Goal: Task Accomplishment & Management: Manage account settings

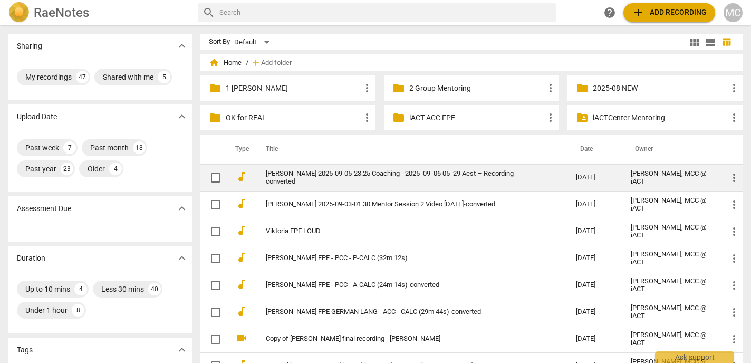
click at [293, 179] on link "[PERSON_NAME] 2025-09-05-23.25 Coaching - 2025_09_06 05_29 Aest – Recording-con…" at bounding box center [402, 178] width 272 height 16
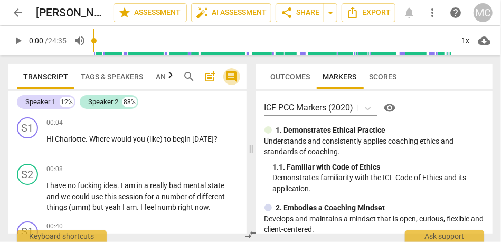
click at [231, 82] on span "comment" at bounding box center [231, 76] width 13 height 13
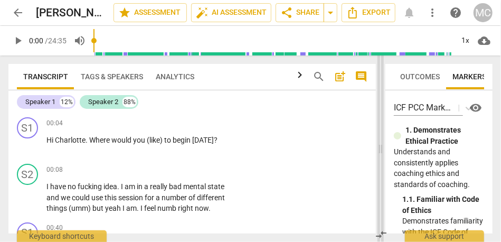
drag, startPoint x: 230, startPoint y: 149, endPoint x: 380, endPoint y: 174, distance: 151.9
click at [380, 174] on span at bounding box center [380, 148] width 6 height 186
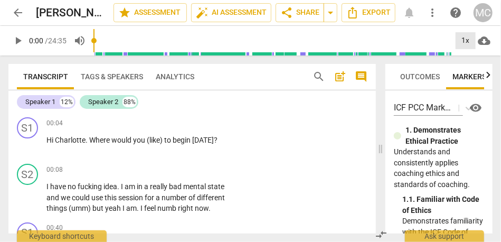
click at [460, 44] on div "1x" at bounding box center [465, 40] width 20 height 17
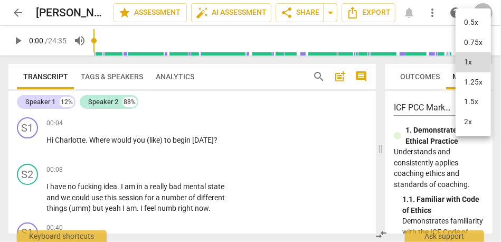
click at [475, 79] on li "1.25x" at bounding box center [472, 82] width 35 height 20
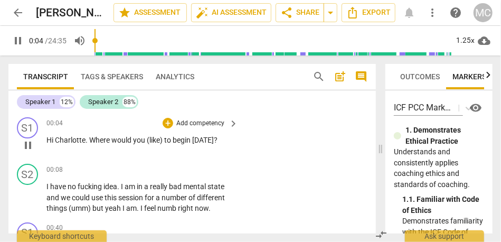
click at [56, 141] on span "Charlotte" at bounding box center [70, 140] width 31 height 8
type input "5"
click at [151, 144] on span "(like)" at bounding box center [155, 140] width 17 height 8
click at [155, 142] on span "like)" at bounding box center [154, 140] width 15 height 8
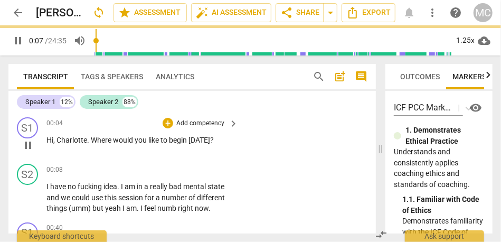
click at [207, 127] on p "Add competency" at bounding box center [200, 123] width 50 height 9
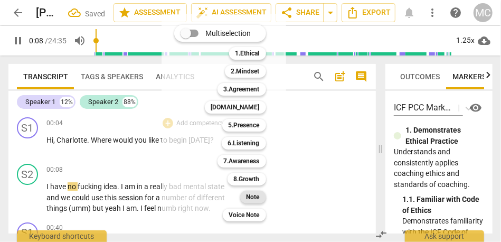
click at [253, 197] on b "Note" at bounding box center [252, 196] width 13 height 13
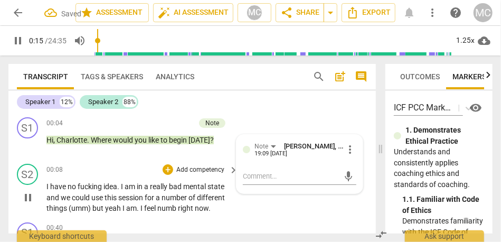
click at [122, 185] on span "I" at bounding box center [123, 186] width 4 height 8
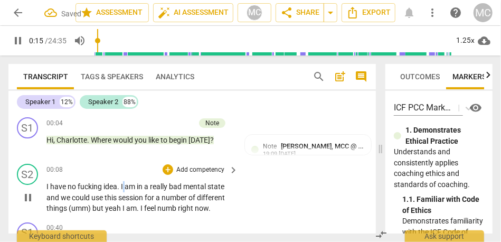
click at [122, 185] on span "I" at bounding box center [123, 186] width 4 height 8
click at [103, 186] on span "fucking" at bounding box center [91, 186] width 26 height 8
type input "10"
click at [121, 187] on span "." at bounding box center [119, 186] width 4 height 8
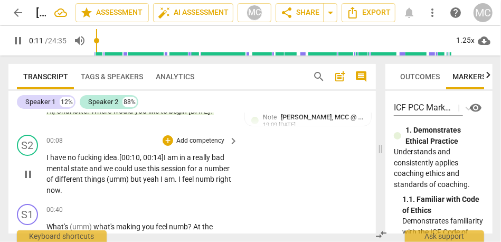
scroll to position [39, 0]
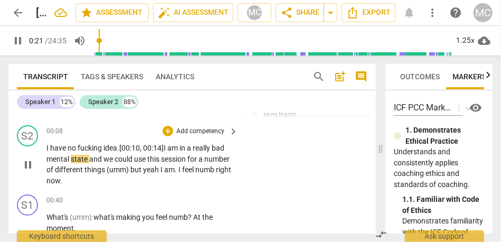
click at [102, 159] on span "and" at bounding box center [96, 159] width 14 height 8
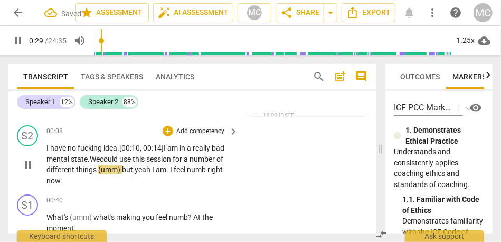
click at [135, 171] on span "yeah" at bounding box center [143, 169] width 17 height 8
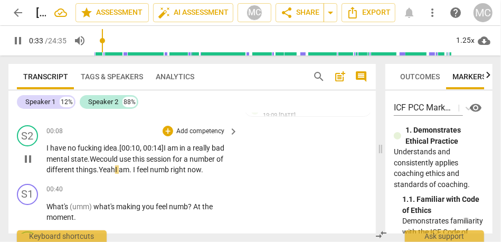
click at [137, 171] on span "I" at bounding box center [135, 169] width 4 height 8
click at [166, 168] on span "right" at bounding box center [161, 169] width 17 height 8
click at [184, 171] on span "now" at bounding box center [177, 169] width 14 height 8
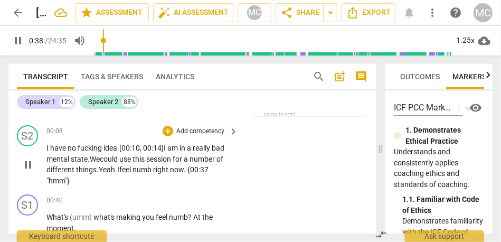
click at [204, 131] on p "Add competency" at bounding box center [200, 131] width 50 height 9
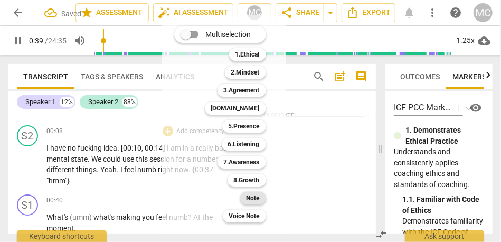
click at [254, 196] on b "Note" at bounding box center [252, 197] width 13 height 13
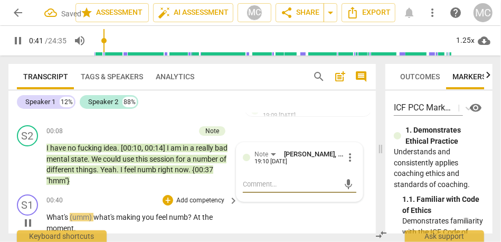
scroll to position [65, 0]
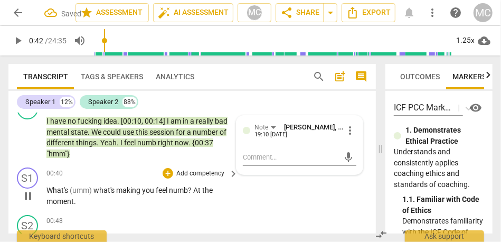
click at [73, 189] on span "(umm)" at bounding box center [82, 190] width 24 height 8
type input "43"
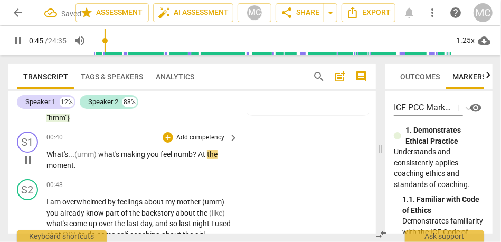
scroll to position [109, 0]
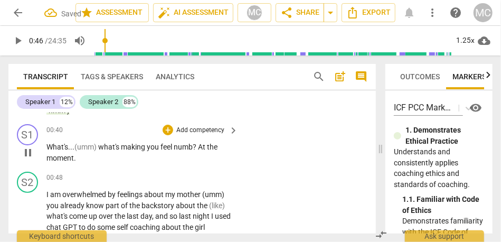
click at [197, 145] on span "?" at bounding box center [195, 146] width 5 height 8
click at [90, 161] on p "What's... (umm) what's making you feel numb at the moment ." at bounding box center [139, 152] width 186 height 22
click at [206, 130] on p "Add competency" at bounding box center [200, 130] width 50 height 9
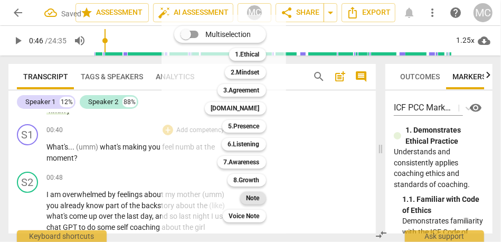
click at [251, 202] on b "Note" at bounding box center [252, 197] width 13 height 13
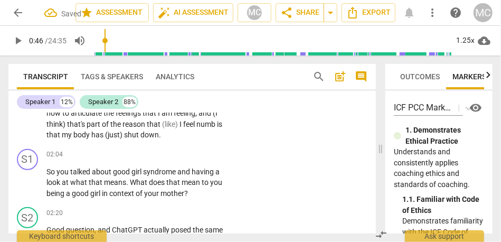
scroll to position [277, 0]
click at [132, 127] on span "reason" at bounding box center [134, 123] width 24 height 8
click at [130, 133] on span "shut" at bounding box center [132, 134] width 16 height 8
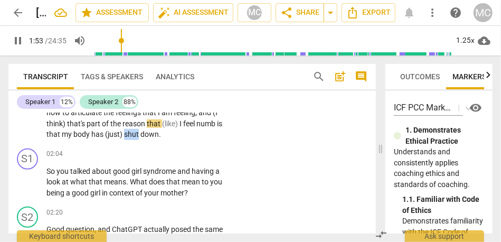
click at [130, 133] on span "shut" at bounding box center [132, 134] width 16 height 8
click at [47, 170] on span "So" at bounding box center [51, 171] width 10 height 8
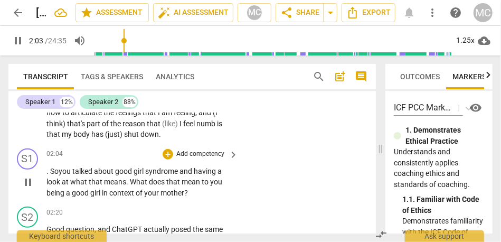
type input "124"
click at [71, 172] on span "You" at bounding box center [67, 171] width 14 height 8
click at [119, 174] on span "good" at bounding box center [126, 171] width 18 height 8
click at [142, 169] on span "girl" at bounding box center [143, 171] width 12 height 8
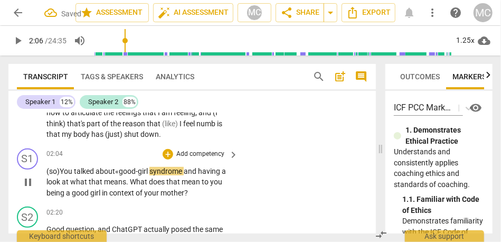
click at [187, 170] on span "and" at bounding box center [191, 171] width 14 height 8
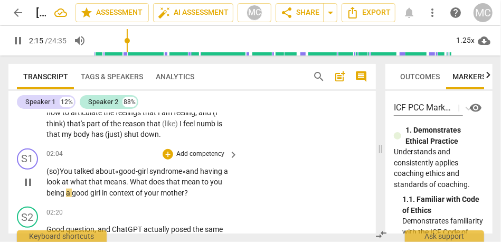
click at [228, 181] on p "(so) You talked about « good- girl syndrome» and having a look at what that mea…" at bounding box center [139, 182] width 186 height 33
click at [102, 191] on span "girl" at bounding box center [96, 192] width 12 height 8
click at [191, 155] on p "Add competency" at bounding box center [200, 153] width 50 height 9
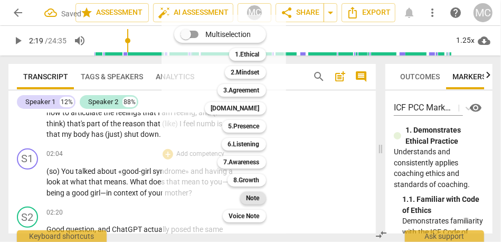
click at [254, 197] on b "Note" at bounding box center [252, 197] width 13 height 13
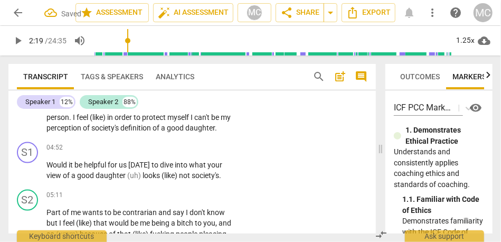
scroll to position [616, 0]
click at [167, 132] on span "good" at bounding box center [176, 127] width 18 height 8
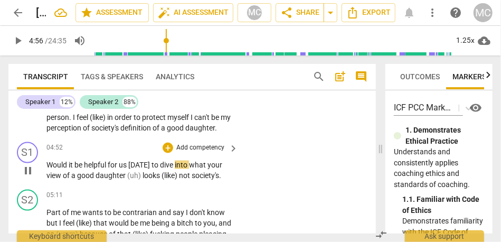
click at [109, 169] on span "for" at bounding box center [113, 164] width 11 height 8
click at [144, 179] on span "looks" at bounding box center [151, 175] width 19 height 8
type input "302"
click at [148, 179] on span "(like)" at bounding box center [153, 175] width 17 height 8
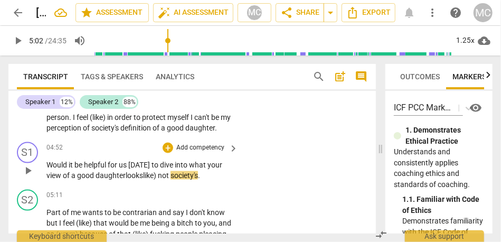
click at [156, 179] on span "like)" at bounding box center [150, 175] width 15 height 8
click at [207, 181] on p "Would it be helpful for us [DATE] to dive into what your view of a good daughte…" at bounding box center [139, 170] width 186 height 22
click at [190, 179] on span "society's?" at bounding box center [183, 175] width 31 height 8
click at [199, 179] on span "society's?" at bounding box center [183, 175] width 31 height 8
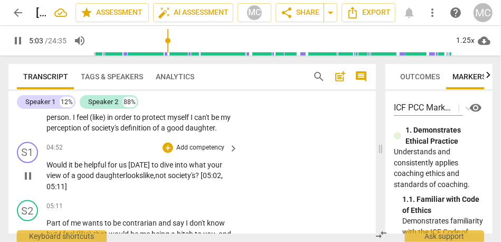
click at [206, 152] on p "Add competency" at bounding box center [200, 147] width 50 height 9
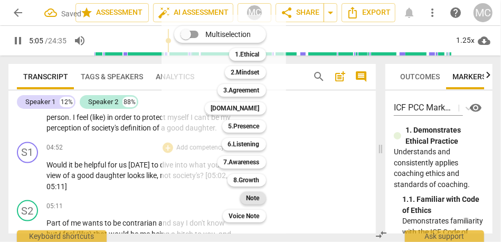
click at [254, 194] on b "Note" at bounding box center [252, 197] width 13 height 13
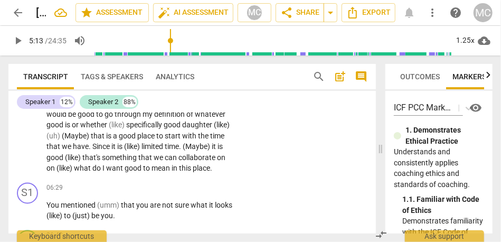
scroll to position [801, 0]
click at [171, 172] on span "in" at bounding box center [174, 168] width 7 height 8
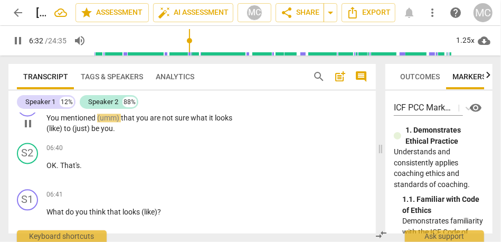
scroll to position [889, 0]
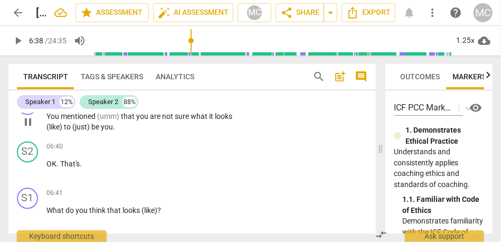
click at [64, 131] on span "(like)" at bounding box center [54, 126] width 17 height 8
type input "398"
click at [61, 131] on span "like)" at bounding box center [53, 126] width 15 height 8
click at [67, 131] on span "to" at bounding box center [63, 126] width 8 height 8
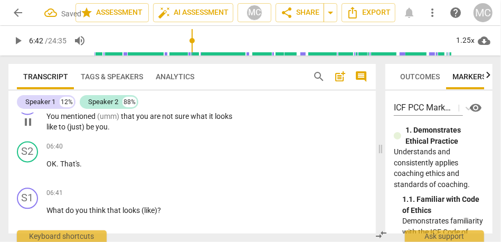
click at [108, 131] on span "you" at bounding box center [101, 126] width 12 height 8
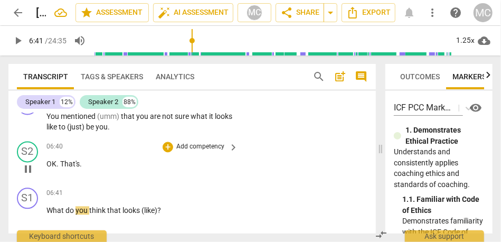
click at [48, 168] on span "OK" at bounding box center [51, 163] width 10 height 8
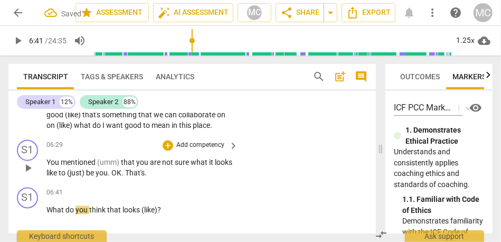
click at [95, 177] on span "be" at bounding box center [90, 173] width 9 height 8
click at [121, 177] on span "OK" at bounding box center [116, 173] width 10 height 8
type input "401"
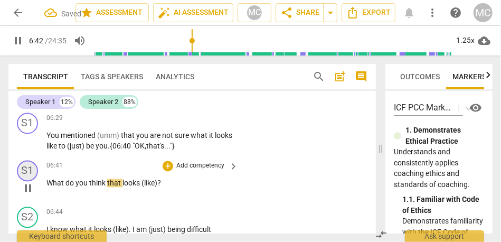
scroll to position [876, 0]
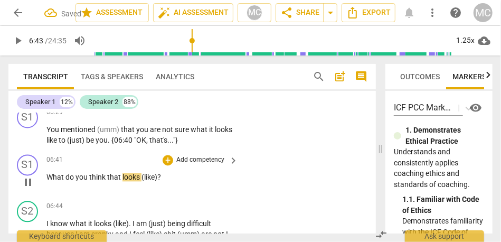
click at [46, 181] on span "What" at bounding box center [55, 176] width 19 height 8
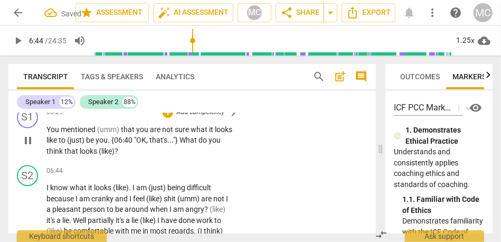
click at [99, 155] on span "looks" at bounding box center [89, 151] width 19 height 8
type input "404"
click at [116, 155] on span "?" at bounding box center [114, 151] width 4 height 8
click at [61, 155] on span "think" at bounding box center [55, 151] width 18 height 8
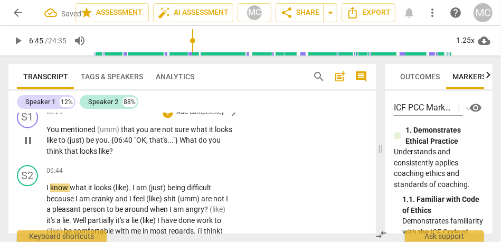
click at [97, 155] on span "looks" at bounding box center [89, 151] width 19 height 8
type input "404"
click at [109, 155] on span "like" at bounding box center [104, 151] width 11 height 8
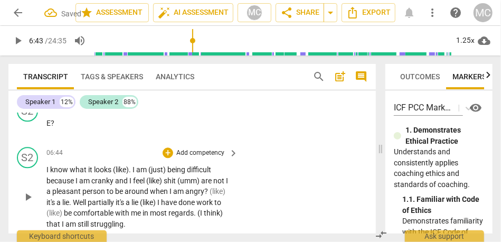
scroll to position [945, 0]
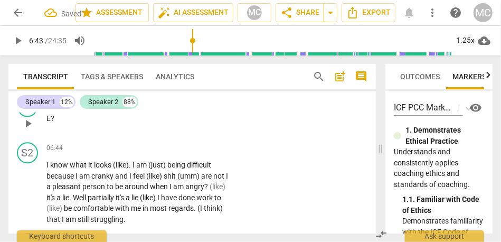
click at [48, 122] on span "E" at bounding box center [48, 118] width 4 height 8
click at [78, 122] on span "That's a lie" at bounding box center [63, 118] width 34 height 8
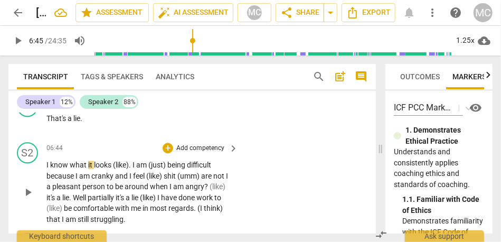
click at [48, 191] on p "I know what it looks (like) . I am (just) being difficult because I am cranky a…" at bounding box center [139, 191] width 186 height 65
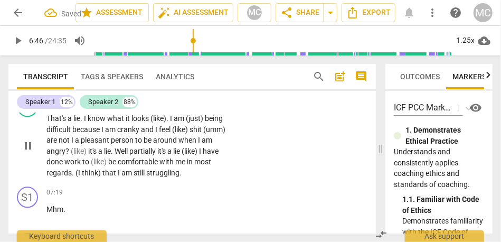
scroll to position [975, 0]
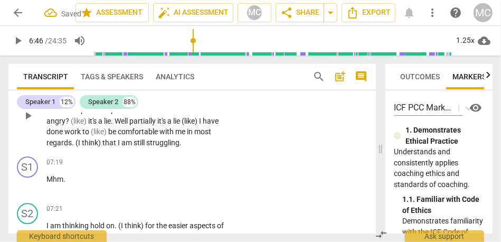
click at [123, 147] on span "am" at bounding box center [127, 142] width 12 height 8
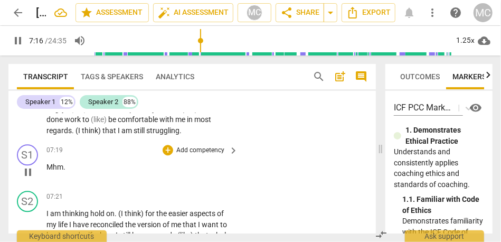
scroll to position [985, 0]
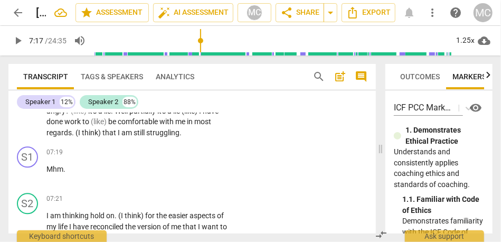
click at [110, 137] on span "that" at bounding box center [109, 132] width 15 height 8
type input "434"
click at [175, 137] on span "struggling" at bounding box center [162, 132] width 33 height 8
type input "440"
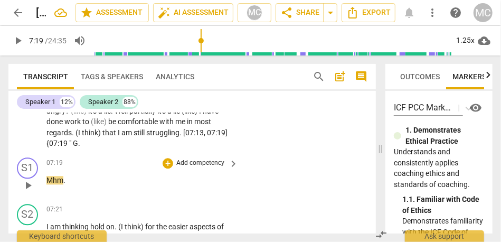
click at [47, 184] on span "Mhm" at bounding box center [54, 180] width 17 height 8
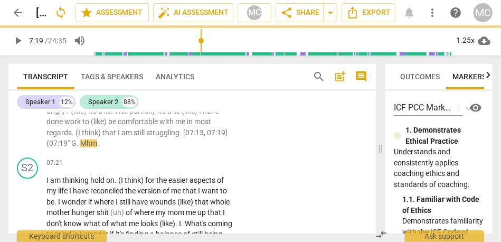
scroll to position [939, 0]
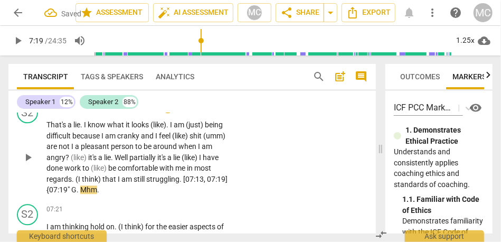
click at [79, 194] on span "." at bounding box center [78, 189] width 4 height 8
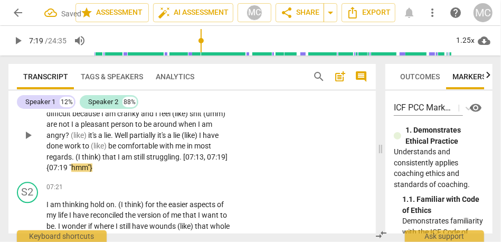
scroll to position [967, 0]
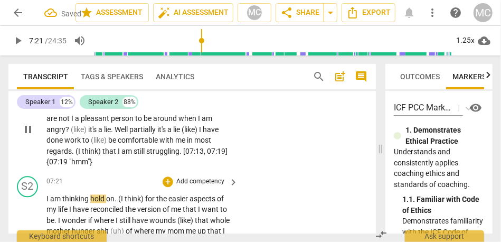
click at [46, 203] on span "I" at bounding box center [48, 198] width 4 height 8
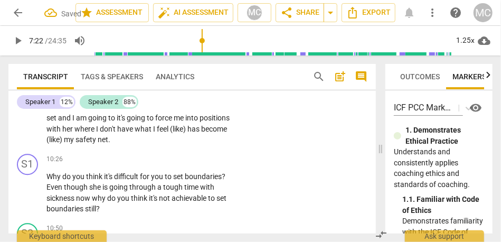
scroll to position [1184, 0]
click at [201, 133] on span "become" at bounding box center [214, 128] width 26 height 8
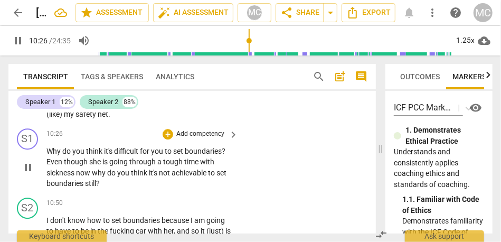
scroll to position [1210, 0]
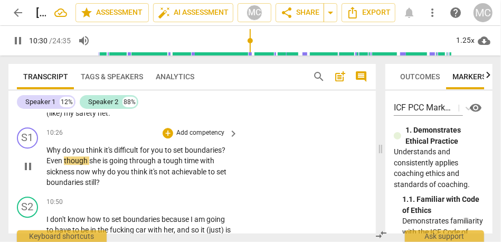
click at [46, 165] on span "Even" at bounding box center [54, 160] width 17 height 8
type input "631"
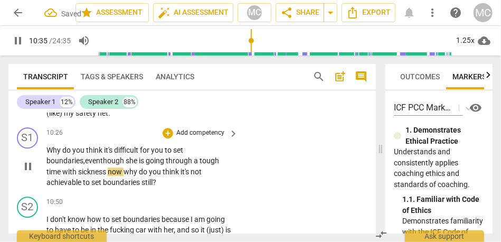
click at [126, 176] on span "why" at bounding box center [130, 171] width 15 height 8
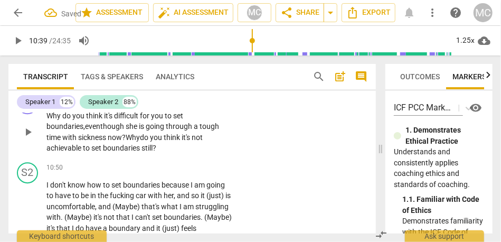
click at [152, 152] on span "still" at bounding box center [146, 147] width 11 height 8
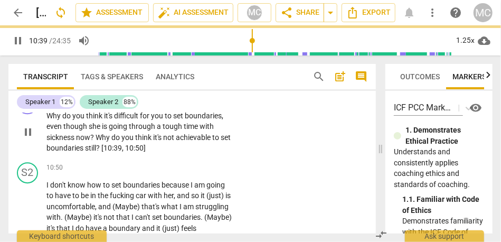
click at [201, 103] on p "Add competency" at bounding box center [200, 98] width 50 height 9
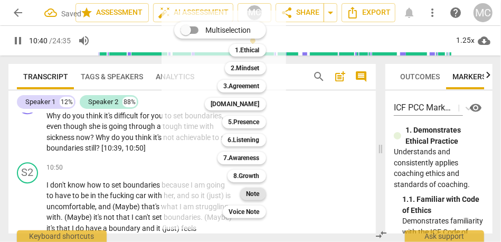
click at [252, 187] on b "Note" at bounding box center [252, 193] width 13 height 13
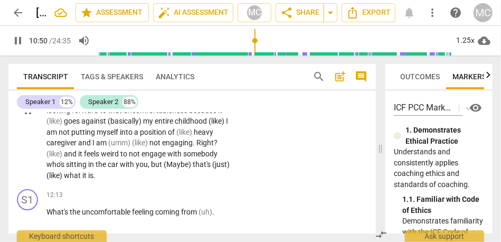
scroll to position [1383, 0]
click at [64, 180] on span "(like)" at bounding box center [54, 175] width 17 height 8
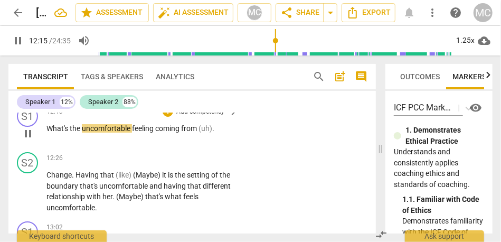
scroll to position [1468, 0]
click at [200, 132] on span "(uh)" at bounding box center [205, 127] width 14 height 8
type input "737"
click at [195, 116] on p "Add competency" at bounding box center [200, 111] width 50 height 9
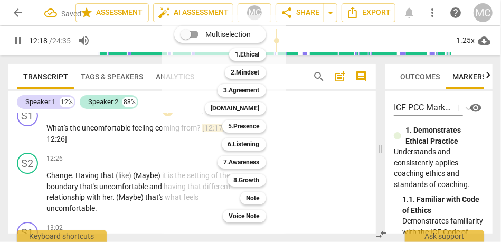
click at [254, 189] on div "Note 9" at bounding box center [259, 198] width 46 height 18
click at [254, 197] on b "Note" at bounding box center [252, 197] width 13 height 13
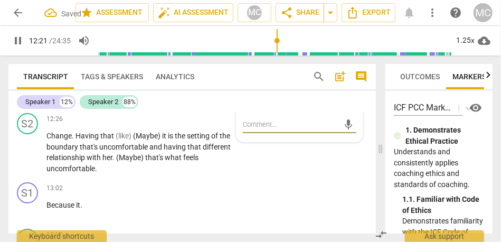
scroll to position [1508, 0]
click at [62, 172] on span "uncomfortable" at bounding box center [70, 168] width 49 height 8
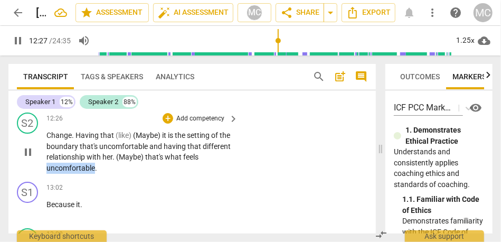
click at [62, 172] on span "uncomfortable" at bounding box center [70, 168] width 49 height 8
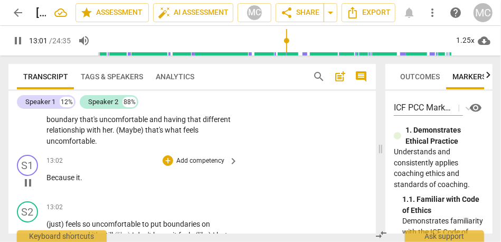
click at [48, 181] on span "Because" at bounding box center [61, 177] width 30 height 8
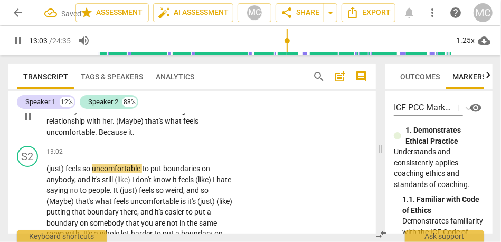
scroll to position [1559, 0]
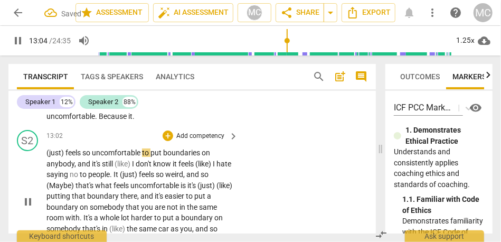
click at [51, 157] on span "(just)" at bounding box center [55, 152] width 19 height 8
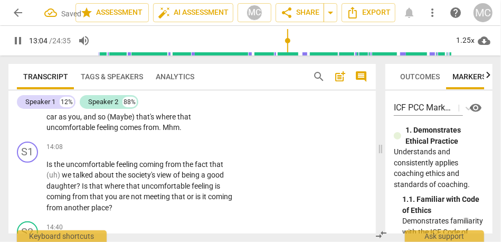
scroll to position [1650, 0]
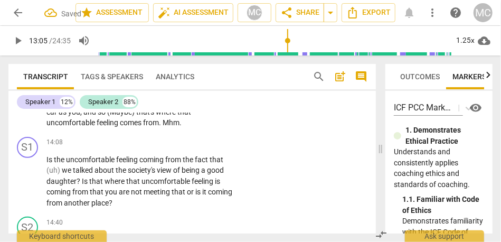
click at [120, 127] on span "feeling" at bounding box center [108, 122] width 23 height 8
click at [179, 127] on span "Mhm" at bounding box center [170, 122] width 17 height 8
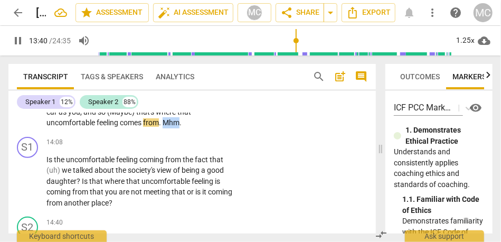
click at [179, 127] on span "Mhm" at bounding box center [170, 122] width 17 height 8
click at [120, 127] on span "feeling" at bounding box center [108, 122] width 23 height 8
click at [143, 127] on span "comes" at bounding box center [131, 122] width 23 height 8
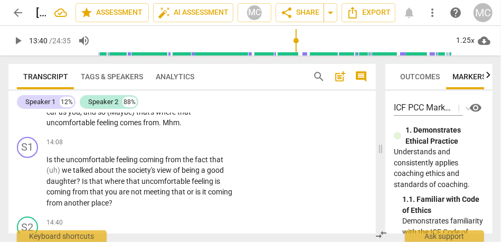
click at [143, 127] on span "comes" at bounding box center [131, 122] width 23 height 8
click at [159, 127] on span "from" at bounding box center [151, 122] width 16 height 8
type input "820"
click at [210, 127] on span "Mhm" at bounding box center [218, 122] width 17 height 8
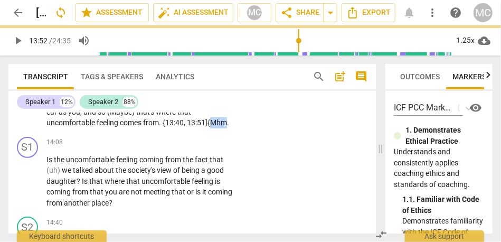
click at [210, 127] on span "Mhm" at bounding box center [218, 122] width 17 height 8
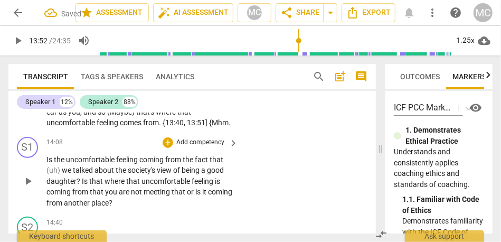
click at [54, 186] on p "Is the uncomfortable feeling coming from the fact that (uh) we talked about the…" at bounding box center [139, 181] width 186 height 54
click at [49, 164] on span "Is" at bounding box center [49, 159] width 7 height 8
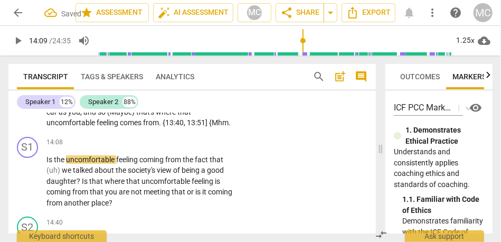
click at [159, 127] on span "from" at bounding box center [151, 122] width 16 height 8
click at [209, 127] on span "{Mhm" at bounding box center [219, 122] width 20 height 8
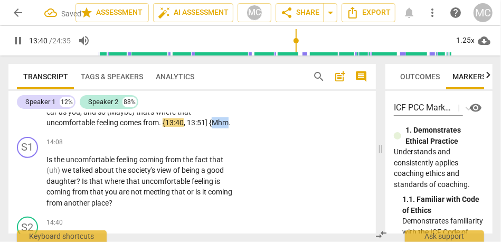
click at [209, 127] on span "{Mhm" at bounding box center [219, 122] width 20 height 8
click at [94, 128] on p "Change . Having that (like) (Maybe) it is the setting of the boundary that's un…" at bounding box center [139, 57] width 186 height 141
click at [209, 127] on span "{Mhm" at bounding box center [219, 122] width 20 height 8
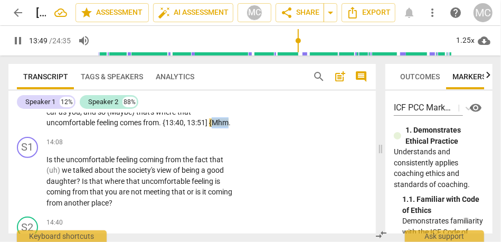
click at [209, 127] on span "{Mhm" at bounding box center [219, 122] width 20 height 8
type input "834"
drag, startPoint x: 69, startPoint y: 154, endPoint x: 108, endPoint y: 154, distance: 39.0
click at [108, 128] on p "Change . Having that (like) (Maybe) it is the setting of the boundary that's un…" at bounding box center [139, 57] width 186 height 141
click at [184, 127] on span "{13:40" at bounding box center [172, 122] width 21 height 8
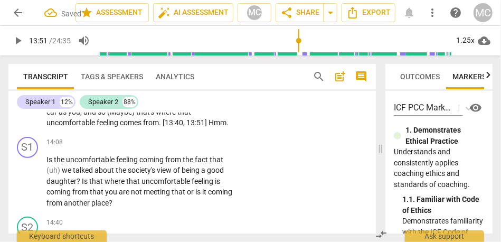
click at [299, 42] on input "range" at bounding box center [276, 41] width 356 height 34
click at [16, 44] on span "play_arrow" at bounding box center [18, 40] width 13 height 13
click at [16, 44] on span "pause" at bounding box center [18, 40] width 13 height 13
type input "833"
click at [94, 128] on p "Change . Having that (like) (Maybe) it is the setting of the boundary that's un…" at bounding box center [139, 57] width 186 height 141
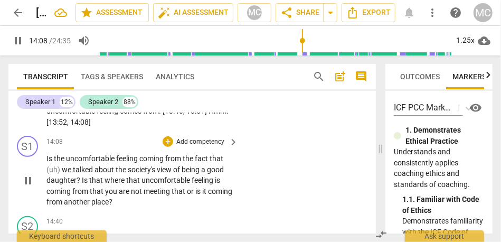
scroll to position [1703, 0]
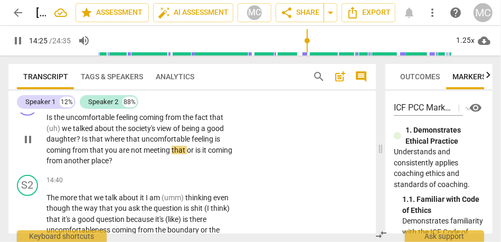
click at [92, 154] on span "that" at bounding box center [97, 150] width 15 height 8
type input "869"
click at [89, 154] on span "from" at bounding box center [80, 150] width 17 height 8
click at [123, 165] on span "place" at bounding box center [125, 160] width 17 height 8
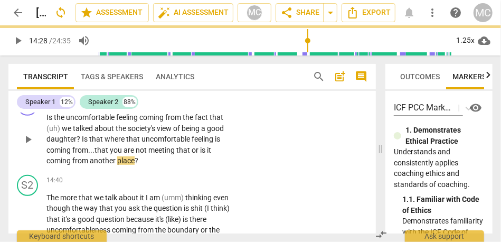
click at [131, 166] on p "Is the uncomfortable feeling coming from the fact that (uh) we talked about the…" at bounding box center [139, 139] width 186 height 54
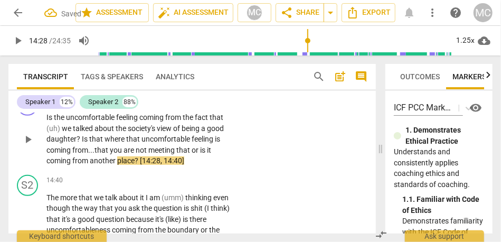
click at [197, 106] on p "Add competency" at bounding box center [200, 100] width 50 height 9
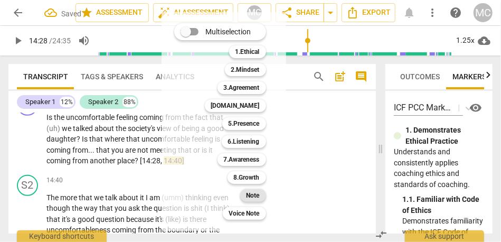
click at [244, 193] on div "Note" at bounding box center [253, 195] width 26 height 13
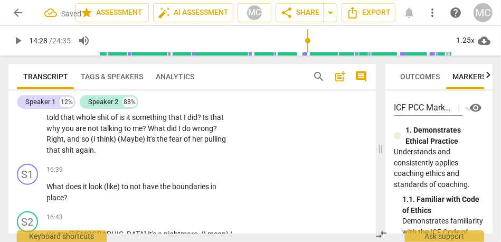
scroll to position [1886, 0]
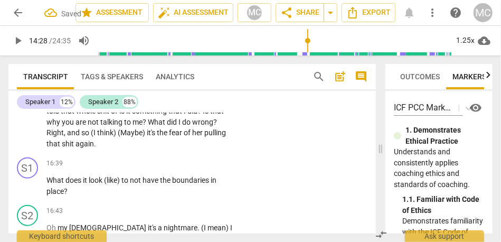
click at [62, 148] on span "that" at bounding box center [53, 143] width 15 height 8
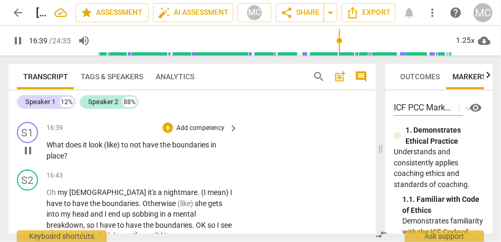
click at [109, 149] on span "(like)" at bounding box center [112, 144] width 17 height 8
type input "1000"
click at [121, 149] on span "to" at bounding box center [123, 144] width 8 height 8
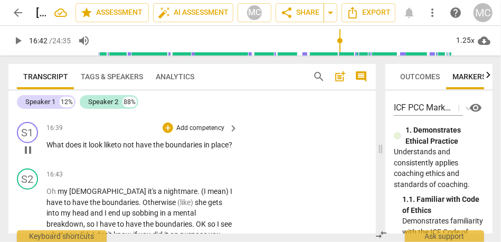
click at [199, 133] on p "Add competency" at bounding box center [200, 127] width 50 height 9
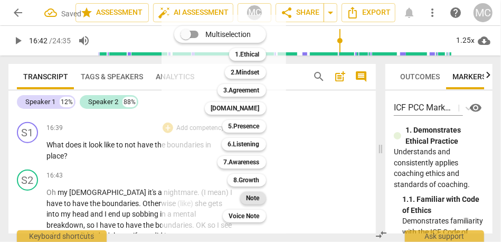
click at [261, 203] on div "Note" at bounding box center [253, 197] width 26 height 13
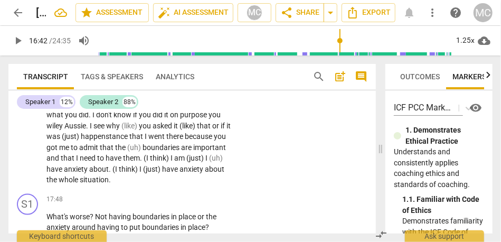
scroll to position [2062, 0]
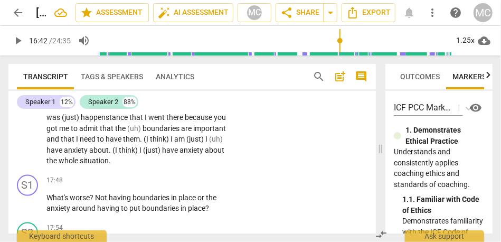
click at [80, 165] on span "situation" at bounding box center [94, 160] width 29 height 8
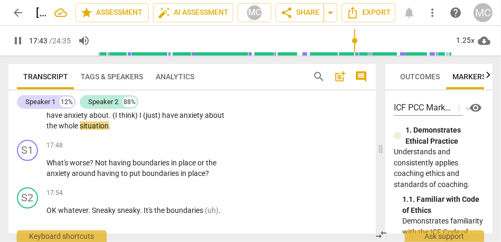
scroll to position [2098, 0]
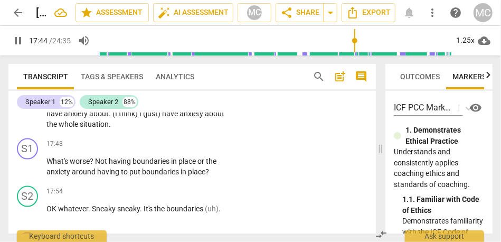
click at [59, 128] on span "whole" at bounding box center [69, 124] width 21 height 8
click at [92, 128] on span "situation" at bounding box center [94, 124] width 29 height 8
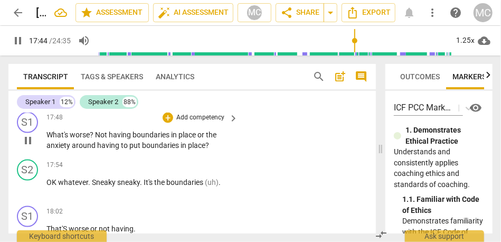
scroll to position [2125, 0]
click at [95, 138] on span "Not" at bounding box center [102, 134] width 14 height 8
type input "1070"
click at [192, 138] on span "place" at bounding box center [182, 134] width 19 height 8
click at [208, 122] on p "Add competency" at bounding box center [200, 116] width 50 height 9
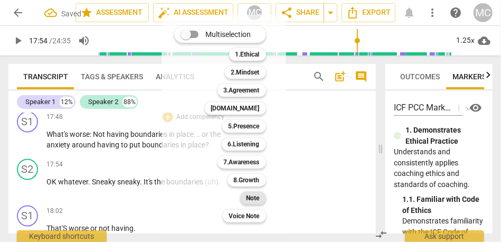
click at [254, 200] on b "Note" at bounding box center [252, 197] width 13 height 13
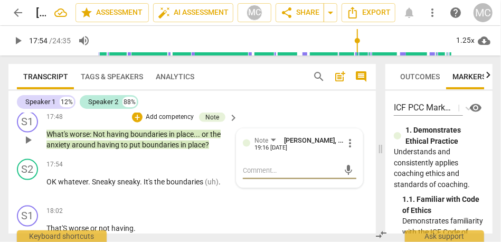
click at [195, 149] on span "place" at bounding box center [196, 144] width 17 height 8
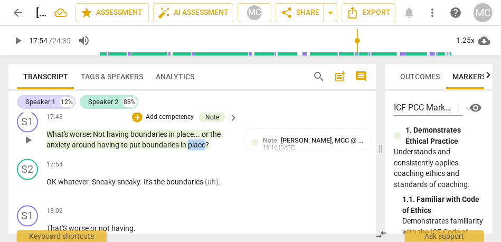
click at [195, 149] on span "place" at bounding box center [196, 144] width 17 height 8
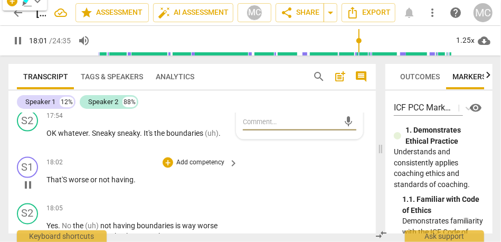
scroll to position [2172, 0]
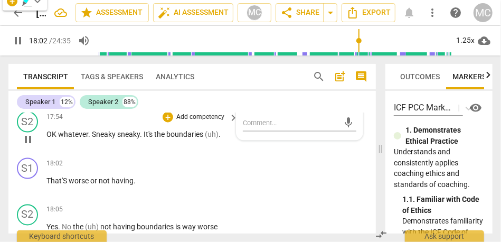
click at [50, 138] on span "OK" at bounding box center [52, 134] width 12 height 8
click at [56, 138] on span "OK" at bounding box center [52, 134] width 12 height 8
type input "1076"
click at [118, 138] on span "Sneaky" at bounding box center [105, 134] width 25 height 8
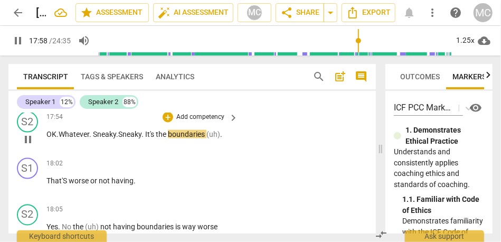
click at [196, 138] on span "boundaries" at bounding box center [187, 134] width 39 height 8
click at [195, 138] on span "boundaries" at bounding box center [187, 134] width 39 height 8
click at [205, 138] on span "boundaries" at bounding box center [187, 134] width 39 height 8
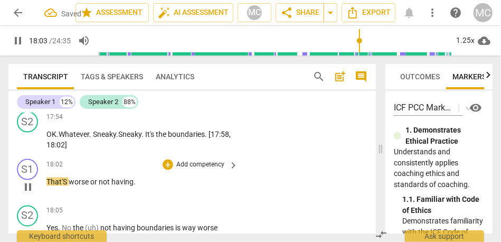
click at [69, 186] on span "worse" at bounding box center [80, 181] width 22 height 8
type input "1083"
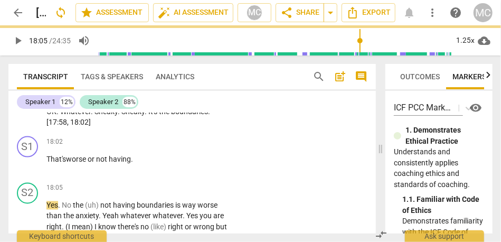
scroll to position [2194, 0]
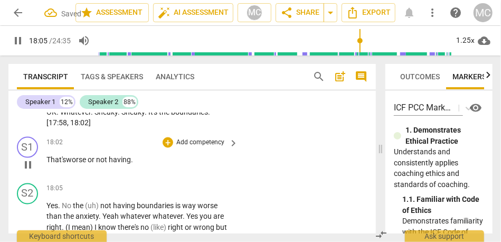
click at [101, 164] on span "not" at bounding box center [102, 159] width 13 height 8
click at [131, 164] on span "having" at bounding box center [120, 159] width 22 height 8
click at [176, 147] on p "Add competency" at bounding box center [200, 142] width 50 height 9
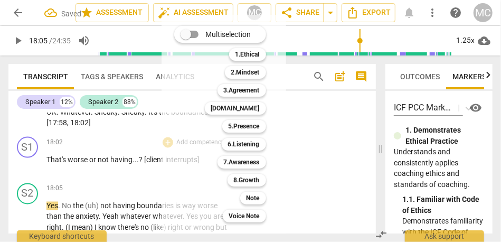
click at [241, 192] on div "Note 9" at bounding box center [259, 198] width 46 height 18
click at [246, 196] on div "Note" at bounding box center [253, 197] width 26 height 13
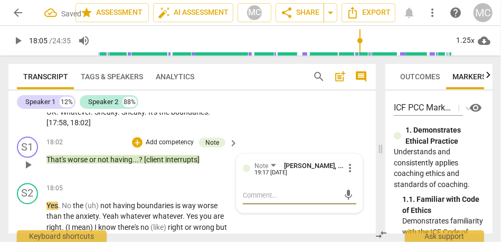
scroll to position [2255, 0]
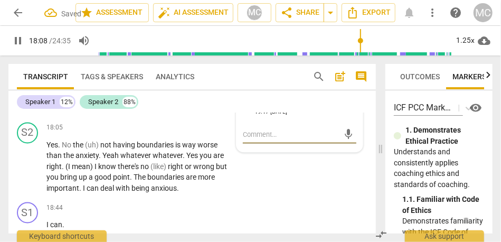
click at [16, 43] on span "pause" at bounding box center [18, 40] width 13 height 13
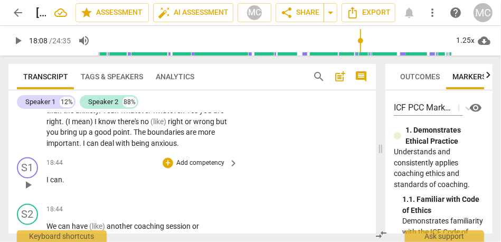
scroll to position [2289, 0]
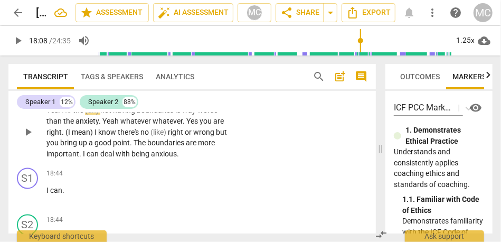
click at [113, 158] on span "deal" at bounding box center [107, 154] width 15 height 8
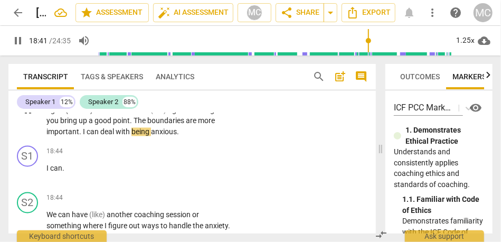
scroll to position [2319, 0]
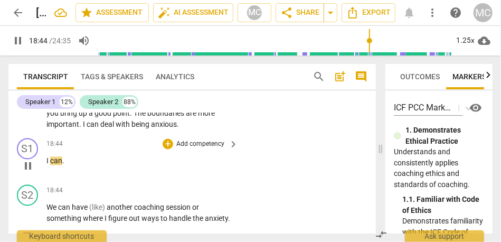
click at [47, 165] on span "I" at bounding box center [48, 161] width 4 height 8
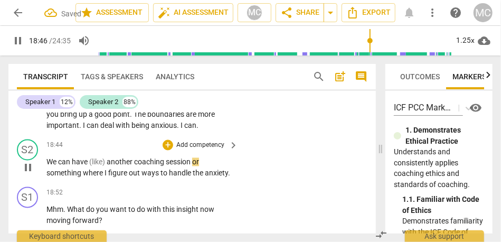
scroll to position [2321, 0]
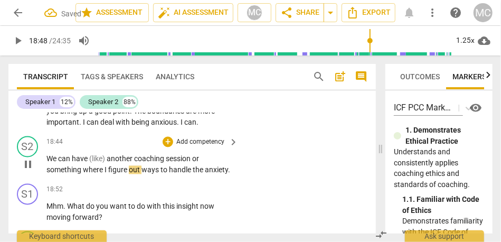
click at [48, 163] on span "We" at bounding box center [52, 159] width 12 height 8
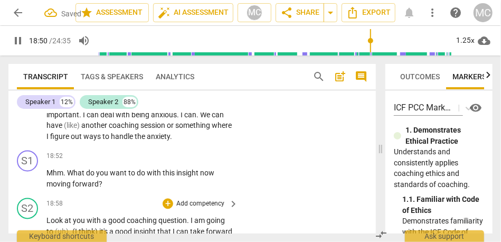
scroll to position [2327, 0]
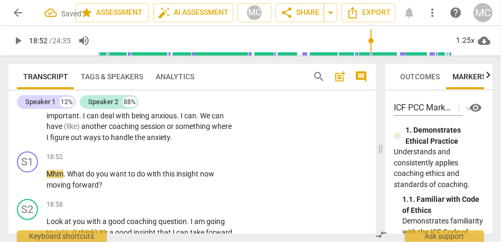
click at [147, 142] on span "the" at bounding box center [141, 137] width 12 height 8
click at [170, 142] on span "anxiety" at bounding box center [158, 137] width 23 height 8
type input "1130"
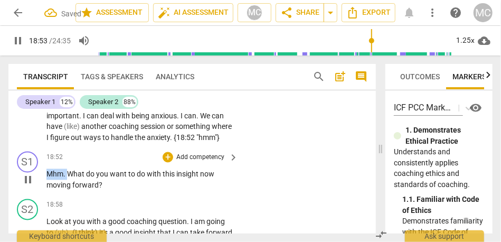
drag, startPoint x: 68, startPoint y: 206, endPoint x: 33, endPoint y: 205, distance: 34.3
click at [33, 195] on div "S1 play_arrow pause 18:52 + Add competency keyboard_arrow_right Mhm . What do y…" at bounding box center [191, 170] width 367 height 47
type input "1134"
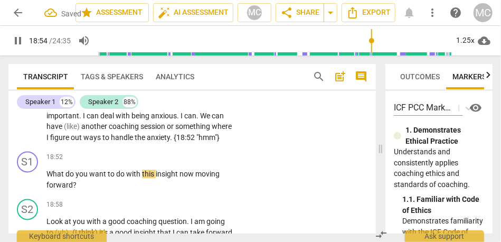
click at [95, 143] on p "Yes . No the (uh) not having boundaries is way worse than the anxiety . Yeah wh…" at bounding box center [139, 106] width 186 height 76
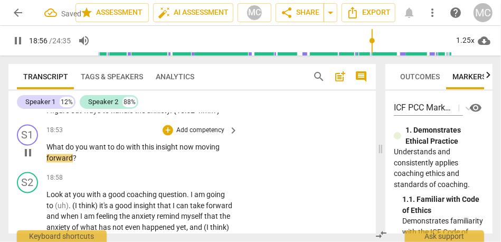
scroll to position [2360, 0]
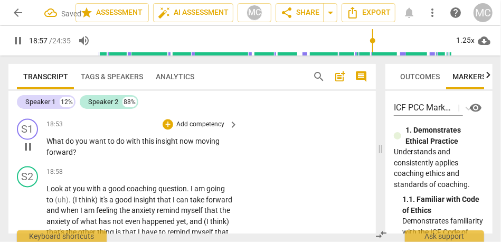
click at [195, 130] on p "Add competency" at bounding box center [200, 124] width 50 height 9
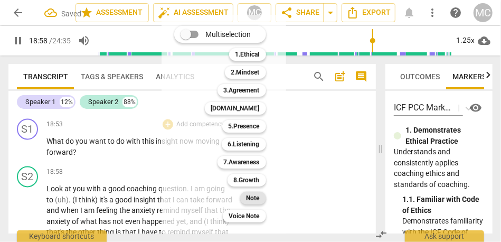
click at [250, 199] on b "Note" at bounding box center [252, 197] width 13 height 13
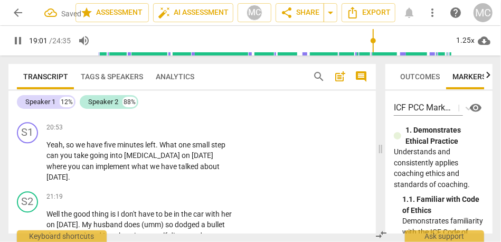
scroll to position [2624, 0]
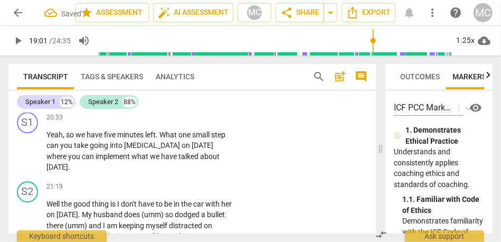
click at [97, 102] on span "start" at bounding box center [88, 97] width 17 height 8
click at [70, 102] on span "do" at bounding box center [65, 97] width 10 height 8
click at [123, 102] on span "spiral" at bounding box center [115, 97] width 18 height 8
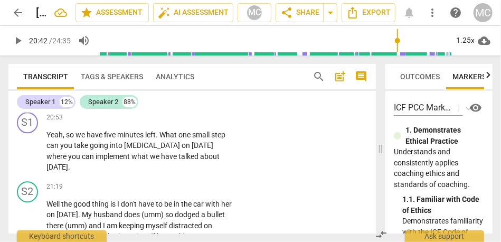
type input "1242"
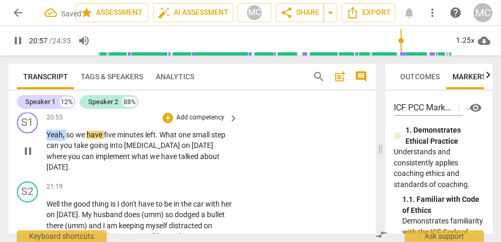
drag, startPoint x: 67, startPoint y: 180, endPoint x: 32, endPoint y: 179, distance: 34.8
click at [32, 177] on div "S1 play_arrow pause 20:53 + Add competency keyboard_arrow_right Yeah , so we ha…" at bounding box center [191, 142] width 367 height 69
type input "1258"
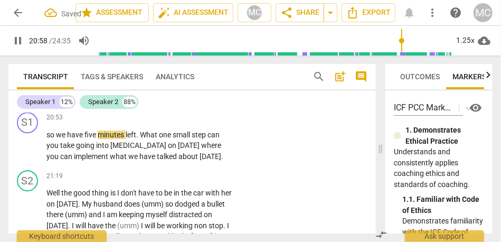
click at [176, 91] on span "reframing" at bounding box center [193, 87] width 34 height 8
click at [52, 139] on span "so" at bounding box center [50, 134] width 9 height 8
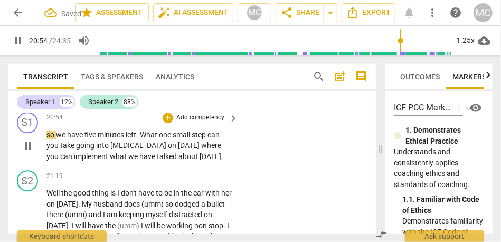
click at [51, 139] on span "so" at bounding box center [50, 134] width 9 height 8
type input "1256"
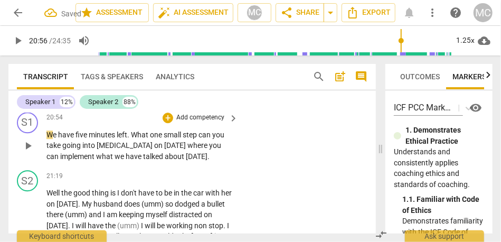
click at [176, 91] on span "reframing" at bounding box center [193, 87] width 34 height 8
click at [45, 159] on div "play_arrow pause" at bounding box center [33, 146] width 27 height 26
click at [46, 139] on span "We" at bounding box center [52, 134] width 12 height 8
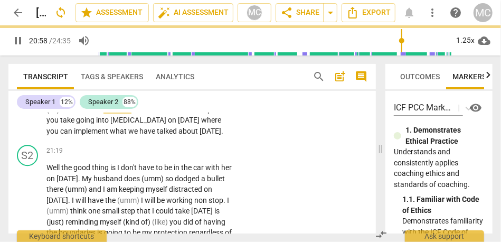
scroll to position [2651, 0]
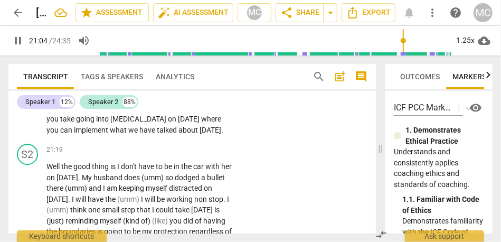
click at [154, 112] on span "What" at bounding box center [155, 108] width 19 height 8
click at [168, 112] on span "one" at bounding box center [172, 108] width 14 height 8
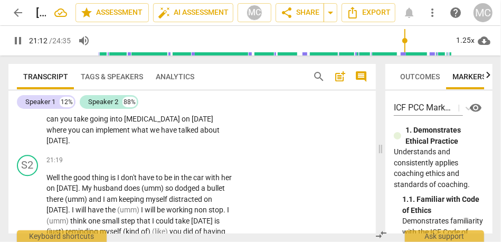
click at [125, 123] on span "[MEDICAL_DATA]" at bounding box center [152, 118] width 57 height 8
click at [208, 146] on p "(so) We have five minutes left . What's... one small step can you take going in…" at bounding box center [139, 124] width 186 height 43
click at [198, 96] on p "Add competency" at bounding box center [200, 91] width 50 height 9
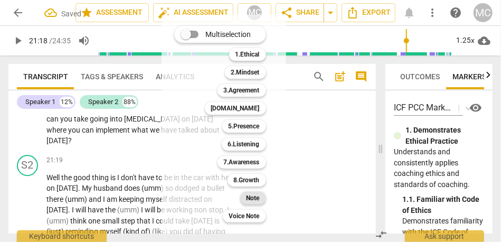
click at [255, 203] on b "Note" at bounding box center [252, 197] width 13 height 13
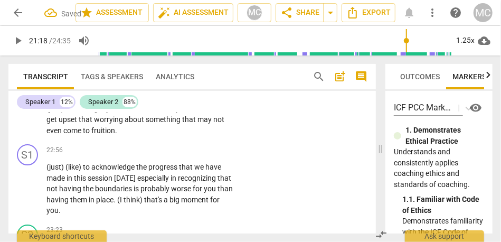
scroll to position [2851, 0]
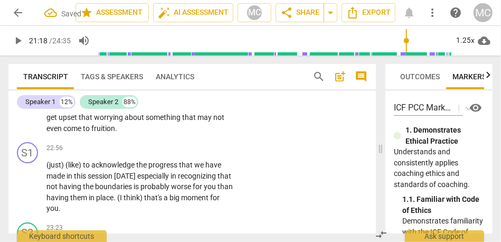
click at [197, 121] on span "may" at bounding box center [205, 117] width 16 height 8
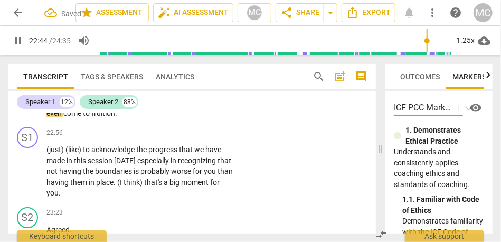
scroll to position [2873, 0]
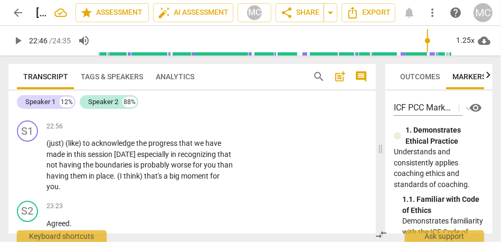
click at [63, 111] on span "even" at bounding box center [54, 106] width 17 height 8
click at [115, 111] on span "fruition" at bounding box center [103, 106] width 24 height 8
type input "1366"
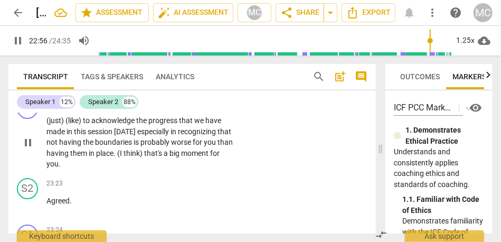
scroll to position [2895, 0]
click at [47, 124] on span "(just)" at bounding box center [55, 120] width 19 height 8
type input "1378"
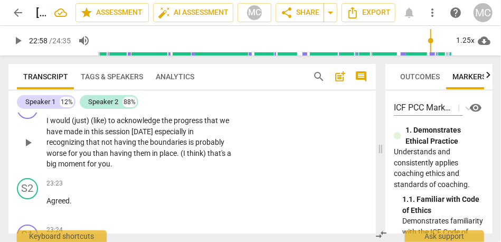
click at [51, 124] on span "I would (just)" at bounding box center [68, 120] width 44 height 8
click at [114, 124] on span "to" at bounding box center [112, 120] width 8 height 8
click at [108, 124] on span "(like)" at bounding box center [99, 120] width 17 height 8
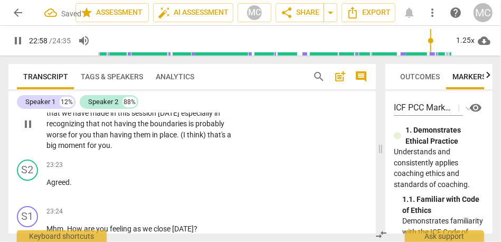
scroll to position [2914, 0]
click at [172, 106] on span "acknowledge" at bounding box center [158, 101] width 45 height 8
click at [181, 117] on span "especially" at bounding box center [197, 112] width 33 height 8
click at [191, 117] on span "especially" at bounding box center [197, 112] width 33 height 8
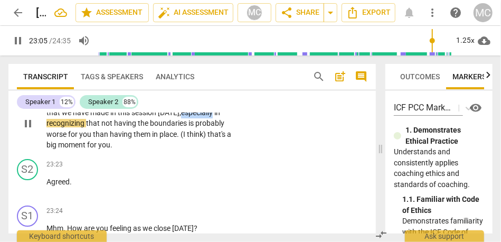
click at [191, 117] on span "especially" at bounding box center [197, 112] width 33 height 8
click at [173, 117] on span "[DATE]," at bounding box center [169, 112] width 23 height 8
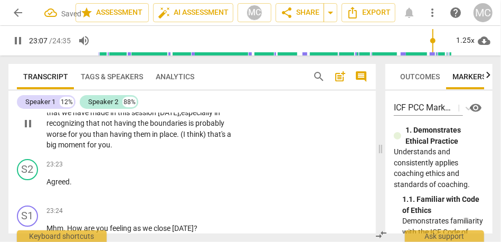
click at [102, 127] on span "not" at bounding box center [107, 123] width 13 height 8
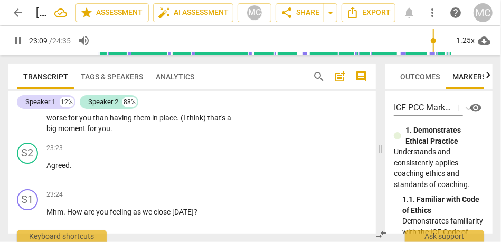
scroll to position [2936, 0]
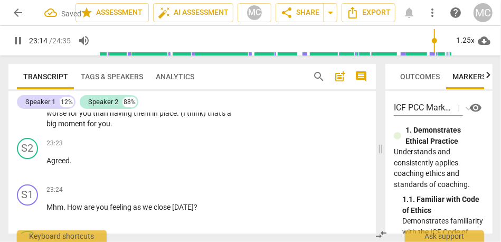
click at [209, 117] on span "that's" at bounding box center [217, 113] width 20 height 8
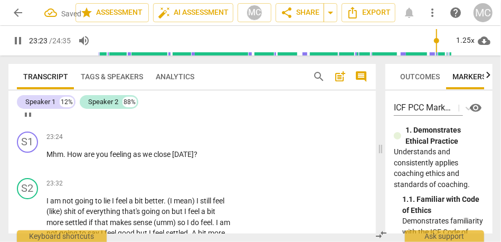
scroll to position [2995, 0]
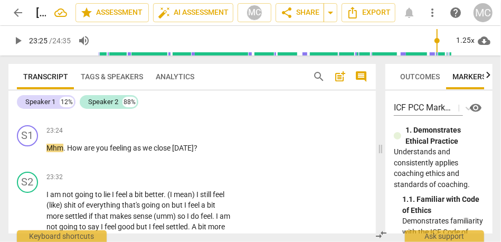
click at [60, 106] on span "Agreed" at bounding box center [57, 101] width 23 height 8
type input "1404"
click at [67, 106] on span "Agreed" at bounding box center [57, 101] width 23 height 8
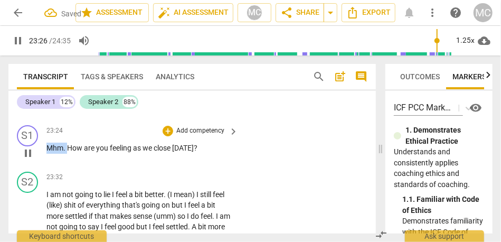
drag, startPoint x: 70, startPoint y: 189, endPoint x: 34, endPoint y: 188, distance: 35.4
click at [34, 167] on div "S1 play_arrow pause 23:24 + Add competency keyboard_arrow_right Mhm . How are y…" at bounding box center [191, 144] width 367 height 46
type input "1406"
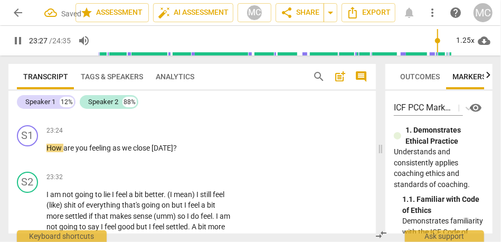
click at [273, 121] on div "S2 play_arrow pause 23:23 + Add competency keyboard_arrow_right Agreed . {23:24…" at bounding box center [191, 97] width 367 height 46
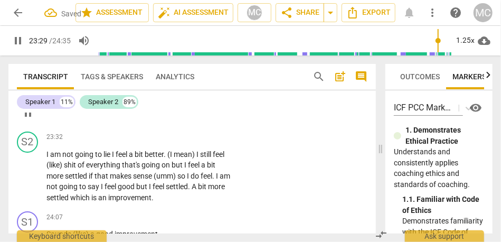
scroll to position [3037, 0]
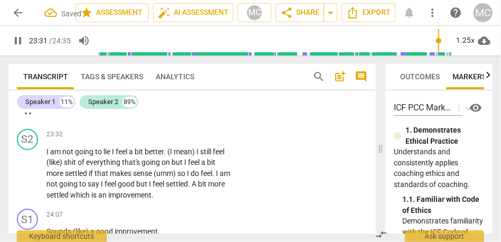
click at [185, 93] on p "Add competency" at bounding box center [200, 87] width 50 height 9
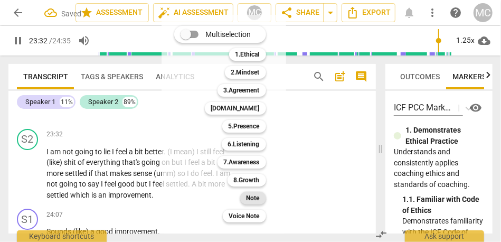
click at [249, 195] on b "Note" at bounding box center [252, 197] width 13 height 13
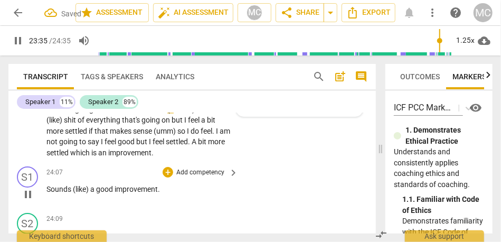
scroll to position [3079, 0]
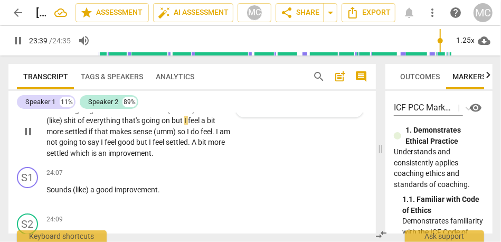
click at [138, 157] on span "improvement" at bounding box center [129, 153] width 43 height 8
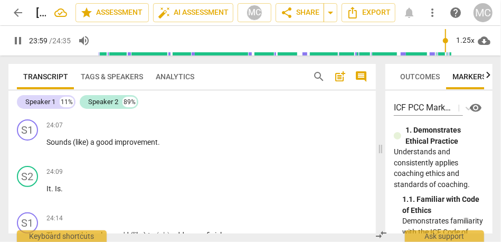
scroll to position [3128, 0]
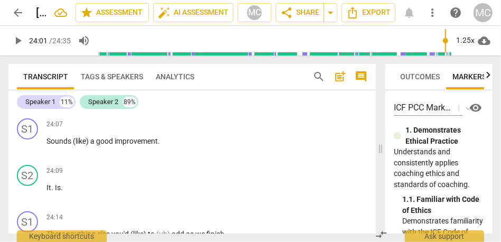
click at [70, 109] on span "settled" at bounding box center [58, 104] width 24 height 8
type input "1440"
click at [151, 109] on span "improvement" at bounding box center [129, 104] width 43 height 8
click at [49, 145] on span "Sounds" at bounding box center [59, 141] width 26 height 8
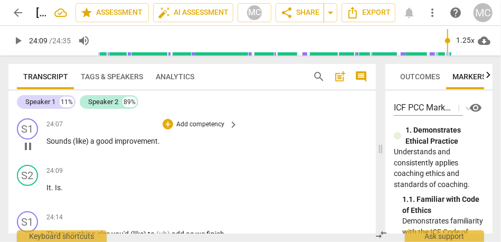
type input "1449"
click at [93, 145] on span "(like)" at bounding box center [97, 141] width 17 height 8
click at [101, 145] on span "like)" at bounding box center [96, 141] width 15 height 8
click at [101, 145] on span "like" at bounding box center [95, 141] width 12 height 8
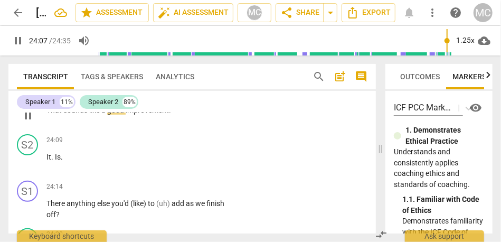
scroll to position [3159, 0]
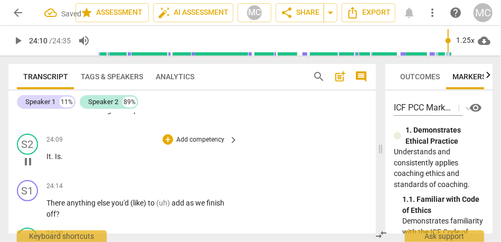
click at [55, 160] on span "Is" at bounding box center [58, 156] width 6 height 8
type input "1450"
click at [193, 98] on p "Add competency" at bounding box center [200, 93] width 50 height 9
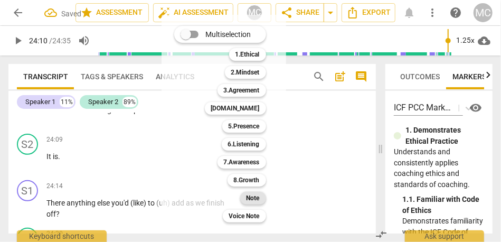
click at [252, 195] on b "Note" at bounding box center [252, 197] width 13 height 13
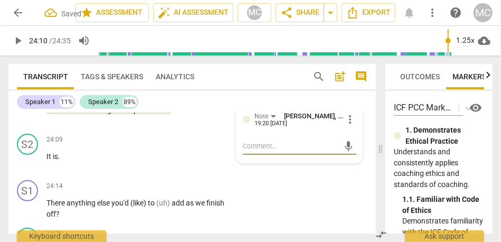
scroll to position [3204, 0]
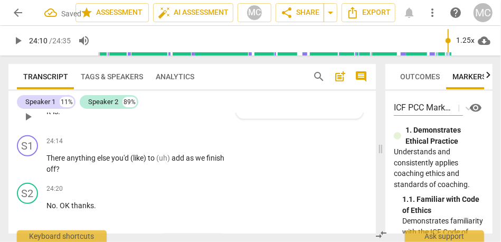
click at [202, 100] on p "Add competency" at bounding box center [200, 94] width 50 height 9
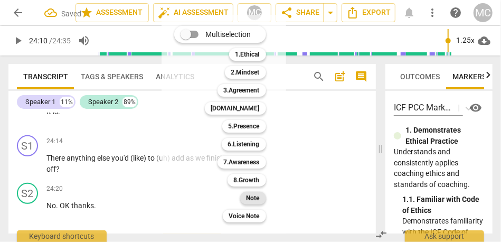
click at [251, 193] on b "Note" at bounding box center [252, 197] width 13 height 13
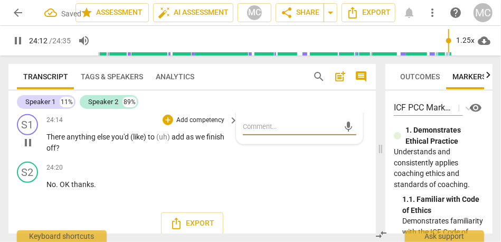
scroll to position [3228, 0]
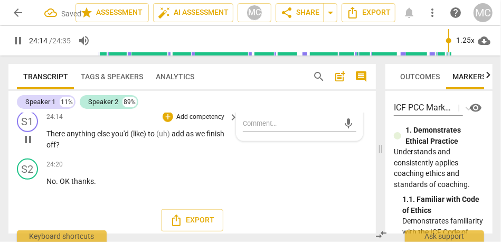
click at [51, 138] on span "There" at bounding box center [56, 133] width 20 height 8
type input "1454"
click at [109, 138] on span "else" at bounding box center [110, 133] width 14 height 8
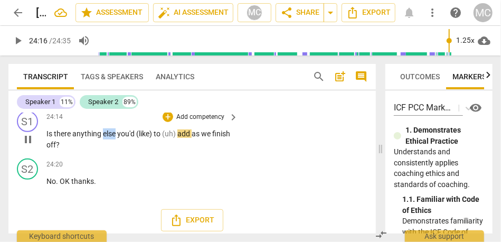
click at [109, 138] on span "else" at bounding box center [110, 133] width 14 height 8
click at [126, 138] on span "you'd" at bounding box center [126, 133] width 19 height 8
click at [157, 138] on span "you would like" at bounding box center [140, 133] width 46 height 8
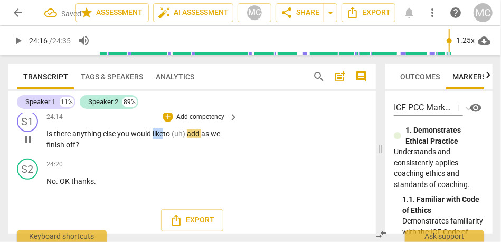
click at [157, 138] on span "you would like" at bounding box center [140, 133] width 46 height 8
click at [187, 138] on span "(uh)" at bounding box center [178, 133] width 15 height 8
click at [186, 138] on span "add" at bounding box center [178, 133] width 14 height 8
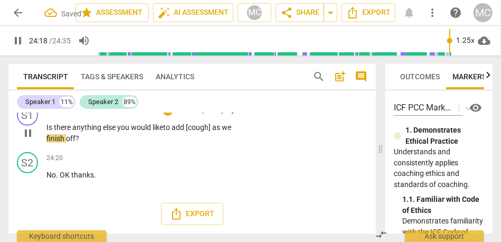
scroll to position [3258, 0]
click at [193, 116] on p "Add competency" at bounding box center [200, 110] width 50 height 9
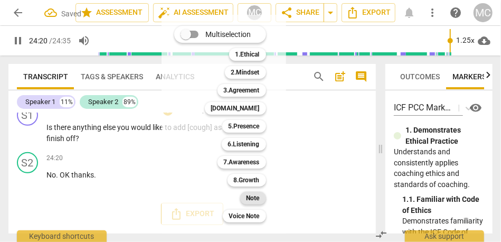
click at [250, 196] on b "Note" at bounding box center [252, 197] width 13 height 13
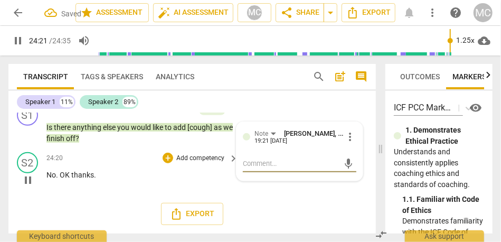
click at [61, 179] on span "OK" at bounding box center [66, 174] width 12 height 8
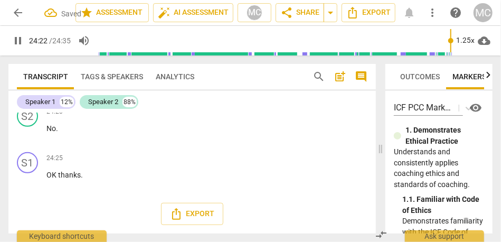
scroll to position [3309, 0]
click at [57, 179] on span "OK" at bounding box center [52, 174] width 12 height 8
type input "1465"
click at [189, 163] on p "Add competency" at bounding box center [200, 158] width 50 height 9
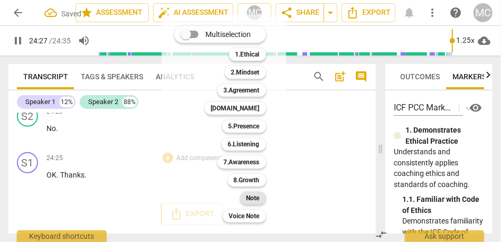
click at [246, 195] on b "Note" at bounding box center [252, 197] width 13 height 13
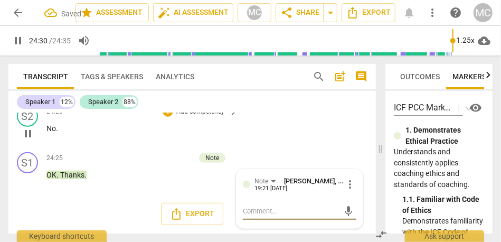
scroll to position [3303, 0]
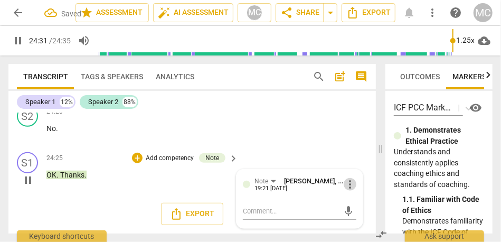
click at [345, 190] on span "more_vert" at bounding box center [349, 184] width 13 height 13
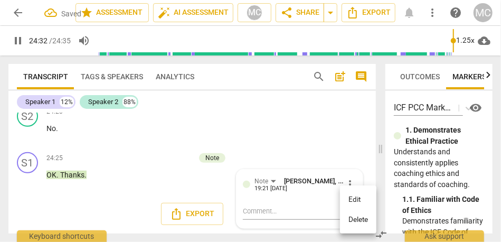
click at [357, 224] on li "Delete" at bounding box center [358, 219] width 36 height 20
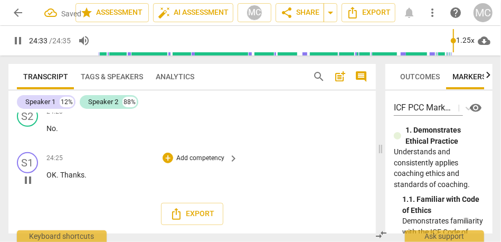
click at [50, 179] on span "OK" at bounding box center [51, 174] width 10 height 8
click at [79, 179] on span "Thanks" at bounding box center [72, 174] width 24 height 8
type input "1470"
click at [186, 163] on p "Add competency" at bounding box center [200, 158] width 50 height 9
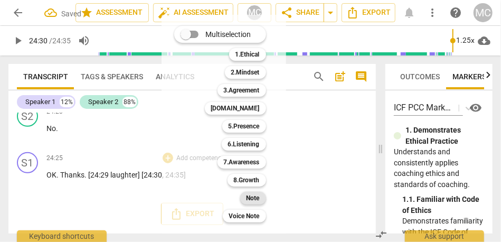
click at [251, 197] on b "Note" at bounding box center [252, 197] width 13 height 13
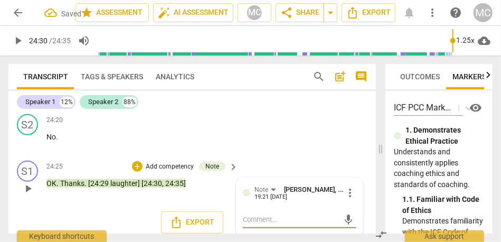
scroll to position [3261, 0]
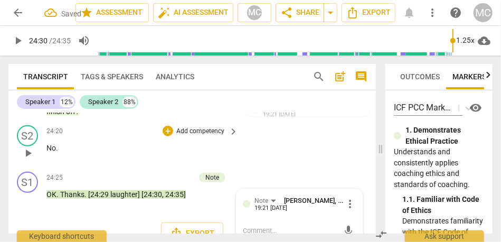
click at [198, 136] on p "Add competency" at bounding box center [200, 131] width 50 height 9
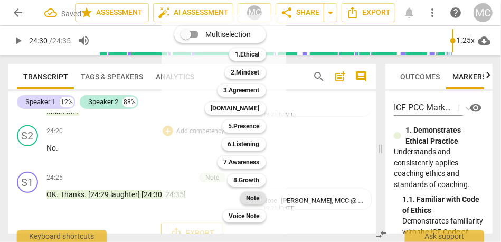
click at [250, 197] on b "Note" at bounding box center [252, 197] width 13 height 13
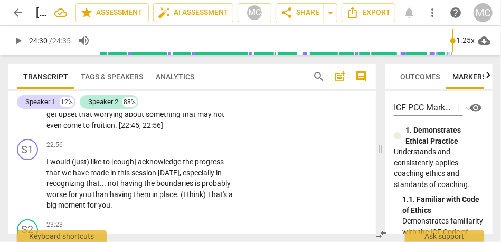
scroll to position [2854, 0]
click at [187, 150] on p "Add competency" at bounding box center [200, 145] width 50 height 9
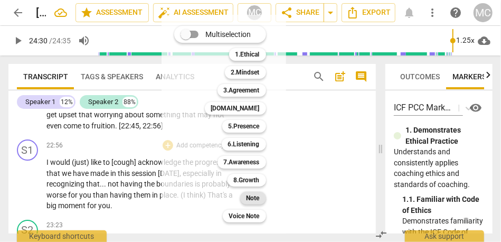
click at [251, 199] on b "Note" at bounding box center [252, 197] width 13 height 13
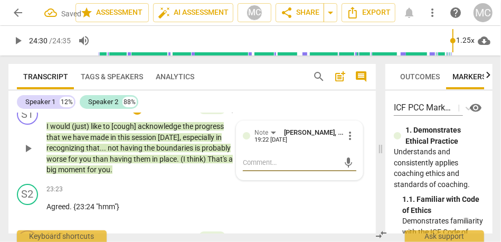
scroll to position [2893, 0]
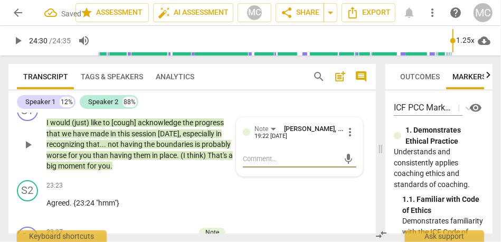
click at [47, 127] on span "I" at bounding box center [48, 122] width 4 height 8
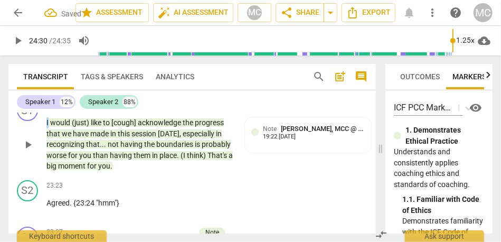
click at [47, 127] on span "I" at bounding box center [48, 122] width 4 height 8
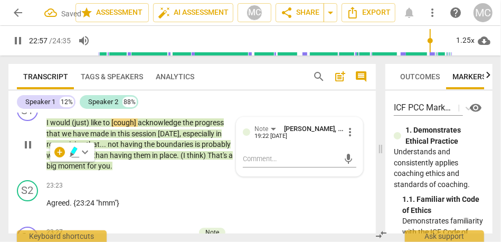
click at [53, 127] on span "would" at bounding box center [61, 122] width 22 height 8
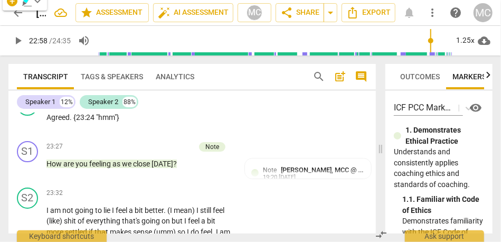
scroll to position [2980, 0]
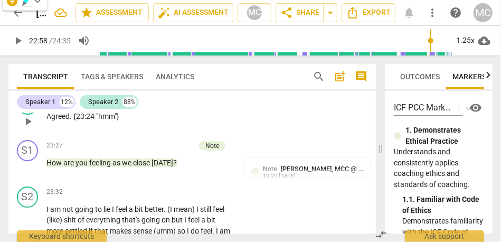
click at [209, 104] on p "Add competency" at bounding box center [200, 98] width 50 height 9
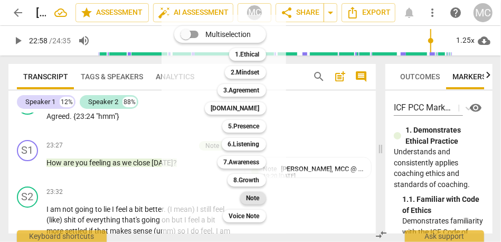
click at [255, 204] on b "Note" at bounding box center [252, 197] width 13 height 13
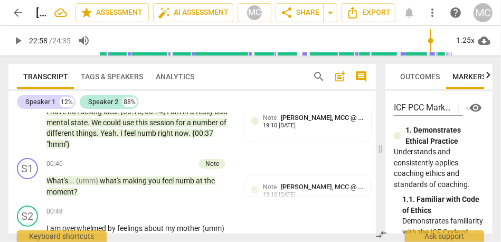
scroll to position [120, 0]
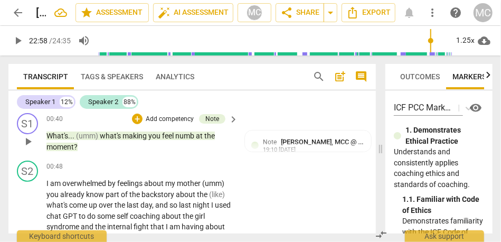
click at [63, 145] on span "moment" at bounding box center [59, 146] width 27 height 8
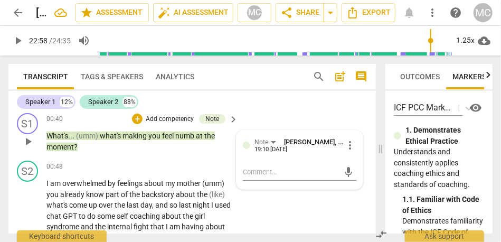
click at [63, 145] on span "moment" at bounding box center [59, 146] width 27 height 8
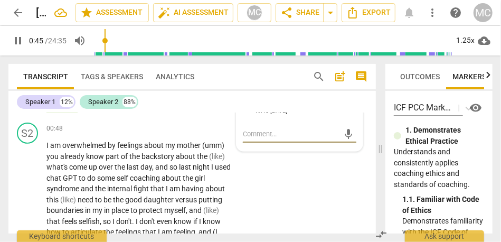
scroll to position [158, 0]
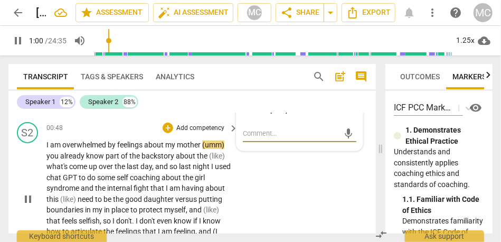
click at [46, 158] on span "you" at bounding box center [53, 155] width 14 height 8
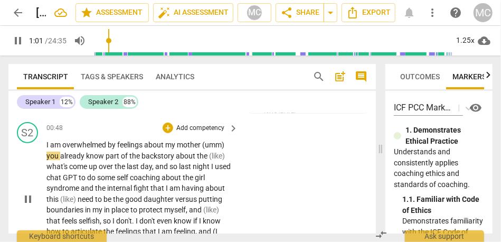
type input "62"
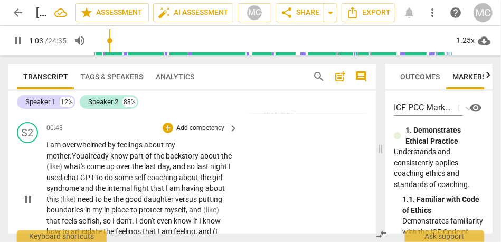
click at [84, 154] on span "already" at bounding box center [97, 155] width 26 height 8
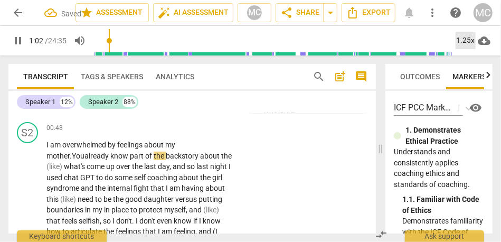
click at [463, 37] on div "1.25x" at bounding box center [465, 40] width 20 height 17
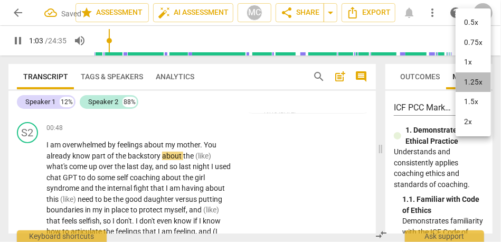
click at [475, 83] on li "1.25x" at bounding box center [472, 82] width 35 height 20
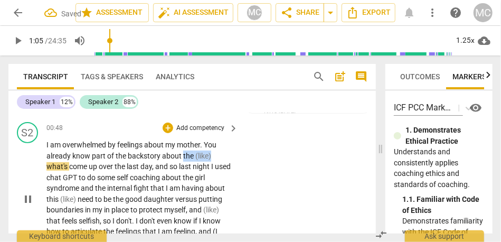
type input "66"
drag, startPoint x: 181, startPoint y: 155, endPoint x: 235, endPoint y: 155, distance: 53.3
click at [235, 155] on div "I am overwhelmed by feelings about my mother . You already know part of the bac…" at bounding box center [142, 198] width 193 height 119
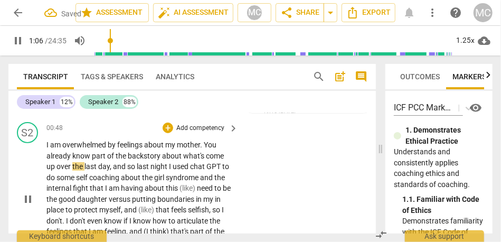
click at [177, 154] on span "about" at bounding box center [172, 155] width 20 height 8
click at [207, 160] on p "I am overwhelmed by feelings about my mother . You already know part of the bac…" at bounding box center [139, 198] width 186 height 119
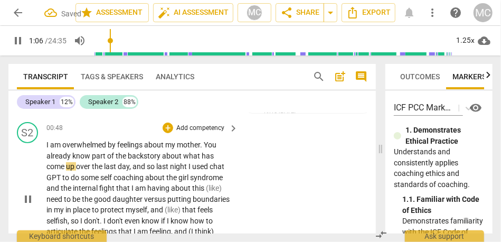
click at [156, 165] on span "so" at bounding box center [151, 166] width 9 height 8
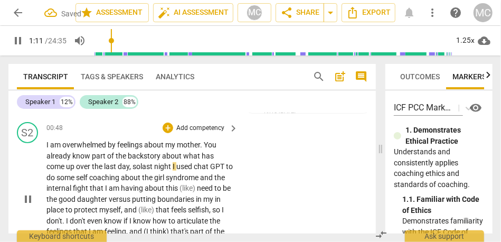
click at [172, 168] on span "night" at bounding box center [163, 166] width 18 height 8
click at [199, 166] on span "chat" at bounding box center [202, 166] width 16 height 8
click at [100, 176] on span "coaching" at bounding box center [105, 177] width 32 height 8
click at [142, 177] on span "about" at bounding box center [131, 177] width 21 height 8
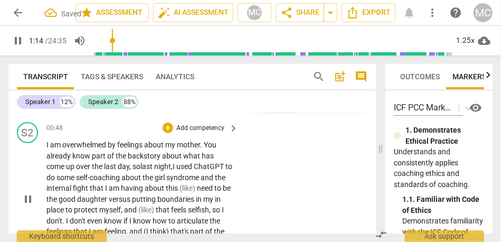
click at [165, 178] on span "girl" at bounding box center [161, 177] width 12 height 8
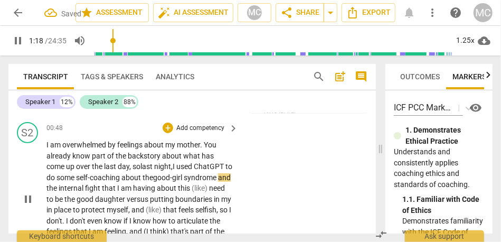
click at [165, 177] on span "the good-" at bounding box center [157, 177] width 30 height 8
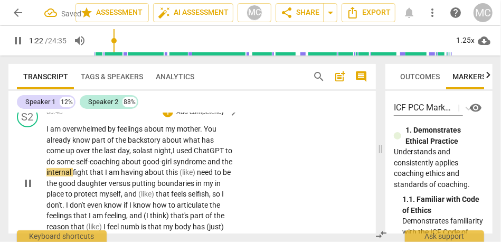
scroll to position [175, 0]
click at [214, 175] on span "need" at bounding box center [205, 171] width 17 height 8
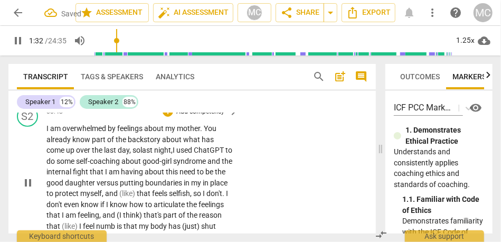
click at [109, 181] on span "versus" at bounding box center [108, 182] width 23 height 8
click at [203, 185] on span "my" at bounding box center [197, 182] width 12 height 8
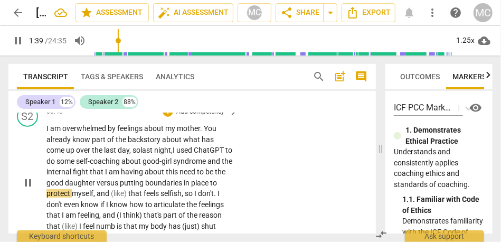
click at [210, 185] on span "place" at bounding box center [200, 182] width 19 height 8
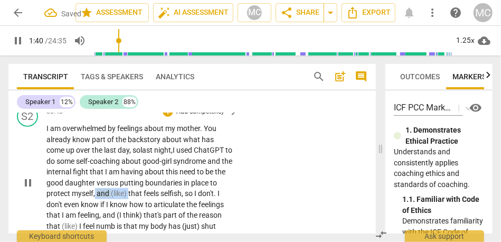
drag, startPoint x: 129, startPoint y: 194, endPoint x: 94, endPoint y: 194, distance: 34.8
click at [94, 194] on p "I am overwhelmed by feelings about my mother . You already know part of the bac…" at bounding box center [139, 182] width 186 height 119
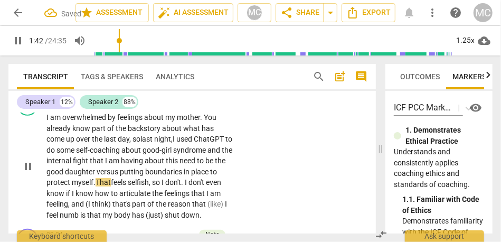
scroll to position [190, 0]
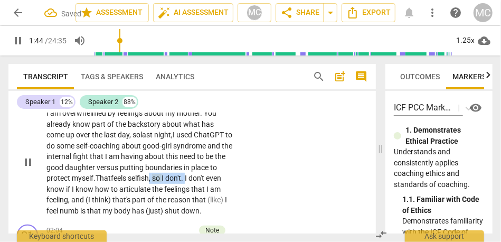
drag, startPoint x: 190, startPoint y: 177, endPoint x: 154, endPoint y: 179, distance: 36.5
click at [154, 179] on p "I am overwhelmed by feelings about my mother . You already know part of the bac…" at bounding box center [139, 162] width 186 height 108
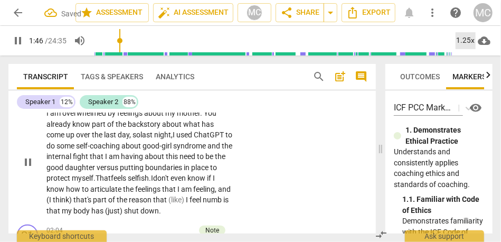
click at [463, 40] on div "1.25x" at bounding box center [465, 40] width 20 height 17
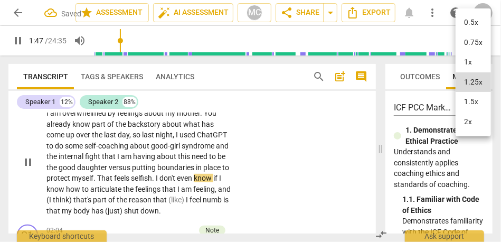
click at [472, 97] on li "1.5x" at bounding box center [472, 102] width 35 height 20
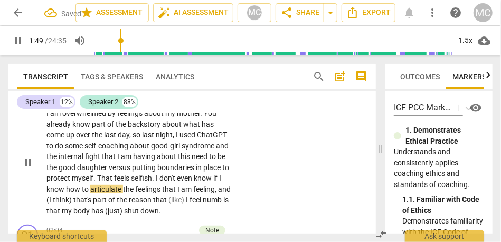
click at [190, 177] on span "even" at bounding box center [185, 178] width 17 height 8
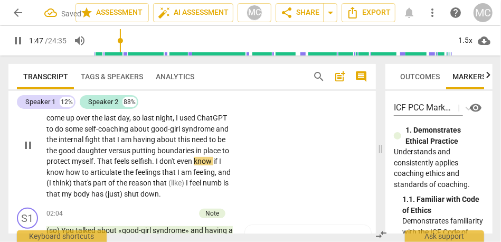
scroll to position [216, 0]
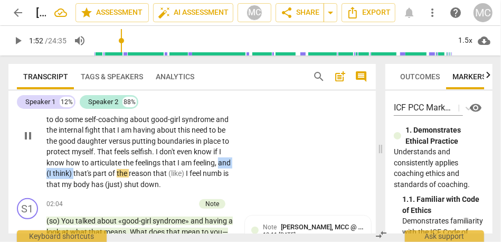
type input "112"
drag, startPoint x: 88, startPoint y: 174, endPoint x: 25, endPoint y: 174, distance: 62.2
click at [25, 174] on div "S2 play_arrow pause 00:48 + Add competency keyboard_arrow_right I am overwhelme…" at bounding box center [191, 127] width 367 height 134
click at [165, 173] on span "(like)" at bounding box center [173, 173] width 17 height 8
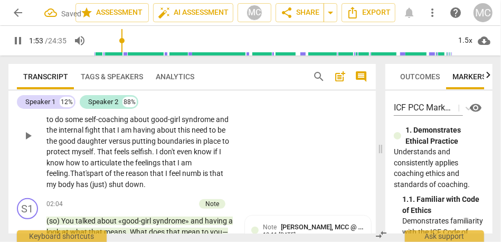
click at [229, 179] on p "I am overwhelmed by feelings about my mother . You already know part of the bac…" at bounding box center [139, 135] width 186 height 108
drag, startPoint x: 205, startPoint y: 175, endPoint x: 181, endPoint y: 175, distance: 23.7
click at [181, 175] on p "I am overwhelmed by feelings about my mother . You already know part of the bac…" at bounding box center [139, 135] width 186 height 108
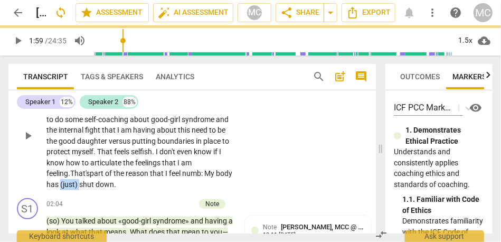
drag, startPoint x: 66, startPoint y: 184, endPoint x: 42, endPoint y: 183, distance: 24.3
click at [42, 183] on div "S2 play_arrow pause 00:48 + Add competency keyboard_arrow_right I am overwhelme…" at bounding box center [191, 127] width 367 height 134
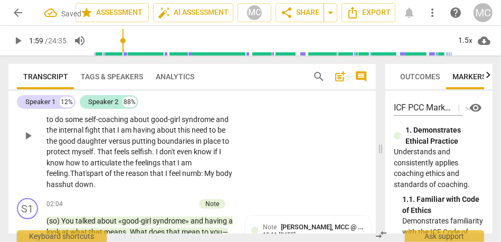
click at [270, 169] on div "S2 play_arrow pause 00:48 + Add competency keyboard_arrow_right I am overwhelme…" at bounding box center [191, 127] width 367 height 134
click at [51, 180] on span "shut" at bounding box center [54, 184] width 16 height 8
click at [76, 186] on span "down" at bounding box center [72, 184] width 18 height 8
type input "120"
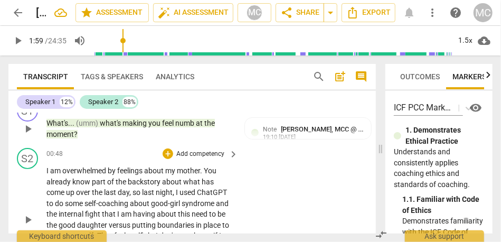
scroll to position [132, 0]
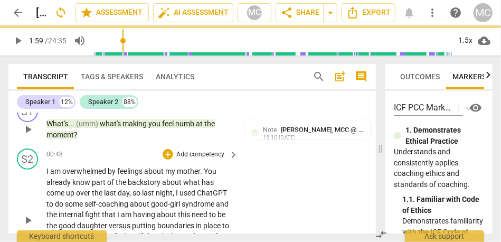
click at [191, 153] on p "Add competency" at bounding box center [200, 154] width 50 height 9
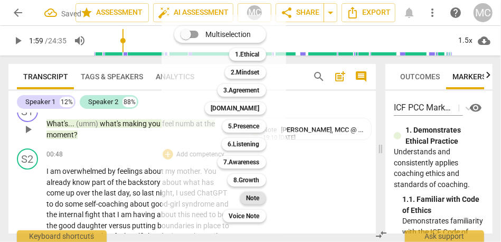
click at [259, 196] on b "Note" at bounding box center [252, 197] width 13 height 13
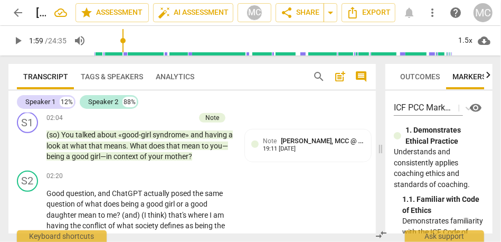
scroll to position [303, 0]
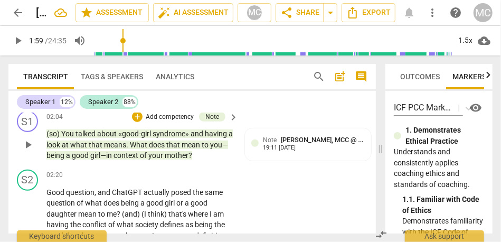
click at [184, 154] on span "mother" at bounding box center [177, 155] width 24 height 8
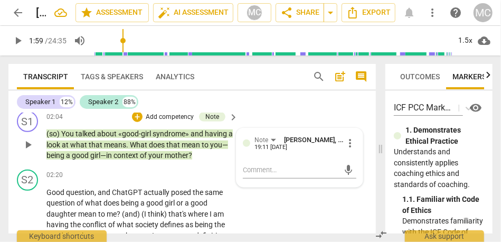
click at [184, 154] on span "mother" at bounding box center [177, 155] width 24 height 8
click at [184, 158] on span "mother" at bounding box center [177, 155] width 24 height 8
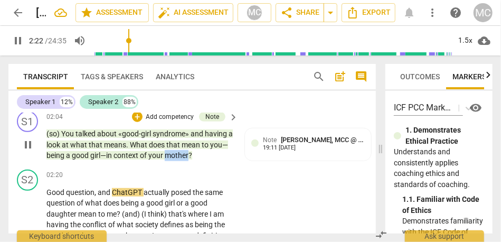
click at [184, 158] on span "mother" at bounding box center [177, 155] width 24 height 8
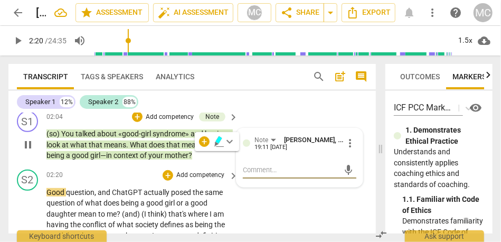
click at [51, 192] on span "Good" at bounding box center [56, 192] width 20 height 8
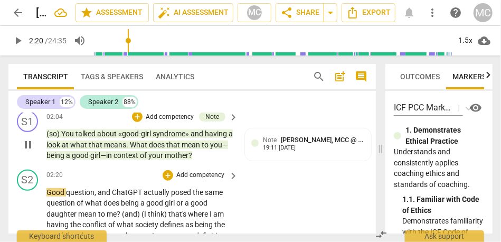
type input "141"
click at [140, 192] on span "ChatGPT" at bounding box center [154, 192] width 32 height 8
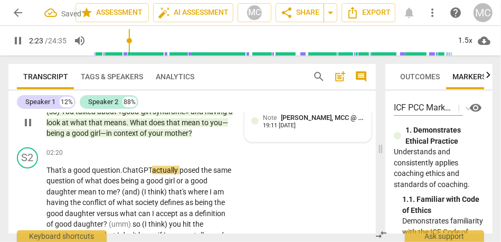
scroll to position [332, 0]
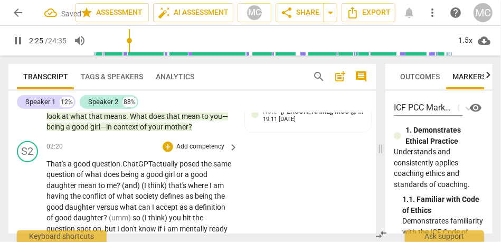
click at [103, 176] on span "what" at bounding box center [94, 174] width 18 height 8
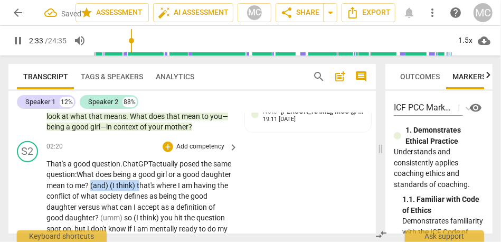
drag, startPoint x: 169, startPoint y: 184, endPoint x: 122, endPoint y: 183, distance: 47.0
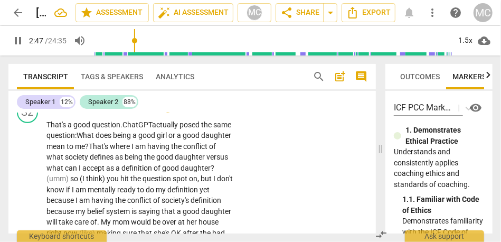
scroll to position [383, 0]
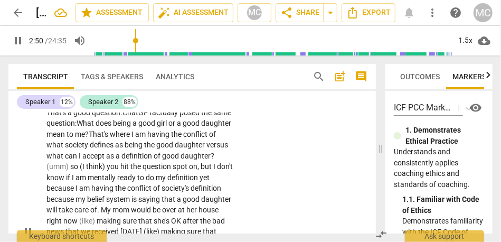
click at [99, 150] on p "That's a good question. ChatGPT actually posed the same question: What does bei…" at bounding box center [139, 231] width 186 height 249
click at [65, 157] on span "what" at bounding box center [55, 155] width 18 height 8
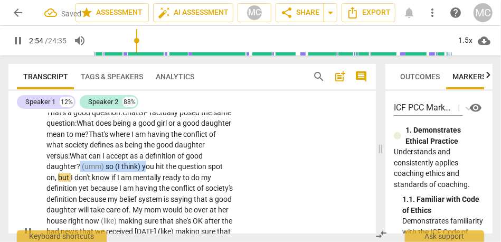
drag, startPoint x: 164, startPoint y: 167, endPoint x: 98, endPoint y: 167, distance: 65.9
click at [98, 167] on p "That's a good question. ChatGPT actually posed the same question: What does bei…" at bounding box center [139, 231] width 186 height 249
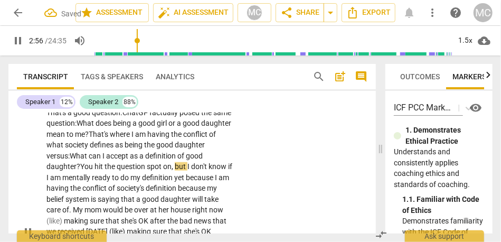
click at [84, 168] on span "?Y" at bounding box center [80, 166] width 8 height 8
click at [106, 168] on span "hit" at bounding box center [101, 166] width 10 height 8
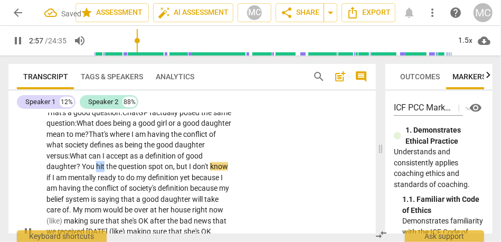
click at [106, 168] on span "hit" at bounding box center [101, 166] width 10 height 8
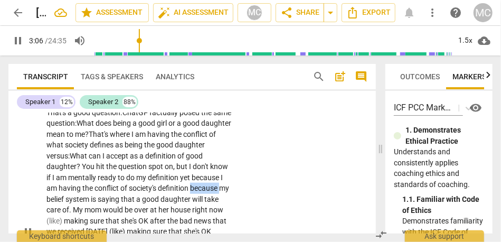
drag, startPoint x: 77, startPoint y: 199, endPoint x: 43, endPoint y: 200, distance: 34.3
click at [43, 200] on div "S2 play_arrow pause 02:20 + Add competency keyboard_arrow_right That's a good q…" at bounding box center [191, 222] width 367 height 275
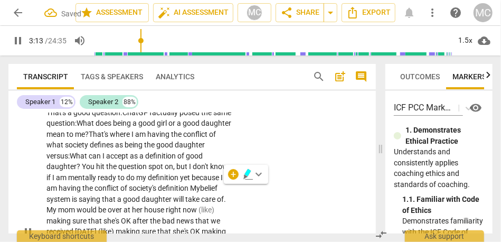
click at [148, 177] on span "my" at bounding box center [142, 177] width 12 height 8
drag, startPoint x: 75, startPoint y: 188, endPoint x: 33, endPoint y: 190, distance: 42.8
click at [33, 190] on div "S2 play_arrow pause 02:20 + Add competency keyboard_arrow_right That's a good q…" at bounding box center [191, 222] width 367 height 275
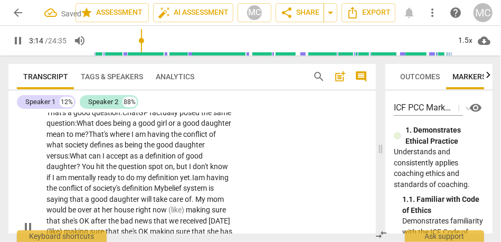
click at [154, 186] on span "definition" at bounding box center [138, 188] width 32 height 8
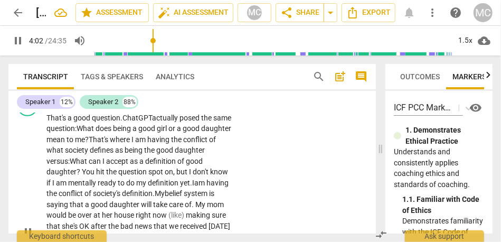
scroll to position [378, 0]
click at [165, 166] on p "That's a good question. ChatGPT actually posed the same question: What does bei…" at bounding box center [139, 231] width 186 height 238
click at [165, 171] on span "spot" at bounding box center [156, 171] width 16 height 8
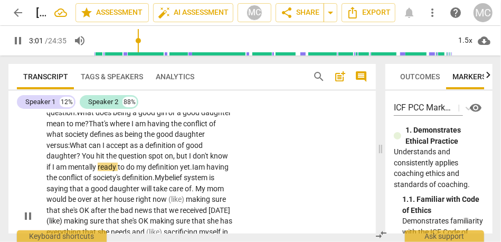
scroll to position [394, 0]
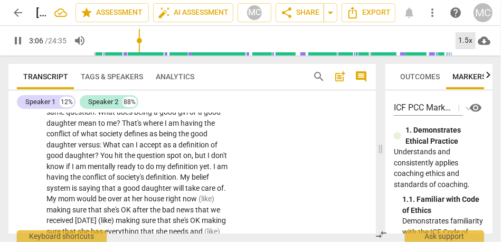
click at [463, 44] on div "1.5x" at bounding box center [465, 40] width 20 height 17
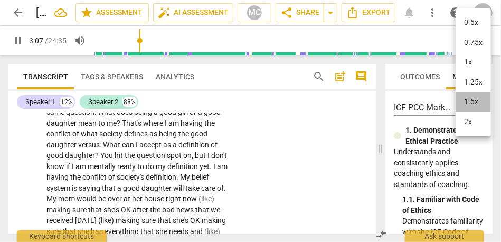
click at [472, 101] on li "1.5x" at bounding box center [472, 102] width 35 height 20
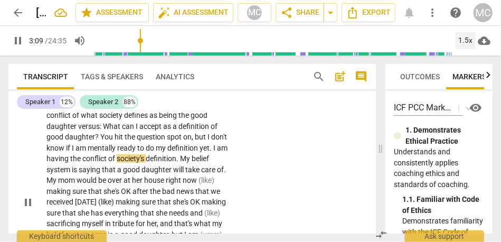
scroll to position [414, 0]
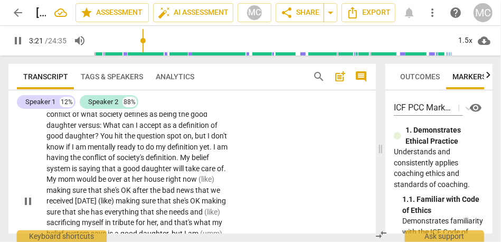
click at [224, 169] on span "." at bounding box center [225, 168] width 2 height 8
type input "204"
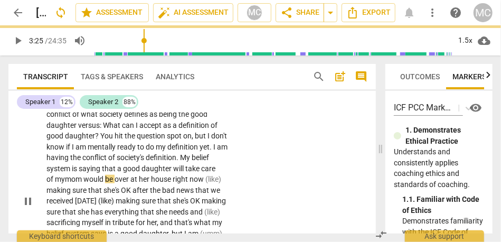
click at [86, 181] on span "would" at bounding box center [94, 179] width 22 height 8
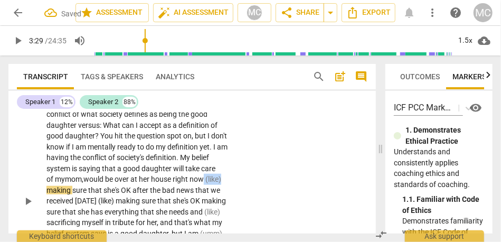
drag, startPoint x: 207, startPoint y: 178, endPoint x: 242, endPoint y: 178, distance: 34.3
click at [242, 178] on div "S2 play_arrow pause 02:20 + Add competency keyboard_arrow_right That's a good q…" at bounding box center [191, 192] width 367 height 275
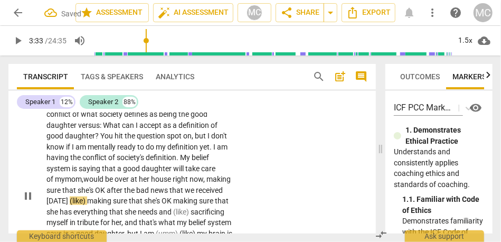
click at [113, 200] on span "making" at bounding box center [100, 200] width 26 height 8
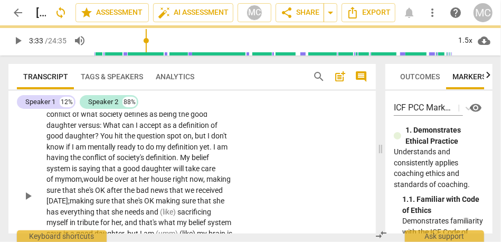
click at [89, 179] on span "would" at bounding box center [94, 179] width 22 height 8
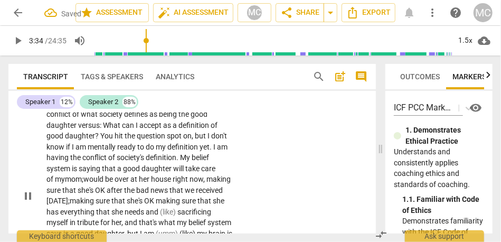
click at [103, 182] on span "would" at bounding box center [94, 179] width 22 height 8
click at [206, 183] on span "making" at bounding box center [218, 179] width 24 height 8
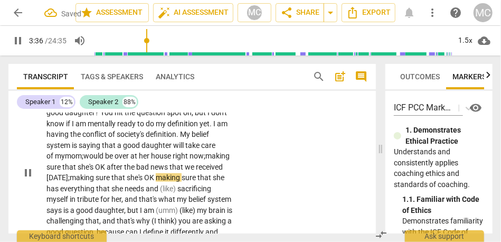
click at [156, 180] on span "OK" at bounding box center [150, 177] width 12 height 8
drag, startPoint x: 215, startPoint y: 191, endPoint x: 258, endPoint y: 191, distance: 43.3
click at [258, 191] on div "S2 play_arrow pause 02:20 + Add competency keyboard_arrow_right That's a good q…" at bounding box center [191, 164] width 367 height 264
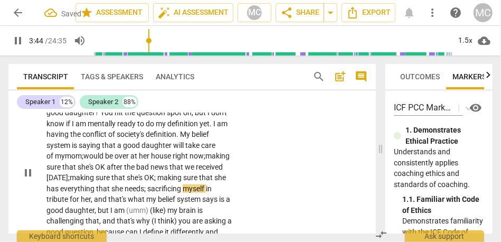
click at [301, 207] on div "S2 play_arrow pause 02:20 + Add competency keyboard_arrow_right That's a good q…" at bounding box center [191, 164] width 367 height 264
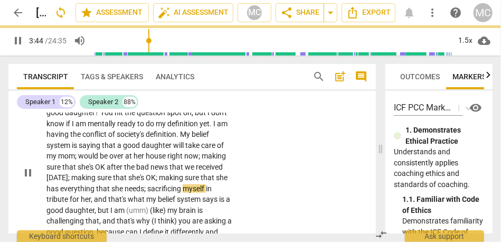
scroll to position [432, 0]
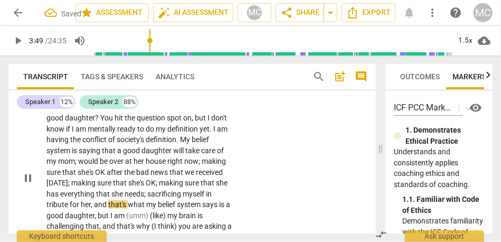
click at [107, 205] on span "and" at bounding box center [101, 204] width 14 height 8
type input "229"
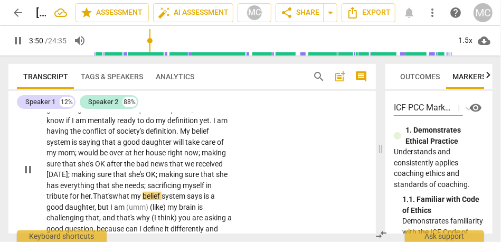
scroll to position [441, 0]
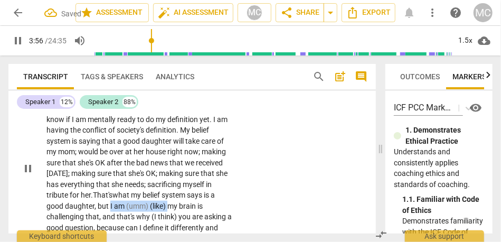
drag, startPoint x: 168, startPoint y: 206, endPoint x: 110, endPoint y: 205, distance: 58.0
click at [110, 205] on p "That's a good question . ChatGPT actually posed the same question : What does b…" at bounding box center [139, 168] width 186 height 238
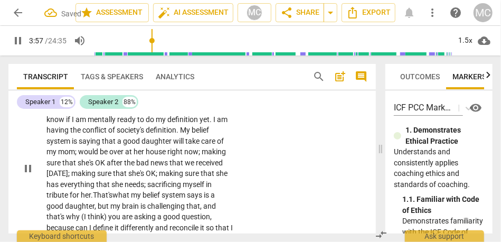
click at [284, 185] on div "S2 play_arrow pause 02:20 + Add competency keyboard_arrow_right That's a good q…" at bounding box center [191, 159] width 367 height 264
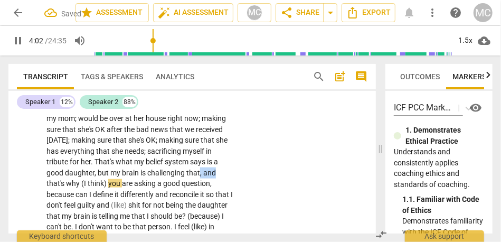
drag, startPoint x: 199, startPoint y: 174, endPoint x: 226, endPoint y: 173, distance: 26.9
click at [226, 173] on p "That's a good question . ChatGPT actually posed the same question : What does b…" at bounding box center [139, 135] width 186 height 238
type input "243"
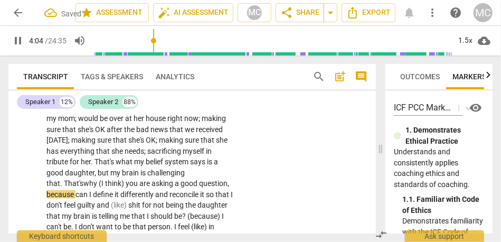
click at [208, 177] on p "That's a good question . ChatGPT actually posed the same question : What does b…" at bounding box center [139, 135] width 186 height 238
click at [83, 179] on span "That's" at bounding box center [74, 183] width 20 height 8
click at [105, 185] on span "think)" at bounding box center [115, 183] width 21 height 8
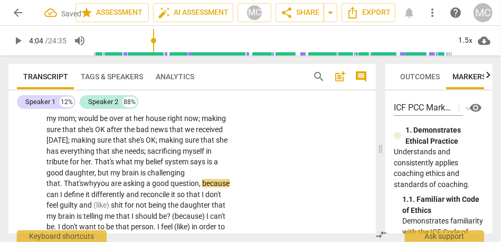
click at [111, 184] on span "are" at bounding box center [117, 183] width 12 height 8
drag, startPoint x: 209, startPoint y: 183, endPoint x: 164, endPoint y: 182, distance: 45.4
click at [164, 182] on p "That's a good question . ChatGPT actually posed the same question : What does b…" at bounding box center [139, 135] width 186 height 238
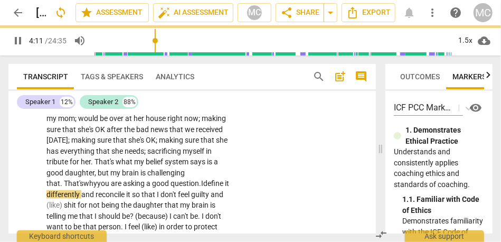
click at [170, 182] on span "question." at bounding box center [185, 183] width 31 height 8
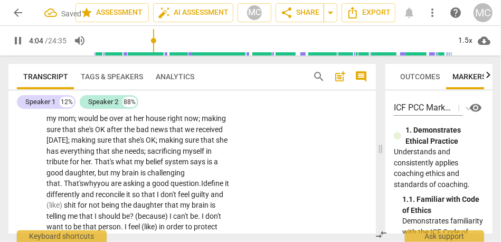
click at [201, 186] on span "I" at bounding box center [202, 183] width 2 height 8
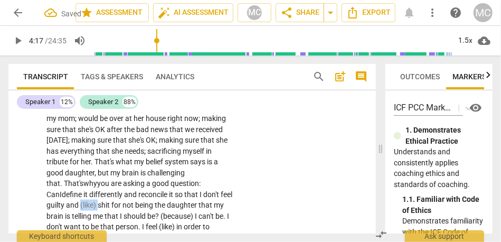
drag, startPoint x: 64, startPoint y: 204, endPoint x: 43, endPoint y: 204, distance: 21.1
click at [43, 204] on div "S2 play_arrow pause 02:20 + Add competency keyboard_arrow_right That's a good q…" at bounding box center [191, 126] width 367 height 264
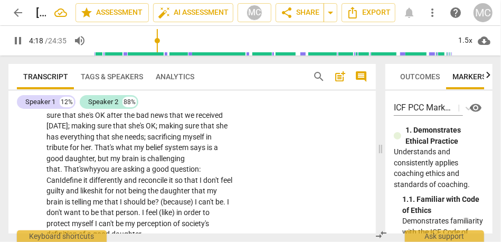
scroll to position [493, 0]
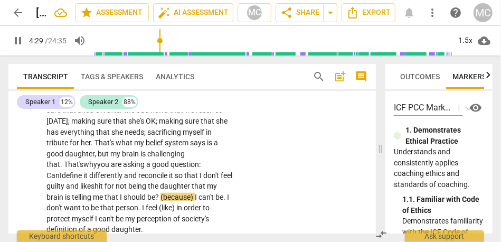
click at [169, 197] on span "(because)" at bounding box center [177, 197] width 34 height 8
drag, startPoint x: 171, startPoint y: 196, endPoint x: 136, endPoint y: 195, distance: 35.4
click at [136, 195] on p "That's a good question . ChatGPT actually posed the same question : What does b…" at bounding box center [139, 116] width 186 height 238
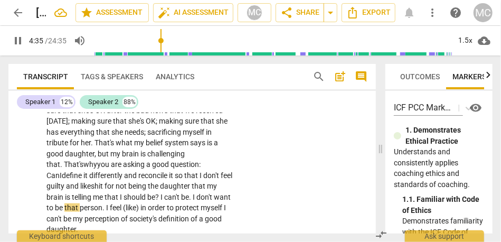
click at [164, 195] on span "can't" at bounding box center [172, 197] width 17 height 8
click at [160, 198] on span "I" at bounding box center [162, 197] width 4 height 8
click at [193, 194] on span "I" at bounding box center [195, 197] width 4 height 8
click at [195, 194] on span "I" at bounding box center [197, 197] width 4 height 8
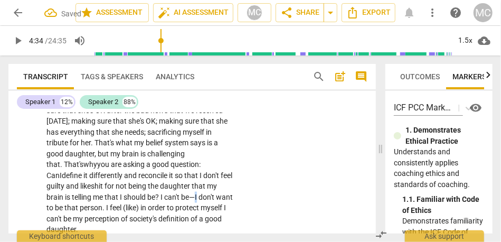
click at [195, 194] on span "I" at bounding box center [197, 197] width 4 height 8
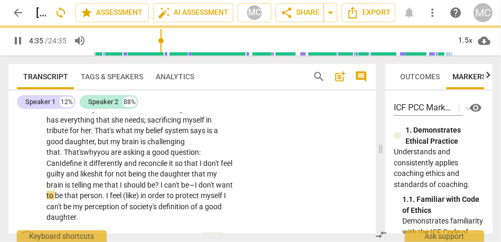
scroll to position [509, 0]
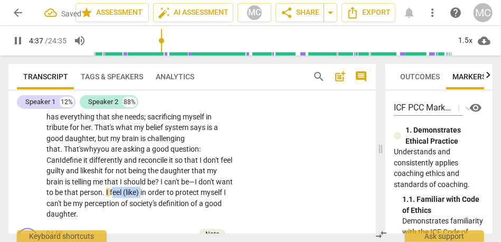
drag, startPoint x: 124, startPoint y: 192, endPoint x: 94, endPoint y: 191, distance: 30.1
click at [94, 191] on p "That's a good question . ChatGPT actually posed the same question : What does b…" at bounding box center [139, 101] width 186 height 238
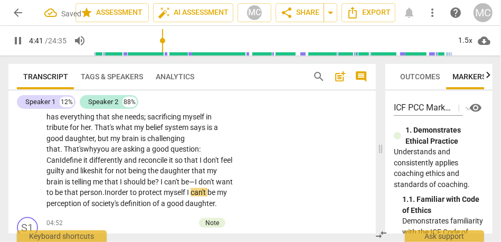
click at [171, 191] on span "myself" at bounding box center [175, 192] width 23 height 8
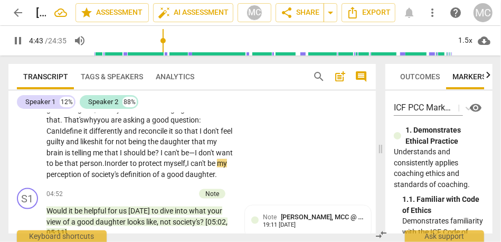
scroll to position [537, 0]
click at [169, 174] on span "good" at bounding box center [176, 174] width 18 height 8
type input "289"
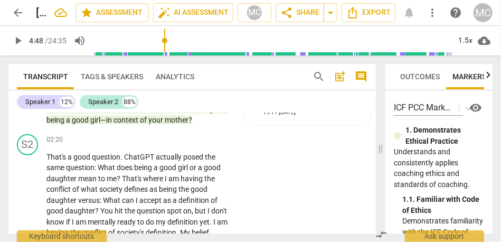
scroll to position [337, 0]
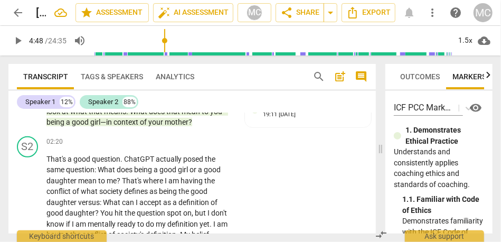
click at [194, 139] on p "Add competency" at bounding box center [200, 141] width 50 height 9
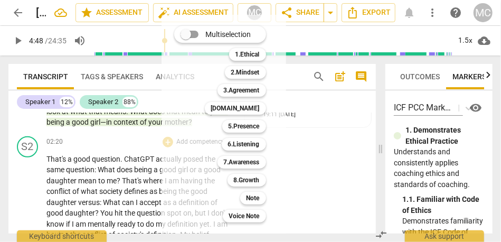
click at [254, 206] on div "Note 9" at bounding box center [259, 198] width 46 height 18
click at [254, 197] on b "Note" at bounding box center [252, 197] width 13 height 13
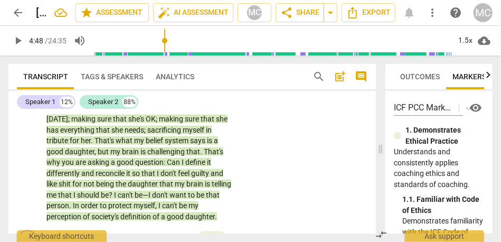
scroll to position [495, 0]
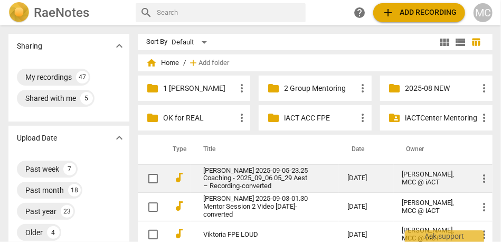
click at [238, 183] on link "[PERSON_NAME] 2025-09-05-23.25 Coaching - 2025_09_06 05_29 Aest – Recording-con…" at bounding box center [256, 179] width 106 height 24
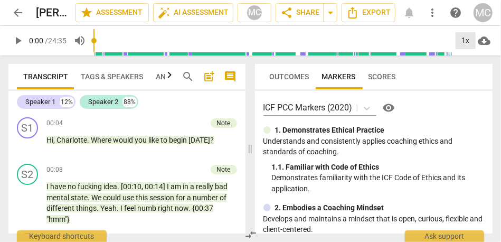
click at [468, 42] on div "1x" at bounding box center [465, 40] width 20 height 17
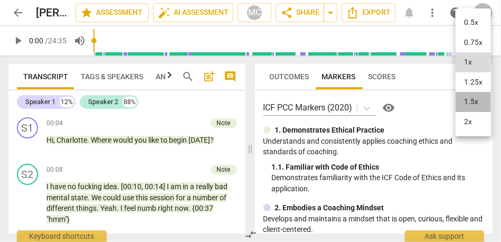
click at [469, 99] on li "1.5x" at bounding box center [472, 102] width 35 height 20
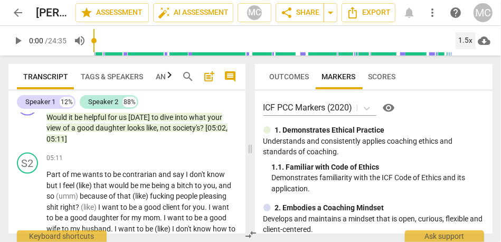
scroll to position [600, 0]
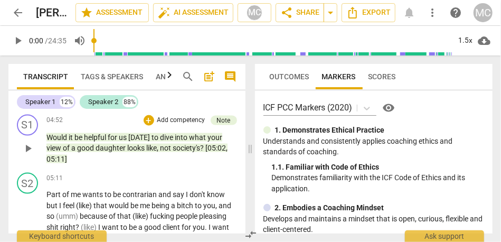
click at [52, 163] on span "05:11]" at bounding box center [56, 159] width 21 height 8
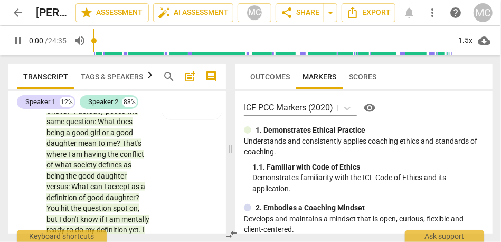
scroll to position [1021, 0]
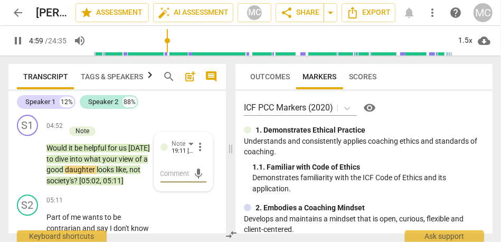
click at [93, 181] on span "[05:02" at bounding box center [89, 180] width 21 height 8
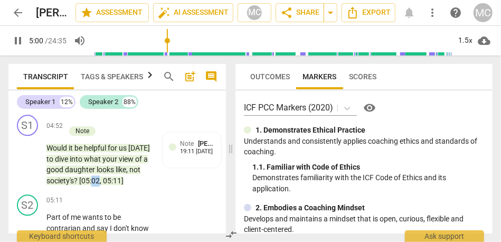
click at [93, 181] on span "[05:02" at bounding box center [89, 180] width 21 height 8
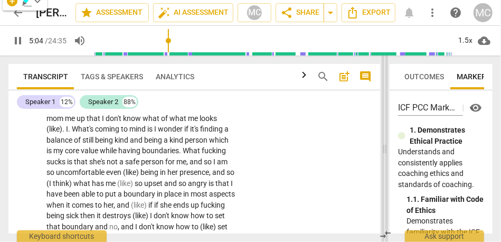
scroll to position [611, 0]
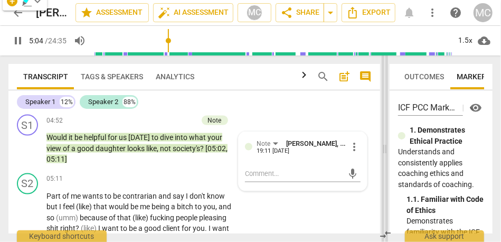
drag, startPoint x: 228, startPoint y: 141, endPoint x: 382, endPoint y: 129, distance: 154.5
click at [382, 129] on span at bounding box center [384, 148] width 6 height 186
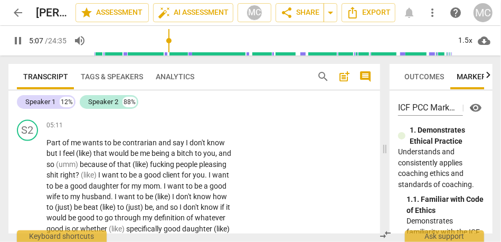
scroll to position [663, 0]
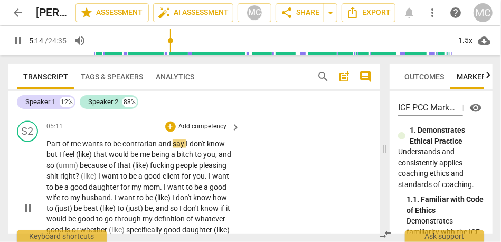
click at [186, 145] on span "I" at bounding box center [188, 143] width 4 height 8
type input "315"
click at [227, 144] on span "know" at bounding box center [219, 143] width 18 height 8
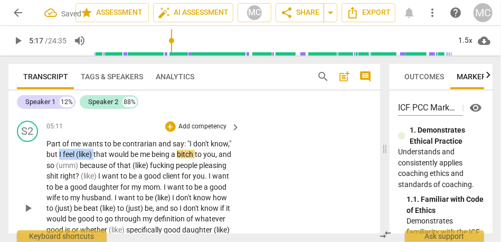
drag, startPoint x: 94, startPoint y: 155, endPoint x: 60, endPoint y: 155, distance: 34.8
click at [60, 155] on p "Part of me wants to be contrarian and say: " I don't know," but I feel (like) t…" at bounding box center [140, 208] width 189 height 141
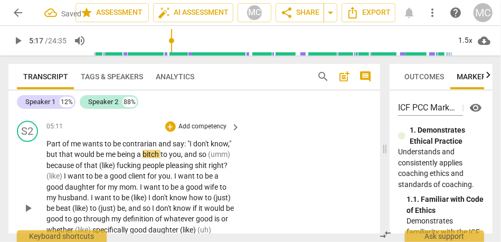
click at [60, 155] on span "that" at bounding box center [66, 154] width 15 height 8
click at [175, 156] on span "you" at bounding box center [175, 154] width 12 height 8
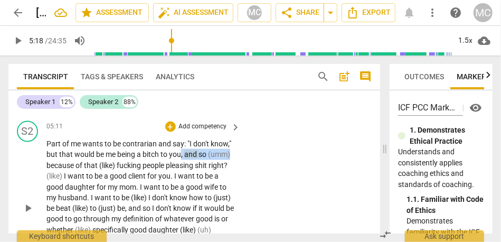
drag, startPoint x: 181, startPoint y: 156, endPoint x: 236, endPoint y: 154, distance: 54.9
click at [236, 154] on div "Part of me wants to be contrarian and say: " I don't know," but that would be m…" at bounding box center [143, 208] width 195 height 141
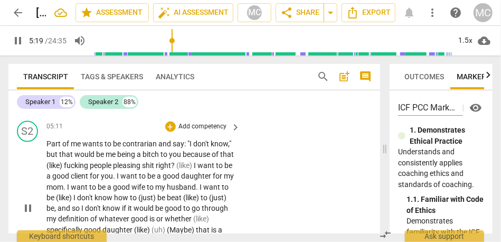
click at [64, 164] on span "(like)" at bounding box center [54, 165] width 17 height 8
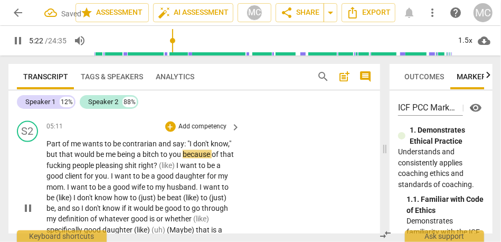
click at [138, 164] on span "shit" at bounding box center [131, 165] width 14 height 8
click at [176, 165] on span "(like)" at bounding box center [167, 165] width 17 height 8
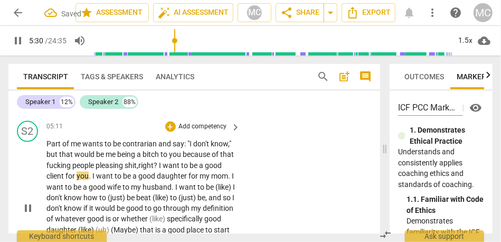
scroll to position [685, 0]
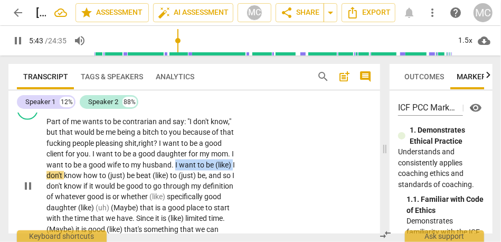
drag, startPoint x: 74, startPoint y: 176, endPoint x: 199, endPoint y: 164, distance: 126.1
click at [199, 164] on p "Part of me wants to be contrarian and say: " I don't know," but that would be m…" at bounding box center [140, 186] width 189 height 141
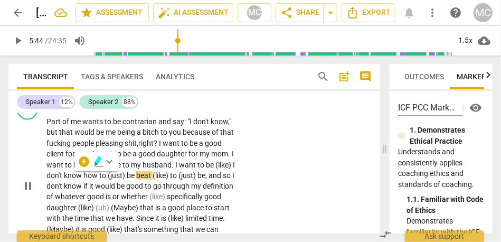
click at [215, 169] on span "(like)" at bounding box center [223, 164] width 17 height 8
click at [64, 175] on span "don't" at bounding box center [54, 175] width 17 height 8
click at [127, 174] on span "(just)" at bounding box center [117, 175] width 19 height 8
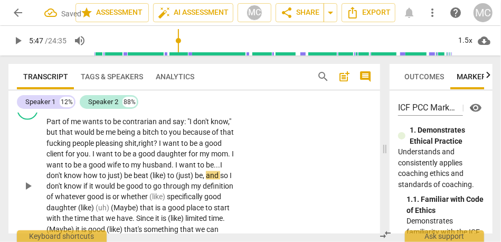
click at [124, 176] on span "just)" at bounding box center [116, 175] width 16 height 8
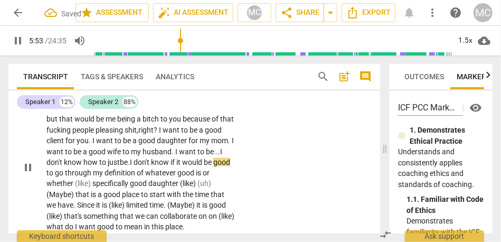
scroll to position [702, 0]
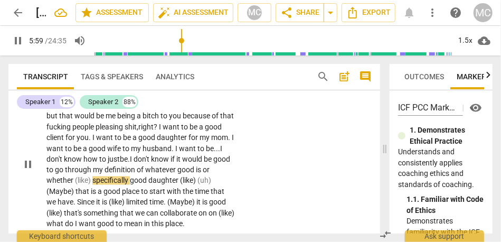
click at [103, 182] on span "specifically" at bounding box center [110, 180] width 37 height 8
click at [137, 167] on span "definition" at bounding box center [120, 170] width 32 height 8
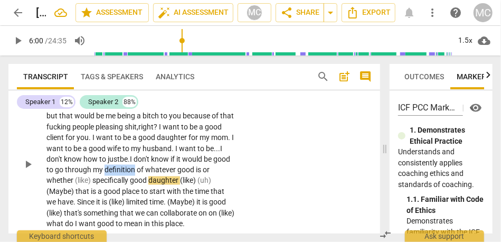
click at [137, 167] on span "definition" at bounding box center [120, 170] width 32 height 8
click at [177, 170] on span "whatever" at bounding box center [161, 170] width 32 height 8
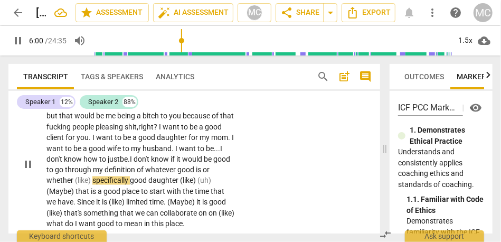
click at [102, 178] on span "specifically" at bounding box center [110, 180] width 37 height 8
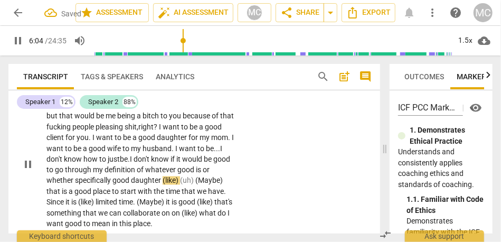
click at [137, 171] on span "definition" at bounding box center [120, 170] width 32 height 8
click at [56, 182] on span "whether" at bounding box center [60, 180] width 28 height 8
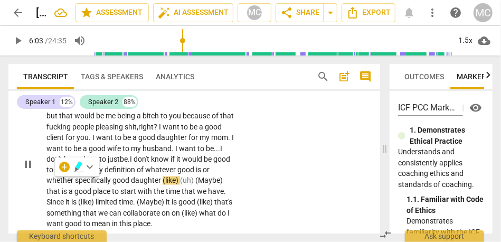
click at [83, 180] on span "specifically" at bounding box center [93, 180] width 37 height 8
click at [106, 177] on span "specifically" at bounding box center [97, 180] width 37 height 8
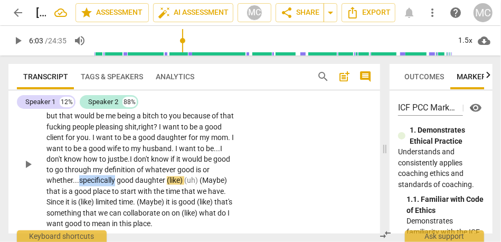
click at [106, 177] on span "specifically" at bounding box center [97, 180] width 37 height 8
click at [127, 179] on span "good" at bounding box center [126, 180] width 18 height 8
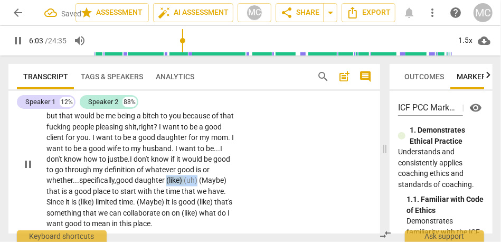
drag, startPoint x: 177, startPoint y: 180, endPoint x: 218, endPoint y: 180, distance: 41.7
click at [218, 180] on p "Part of me wants to be contrarian and say: " I don't know," but that would be m…" at bounding box center [140, 165] width 189 height 130
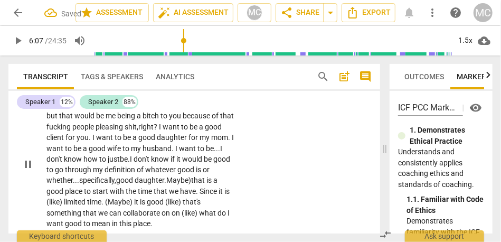
click at [206, 179] on span "that" at bounding box center [198, 180] width 15 height 8
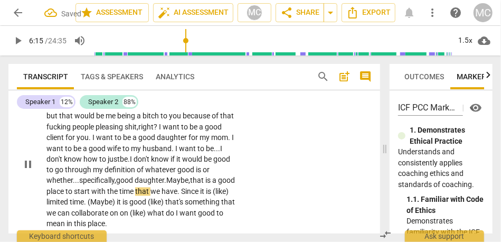
click at [190, 184] on span "Maybe," at bounding box center [178, 180] width 24 height 8
click at [232, 181] on p "Part of me wants to be contrarian and say: " I don't know," but that would be m…" at bounding box center [140, 165] width 189 height 130
click at [212, 178] on span "is" at bounding box center [208, 180] width 7 height 8
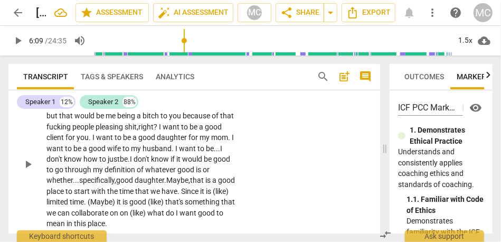
click at [190, 180] on span "Maybe," at bounding box center [178, 180] width 24 height 8
click at [190, 183] on span "Maybe," at bounding box center [178, 180] width 24 height 8
click at [231, 183] on p "Part of me wants to be contrarian and say: " I don't know," but that would be m…" at bounding box center [140, 165] width 189 height 130
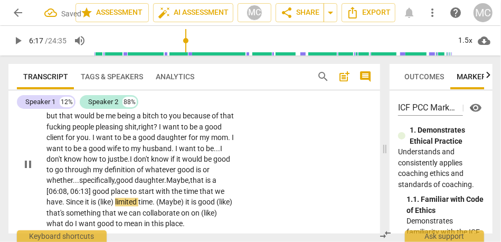
click at [114, 203] on span "(like)" at bounding box center [106, 202] width 17 height 8
click at [64, 202] on span "." at bounding box center [64, 202] width 4 height 8
click at [111, 202] on span "(like)" at bounding box center [101, 202] width 17 height 8
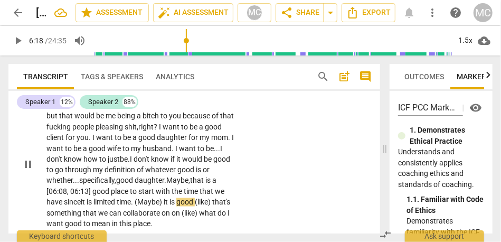
click at [144, 204] on span "(Maybe)" at bounding box center [149, 202] width 29 height 8
click at [162, 206] on p "Part of me wants to be contrarian and say: " I don't know," but that would be m…" at bounding box center [140, 165] width 189 height 130
click at [164, 201] on span "it" at bounding box center [161, 202] width 6 height 8
click at [110, 204] on span "limited" at bounding box center [106, 202] width 23 height 8
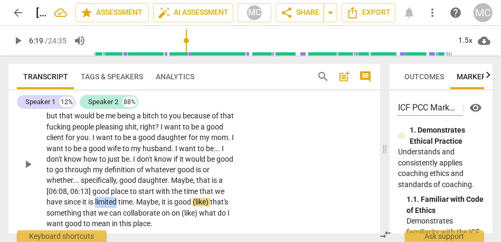
click at [110, 204] on span "limited" at bounding box center [106, 202] width 23 height 8
click at [215, 202] on span "that's" at bounding box center [219, 202] width 18 height 8
type input "380"
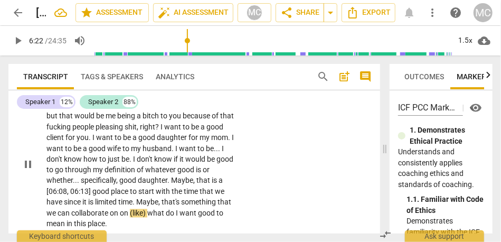
click at [207, 202] on span "something" at bounding box center [199, 202] width 36 height 8
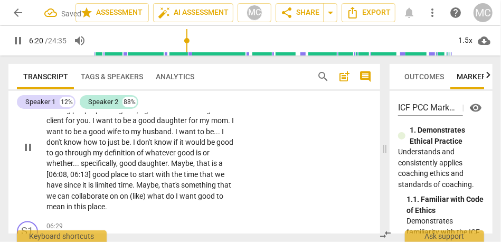
scroll to position [723, 0]
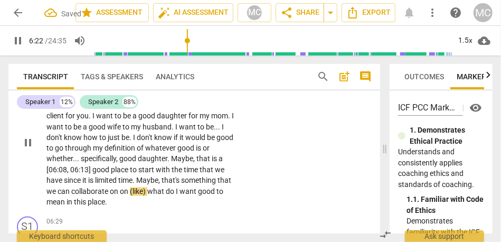
click at [165, 193] on span "what" at bounding box center [156, 191] width 18 height 8
click at [124, 200] on p "Part of me wants to be contrarian and say : "I don't know , " but that would be…" at bounding box center [140, 143] width 189 height 130
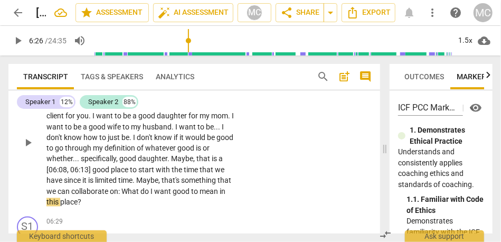
click at [191, 194] on span "good" at bounding box center [181, 191] width 18 height 8
click at [202, 194] on span "to" at bounding box center [197, 191] width 8 height 8
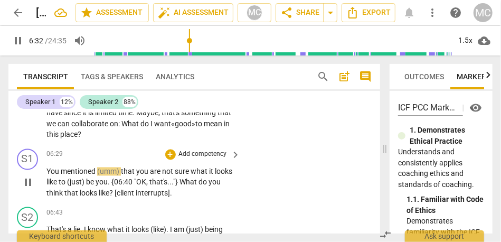
scroll to position [792, 0]
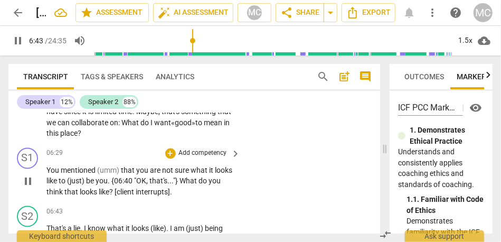
click at [180, 191] on p "You mentioned (umm) that you are not sure what it looks like to (just) be you .…" at bounding box center [140, 181] width 189 height 33
type input "405"
click at [191, 154] on p "Add competency" at bounding box center [203, 153] width 50 height 9
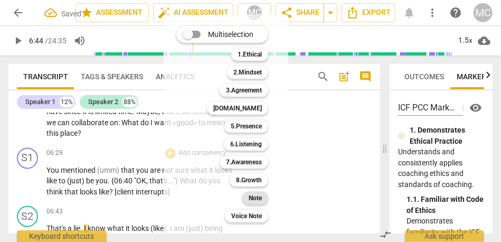
click at [247, 194] on div "Note" at bounding box center [255, 197] width 26 height 13
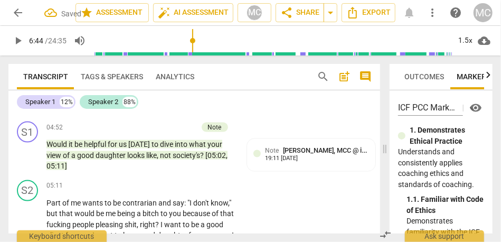
scroll to position [603, 0]
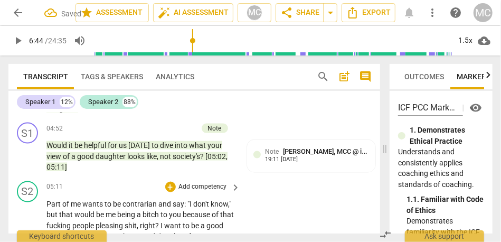
click at [194, 184] on p "Add competency" at bounding box center [203, 186] width 50 height 9
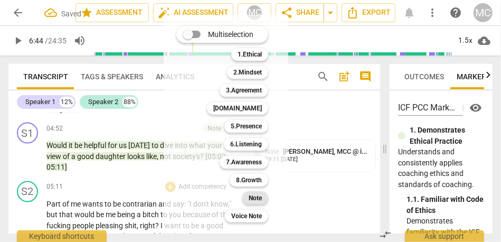
click at [259, 198] on b "Note" at bounding box center [254, 197] width 13 height 13
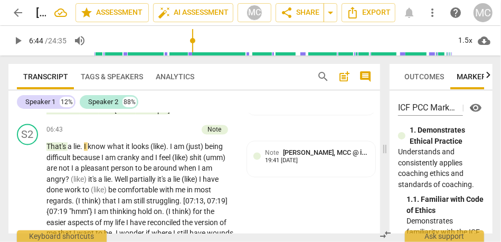
scroll to position [876, 0]
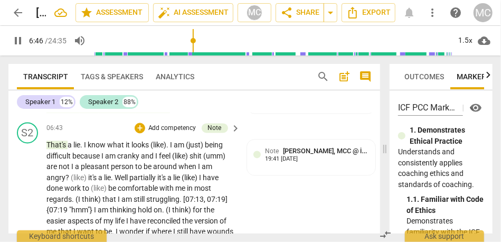
click at [94, 143] on span "know" at bounding box center [98, 144] width 20 height 8
click at [172, 145] on span "I" at bounding box center [172, 144] width 4 height 8
type input "406"
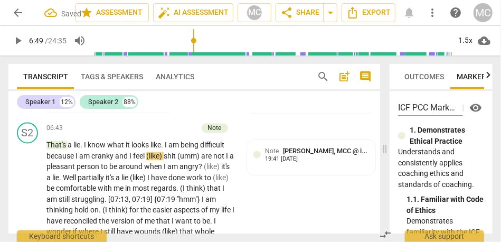
click at [129, 154] on span "and" at bounding box center [122, 155] width 14 height 8
type input "410"
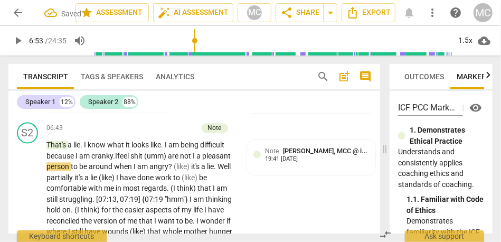
click at [174, 156] on span "are" at bounding box center [174, 155] width 12 height 8
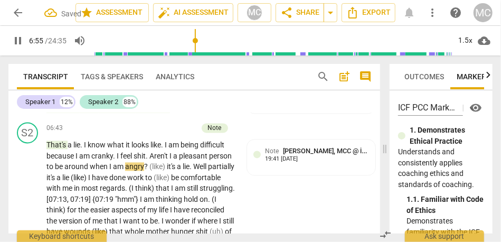
click at [106, 155] on span "cranky" at bounding box center [102, 155] width 22 height 8
click at [149, 167] on span "?" at bounding box center [146, 166] width 5 height 8
type input "416"
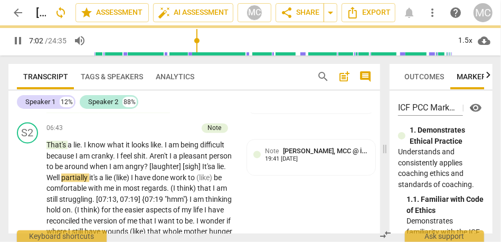
click at [89, 179] on span "partially" at bounding box center [75, 177] width 28 height 8
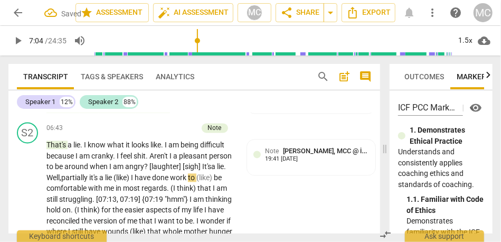
click at [135, 178] on span "I" at bounding box center [133, 177] width 4 height 8
drag, startPoint x: 212, startPoint y: 178, endPoint x: 236, endPoint y: 178, distance: 24.3
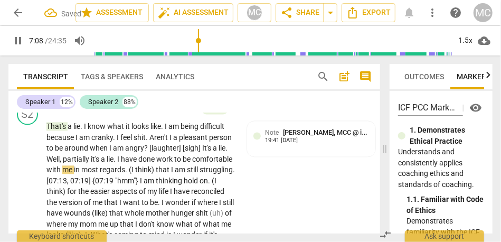
scroll to position [898, 0]
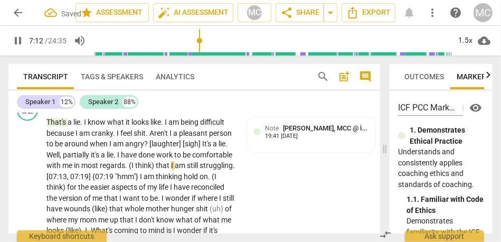
click at [171, 166] on span "that" at bounding box center [163, 165] width 15 height 8
type input "433"
drag, startPoint x: 213, startPoint y: 165, endPoint x: 170, endPoint y: 162, distance: 42.8
click at [170, 162] on p "That's a lie . I know what it looks like . I am being difficult because I am cr…" at bounding box center [140, 247] width 189 height 260
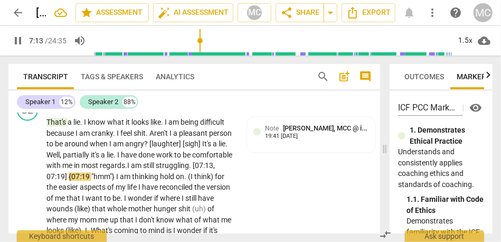
click at [224, 193] on p "That's a lie . I know what it looks like . I am being difficult because I am cr…" at bounding box center [140, 247] width 189 height 260
click at [277, 193] on div "S2 play_arrow pause 06:43 + Add competency Note keyboard_arrow_right That's a l…" at bounding box center [193, 237] width 371 height 285
click at [176, 180] on span "on" at bounding box center [180, 176] width 8 height 8
type input "443"
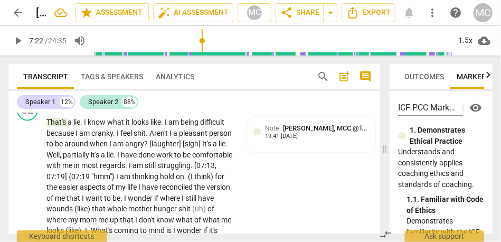
click at [160, 180] on span "hold" at bounding box center [168, 176] width 16 height 8
click at [184, 180] on span "." at bounding box center [186, 176] width 4 height 8
click at [194, 180] on span "think)" at bounding box center [204, 176] width 21 height 8
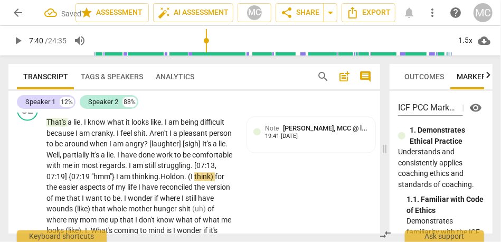
click at [160, 180] on span "Hold" at bounding box center [167, 176] width 15 height 8
click at [184, 180] on span "." at bounding box center [186, 176] width 4 height 8
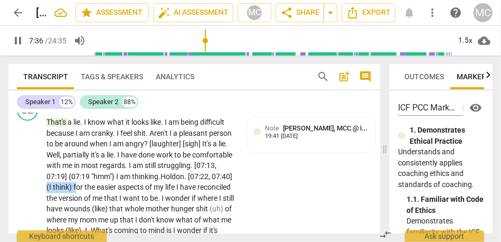
drag, startPoint x: 180, startPoint y: 188, endPoint x: 151, endPoint y: 190, distance: 29.1
click at [151, 190] on p "That's a lie . I know what it looks like . I am being difficult because I am cr…" at bounding box center [140, 247] width 189 height 260
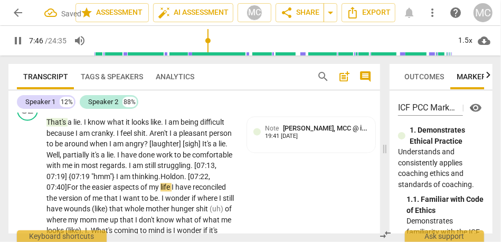
click at [171, 191] on span "I" at bounding box center [173, 187] width 4 height 8
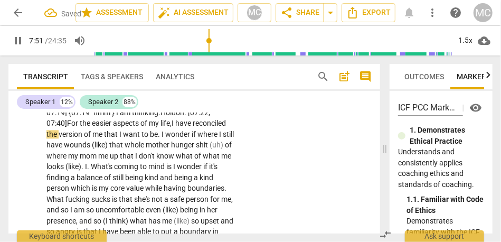
scroll to position [963, 0]
click at [165, 138] on span "wonder" at bounding box center [178, 133] width 26 height 8
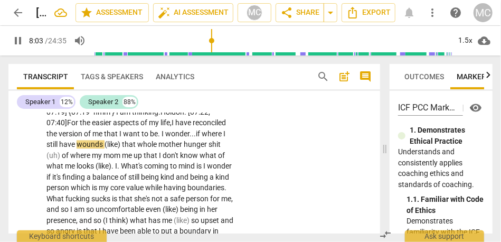
click at [122, 146] on span "(like)" at bounding box center [112, 144] width 17 height 8
click at [141, 134] on span "want" at bounding box center [132, 133] width 18 height 8
click at [122, 145] on span "(like)" at bounding box center [112, 144] width 17 height 8
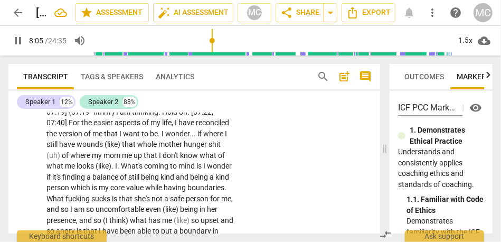
type input "486"
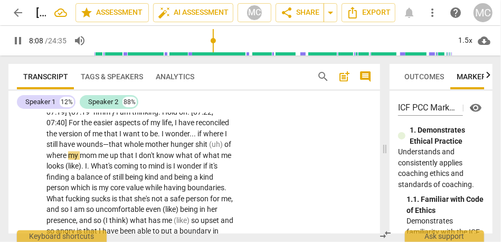
click at [145, 146] on span "whole" at bounding box center [134, 144] width 21 height 8
click at [170, 148] on span "hunger" at bounding box center [182, 144] width 25 height 8
click at [225, 148] on span "of" at bounding box center [228, 144] width 7 height 8
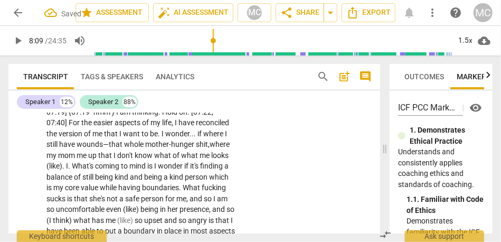
click at [196, 148] on span "shit," at bounding box center [203, 144] width 14 height 8
click at [76, 156] on span "mom" at bounding box center [67, 155] width 18 height 8
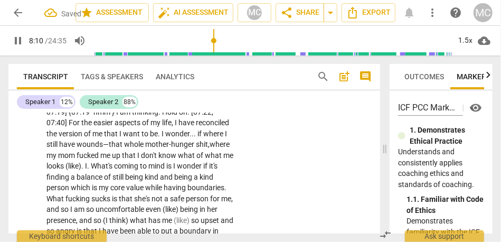
click at [137, 157] on span "that" at bounding box center [129, 155] width 15 height 8
click at [248, 170] on div "S2 play_arrow pause 06:43 + Add competency Note keyboard_arrow_right That's a l…" at bounding box center [193, 173] width 371 height 285
click at [130, 159] on span "don't" at bounding box center [138, 155] width 17 height 8
type input "495"
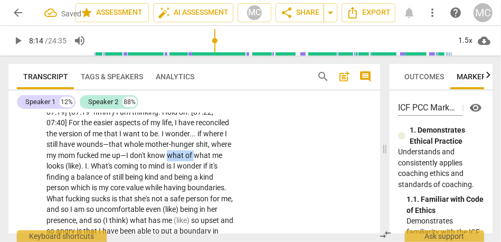
drag, startPoint x: 112, startPoint y: 167, endPoint x: 86, endPoint y: 166, distance: 25.9
click at [86, 166] on p "That's a lie . I know what it looks like . I am being difficult because I am cr…" at bounding box center [140, 182] width 189 height 260
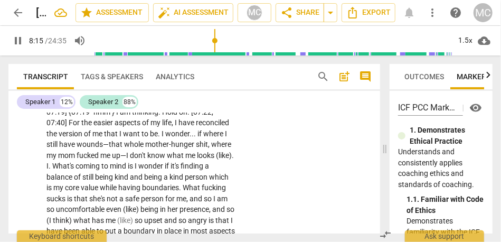
click at [216, 159] on span "(like)" at bounding box center [224, 155] width 16 height 8
click at [149, 170] on p "That's a lie . I know what it looks like . I am being difficult because I am cr…" at bounding box center [140, 176] width 189 height 249
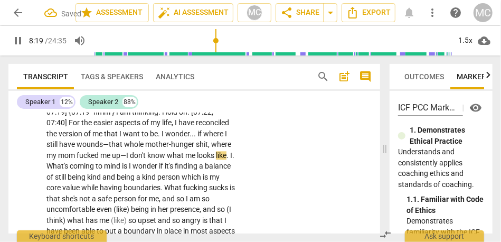
click at [70, 165] on span "What's" at bounding box center [57, 165] width 23 height 8
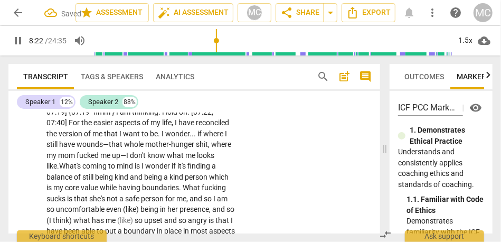
click at [57, 167] on span "like" at bounding box center [51, 165] width 11 height 8
click at [82, 167] on span "What's" at bounding box center [70, 165] width 23 height 8
click at [197, 159] on span "looks" at bounding box center [205, 155] width 17 height 8
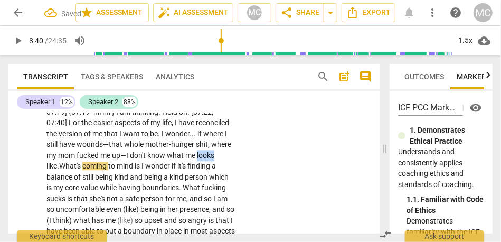
click at [197, 159] on span "looks" at bounding box center [205, 155] width 17 height 8
click at [59, 166] on span "." at bounding box center [58, 165] width 2 height 8
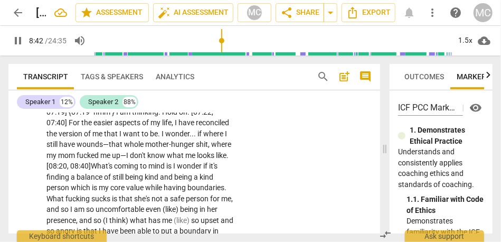
click at [148, 170] on span "mind" at bounding box center [157, 165] width 18 height 8
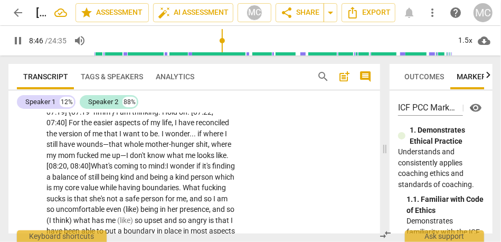
click at [170, 170] on span "wonder" at bounding box center [183, 165] width 26 height 8
click at [140, 170] on span "to" at bounding box center [144, 165] width 8 height 8
click at [166, 170] on span "I" at bounding box center [168, 165] width 4 height 8
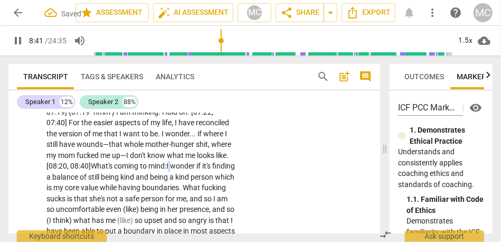
click at [166, 170] on span "I" at bounding box center [168, 165] width 4 height 8
click at [140, 170] on span "to" at bounding box center [144, 165] width 8 height 8
click at [148, 170] on span "mind:" at bounding box center [157, 165] width 18 height 8
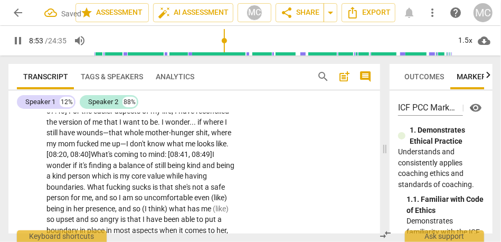
scroll to position [977, 0]
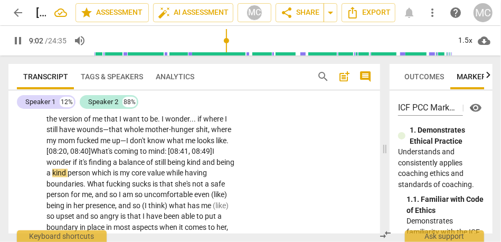
click at [146, 166] on span "of" at bounding box center [150, 162] width 8 height 8
click at [111, 175] on span "person" at bounding box center [99, 172] width 24 height 8
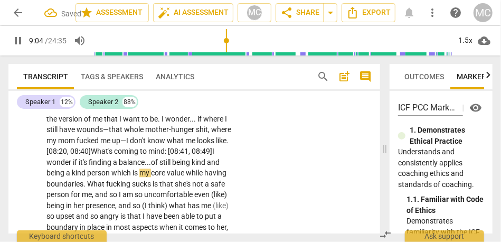
click at [217, 171] on p "That's a lie . I know what it looks like . I am being difficult because I am cr…" at bounding box center [140, 167] width 189 height 260
click at [292, 176] on div "S2 play_arrow pause 06:43 + Add competency Note keyboard_arrow_right That's a l…" at bounding box center [193, 158] width 371 height 285
click at [171, 177] on span "value" at bounding box center [180, 172] width 19 height 8
type input "549"
click at [194, 177] on span "while" at bounding box center [203, 172] width 18 height 8
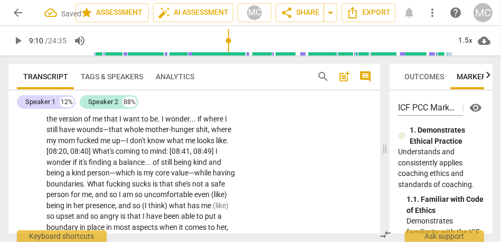
click at [194, 177] on span "while" at bounding box center [203, 172] width 18 height 8
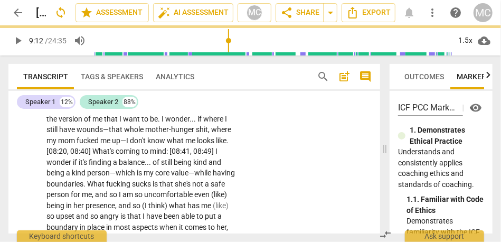
click at [155, 177] on span "core" at bounding box center [163, 172] width 16 height 8
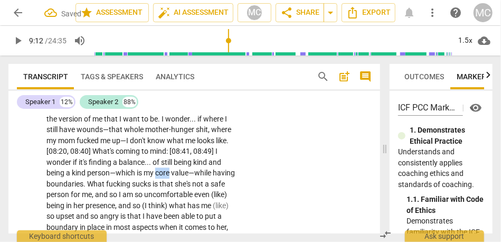
click at [155, 177] on span "core" at bounding box center [163, 172] width 16 height 8
click at [263, 184] on div "S2 play_arrow pause 06:43 + Add competency Note keyboard_arrow_right That's a l…" at bounding box center [193, 158] width 371 height 285
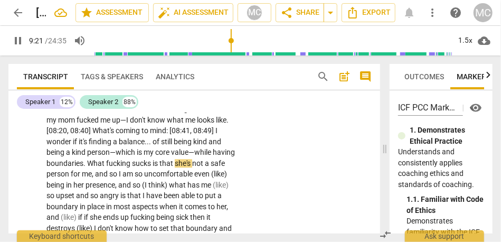
scroll to position [1001, 0]
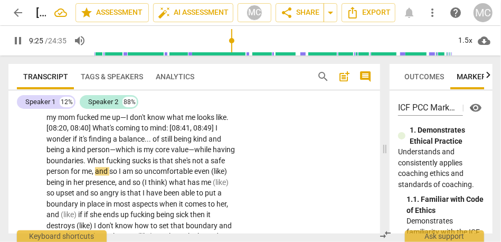
click at [119, 175] on span "I" at bounding box center [121, 171] width 4 height 8
type input "566"
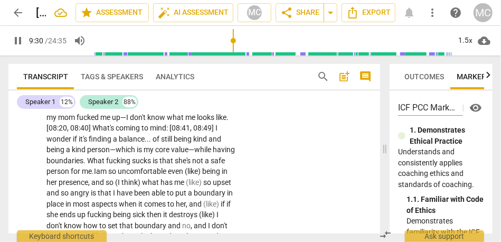
click at [185, 175] on span "(like)" at bounding box center [193, 171] width 17 height 8
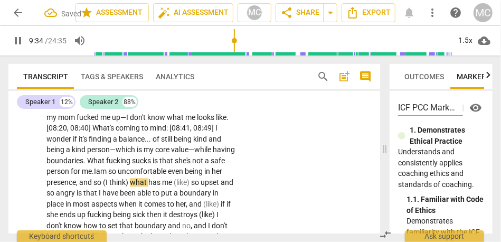
click at [108, 172] on span "am" at bounding box center [102, 171] width 12 height 8
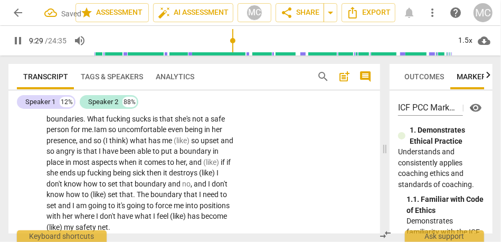
scroll to position [1017, 0]
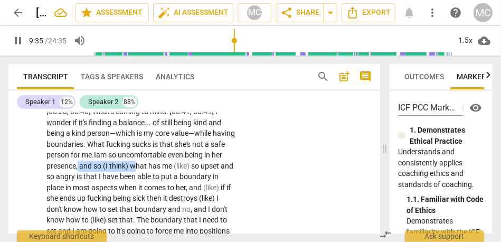
drag, startPoint x: 195, startPoint y: 167, endPoint x: 73, endPoint y: 178, distance: 121.9
click at [73, 178] on p "That's a lie . I know what it looks like . I am being difficult because I am cr…" at bounding box center [140, 128] width 189 height 260
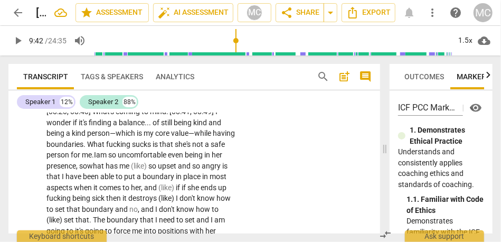
click at [96, 158] on span "I" at bounding box center [95, 154] width 2 height 8
click at [106, 165] on span "hat" at bounding box center [99, 165] width 13 height 8
click at [131, 170] on span "(like)" at bounding box center [139, 165] width 17 height 8
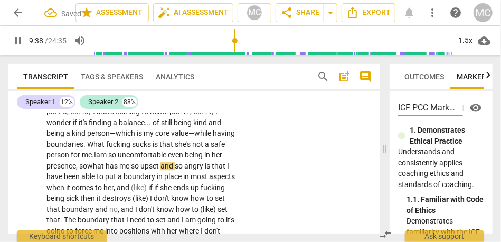
click at [227, 170] on span "I" at bounding box center [228, 165] width 2 height 8
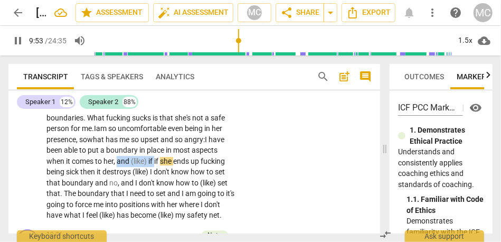
drag, startPoint x: 85, startPoint y: 171, endPoint x: 36, endPoint y: 172, distance: 49.1
click at [36, 172] on div "S2 play_arrow pause 06:43 + Add competency Note keyboard_arrow_right That's a l…" at bounding box center [193, 87] width 371 height 275
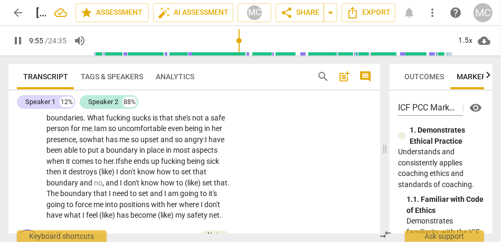
click at [120, 165] on span "she" at bounding box center [126, 161] width 13 height 8
click at [63, 172] on span "then" at bounding box center [54, 171] width 16 height 8
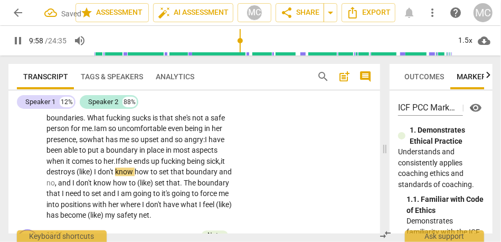
click at [98, 170] on span "I" at bounding box center [96, 171] width 4 height 8
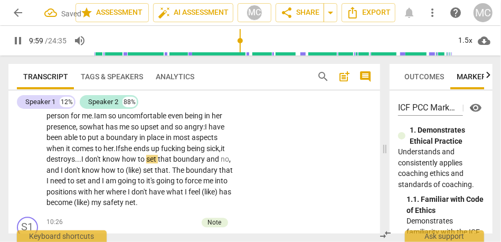
scroll to position [1057, 0]
click at [206, 162] on span "and" at bounding box center [213, 158] width 14 height 8
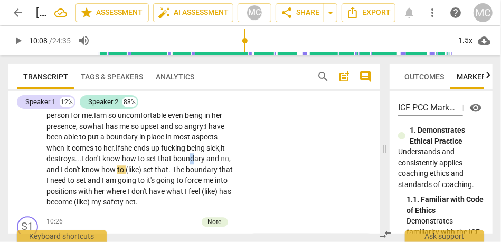
click at [173, 162] on span "boundary" at bounding box center [189, 158] width 33 height 8
click at [220, 162] on span "no" at bounding box center [224, 158] width 8 height 8
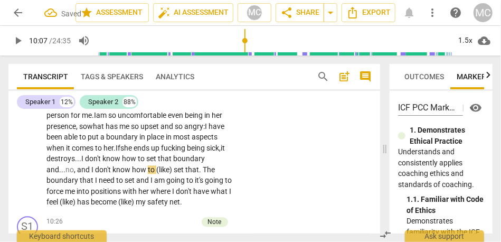
click at [95, 171] on span "I" at bounding box center [93, 169] width 4 height 8
click at [178, 174] on span "set" at bounding box center [184, 169] width 12 height 8
click at [190, 174] on span "The" at bounding box center [196, 169] width 12 height 8
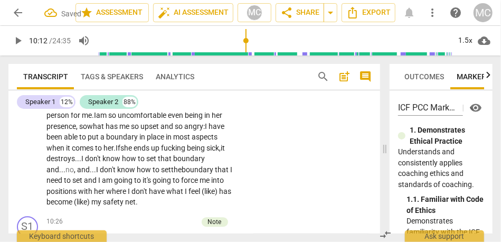
click at [98, 180] on span "and" at bounding box center [91, 180] width 14 height 8
click at [119, 184] on span "to" at bounding box center [123, 180] width 8 height 8
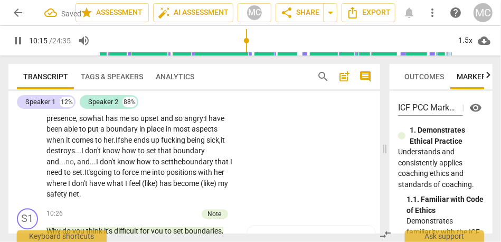
scroll to position [1066, 0]
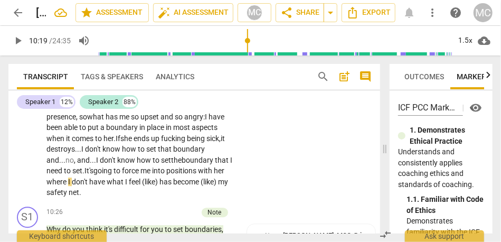
click at [93, 171] on span "It's" at bounding box center [88, 170] width 9 height 8
click at [68, 181] on span "where" at bounding box center [57, 181] width 22 height 8
click at [68, 180] on span "where" at bounding box center [57, 181] width 22 height 8
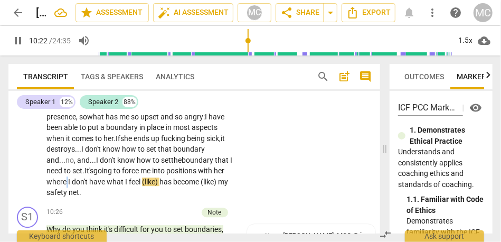
click at [68, 180] on span "where" at bounding box center [57, 181] width 22 height 8
click at [89, 186] on span "have" at bounding box center [97, 181] width 17 height 8
drag, startPoint x: 118, startPoint y: 194, endPoint x: 83, endPoint y: 194, distance: 34.8
click at [83, 194] on p "That's a lie . I know what it looks like . I am being difficult because I am cr…" at bounding box center [140, 73] width 189 height 249
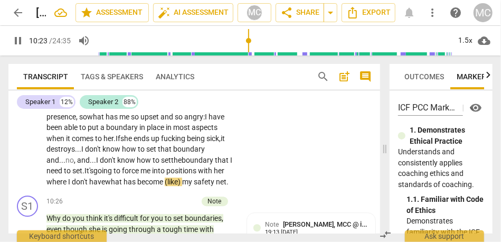
click at [165, 186] on span "(like)" at bounding box center [173, 181] width 17 height 8
click at [264, 166] on div "S2 play_arrow pause 06:43 + Add competency Note keyboard_arrow_right That's a l…" at bounding box center [193, 59] width 371 height 264
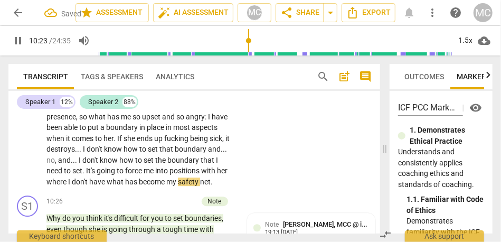
type input "624"
click at [18, 16] on span "arrow_back" at bounding box center [18, 12] width 13 height 13
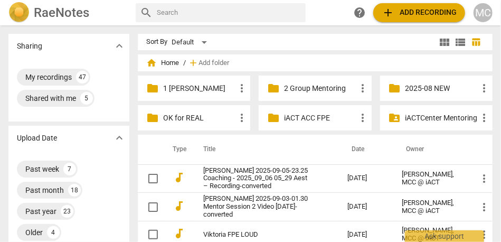
click at [214, 13] on input "text" at bounding box center [229, 12] width 145 height 17
type input "amy"
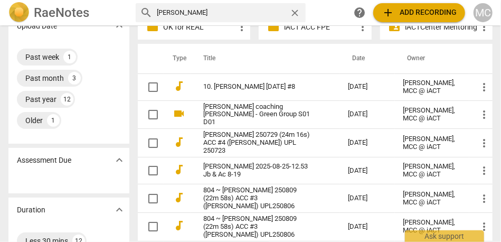
scroll to position [91, 0]
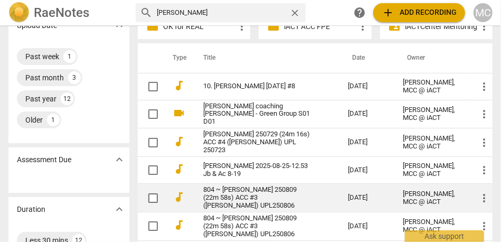
click at [241, 194] on link "804 ~ Amy Carman 250809 (22m 58s) ACC #3 (Andrea) UPL250806" at bounding box center [256, 198] width 107 height 24
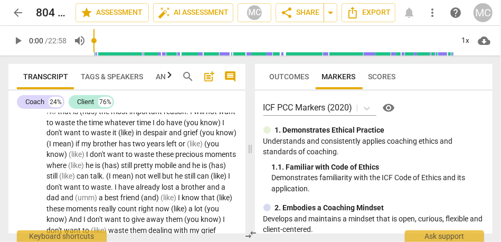
scroll to position [1791, 0]
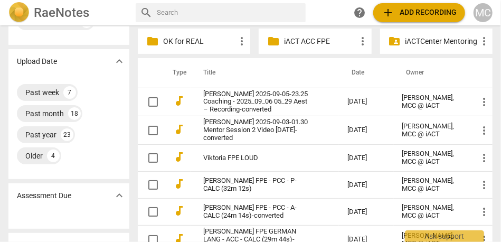
scroll to position [77, 0]
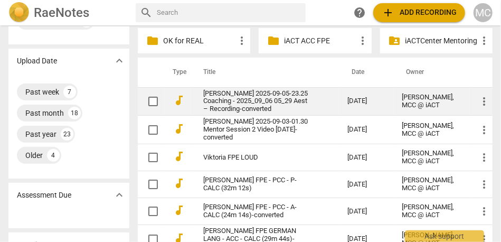
click at [239, 99] on link "[PERSON_NAME] 2025-09-05-23.25 Coaching - 2025_09_06 05_29 Aest – Recording-con…" at bounding box center [256, 102] width 106 height 24
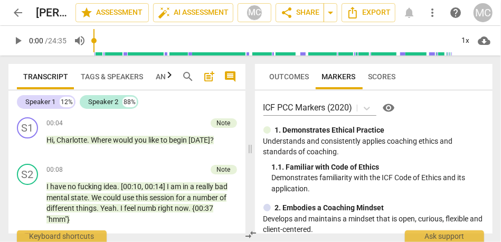
click at [229, 75] on span "comment" at bounding box center [230, 76] width 13 height 13
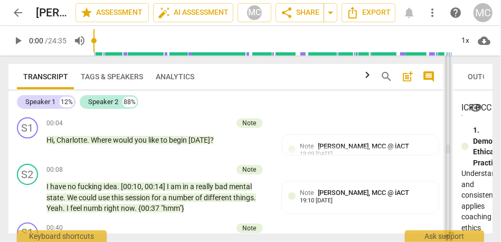
drag, startPoint x: 230, startPoint y: 155, endPoint x: 447, endPoint y: 154, distance: 216.8
click at [447, 154] on span at bounding box center [448, 148] width 6 height 186
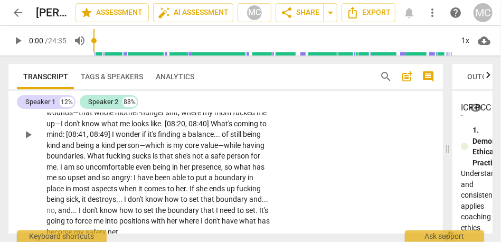
scroll to position [891, 0]
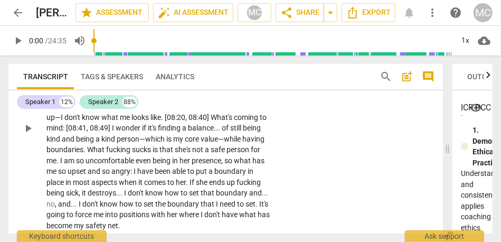
click at [119, 204] on span "know" at bounding box center [110, 203] width 20 height 8
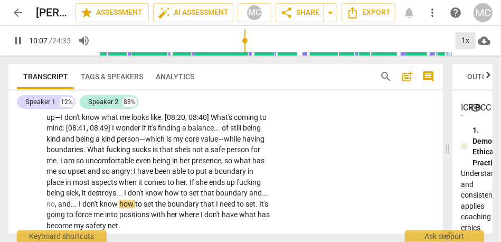
click at [461, 43] on div "1x" at bounding box center [465, 40] width 20 height 17
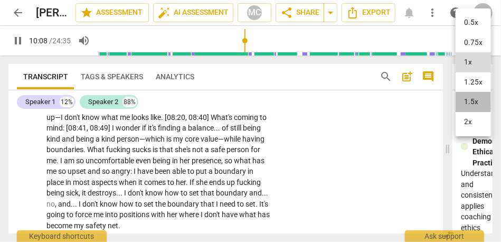
click at [472, 108] on li "1.5x" at bounding box center [472, 102] width 35 height 20
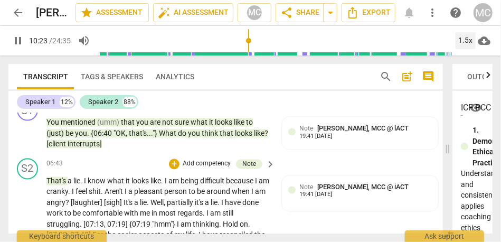
scroll to position [740, 0]
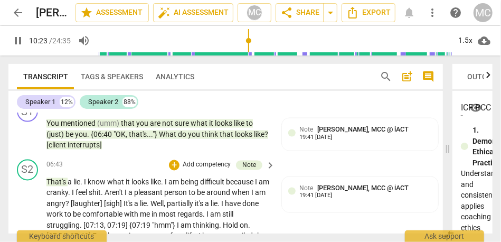
click at [207, 166] on p "Add competency" at bounding box center [206, 164] width 50 height 9
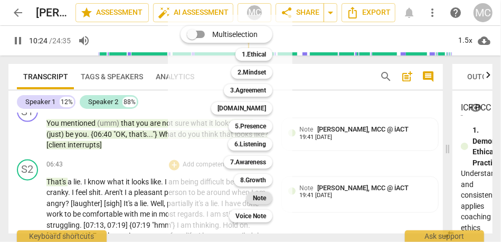
click at [262, 198] on b "Note" at bounding box center [259, 197] width 13 height 13
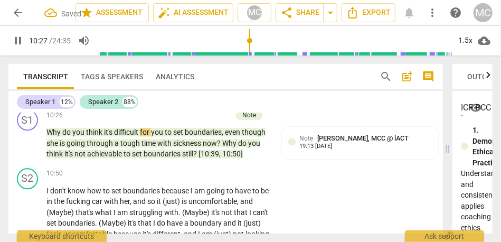
scroll to position [1023, 0]
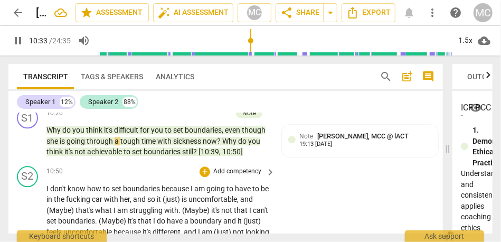
click at [47, 187] on span "I" at bounding box center [48, 188] width 4 height 8
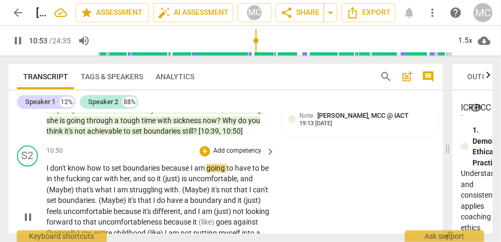
click at [194, 171] on span "I" at bounding box center [192, 168] width 4 height 8
type input "655"
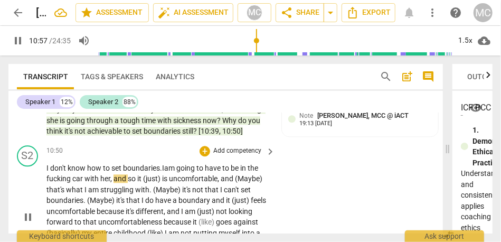
click at [183, 167] on span "going" at bounding box center [186, 168] width 20 height 8
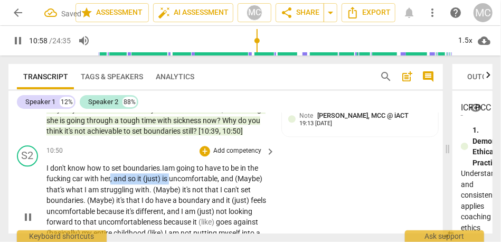
drag, startPoint x: 171, startPoint y: 180, endPoint x: 111, endPoint y: 180, distance: 59.6
click at [111, 180] on p "I don't know how to set boundaries. I am going to have to be in the fucking car…" at bounding box center [157, 216] width 223 height 108
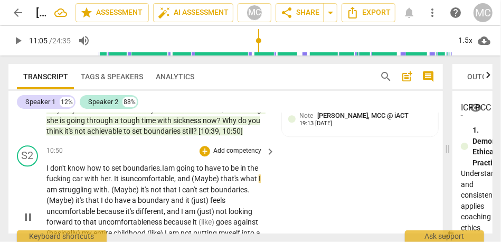
click at [90, 176] on span "with" at bounding box center [92, 178] width 16 height 8
click at [191, 178] on span "and" at bounding box center [184, 178] width 14 height 8
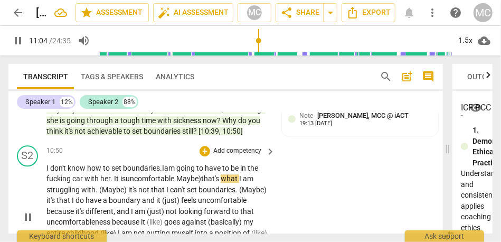
click at [201, 177] on span "Maybe)" at bounding box center [188, 178] width 25 height 8
click at [101, 184] on p "I don't know how to set boundaries. I am going to have to be in the fucking car…" at bounding box center [157, 216] width 223 height 108
click at [127, 191] on span "it's" at bounding box center [131, 189] width 10 height 8
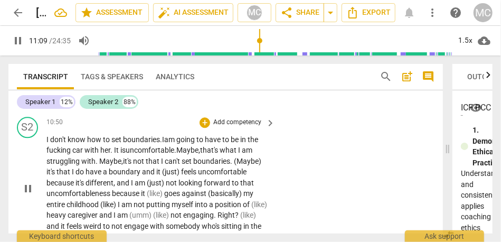
scroll to position [1072, 0]
click at [239, 158] on span "(Maybe)" at bounding box center [247, 161] width 27 height 8
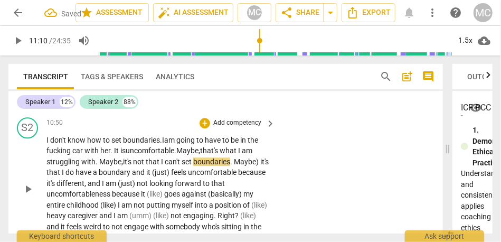
click at [216, 161] on span "boundaries" at bounding box center [211, 161] width 37 height 8
click at [260, 160] on span "Maybe)" at bounding box center [247, 161] width 26 height 8
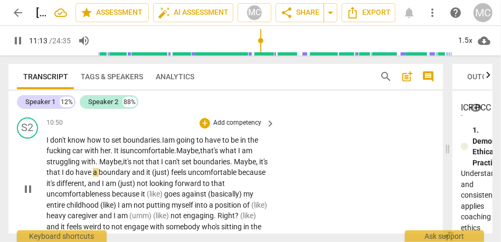
scroll to position [1091, 0]
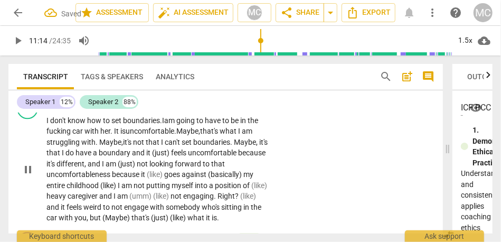
click at [62, 150] on span "that" at bounding box center [53, 152] width 15 height 8
click at [152, 155] on span "it" at bounding box center [149, 152] width 6 height 8
click at [323, 157] on div "S2 play_arrow pause 10:50 + Add competency keyboard_arrow_right I don't know ho…" at bounding box center [225, 160] width 434 height 134
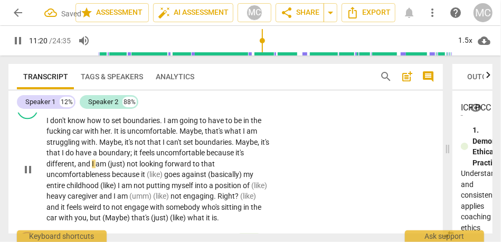
click at [92, 163] on span "I" at bounding box center [94, 163] width 4 height 8
type input "680"
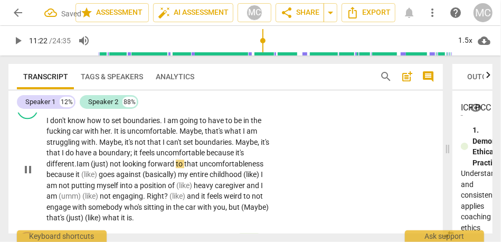
click at [116, 165] on span "not" at bounding box center [116, 163] width 13 height 8
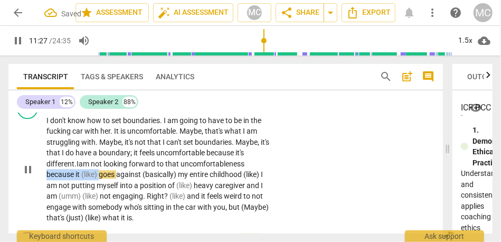
drag, startPoint x: 101, startPoint y: 175, endPoint x: 37, endPoint y: 175, distance: 63.8
click at [37, 175] on div "S2 play_arrow pause 10:50 + Add competency keyboard_arrow_right I don't know ho…" at bounding box center [225, 160] width 434 height 134
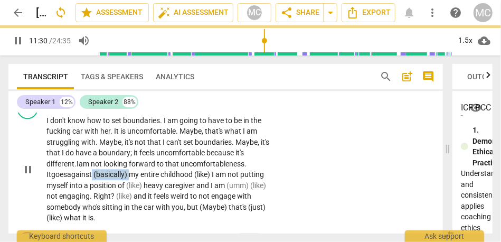
drag, startPoint x: 133, startPoint y: 176, endPoint x: 95, endPoint y: 176, distance: 38.5
click at [95, 176] on p "I don't know how to set boundaries . I am going to have to be in the fucking ca…" at bounding box center [157, 169] width 223 height 108
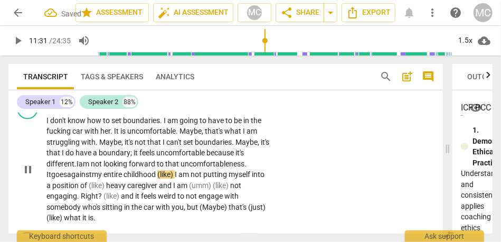
click at [175, 175] on span "(like)" at bounding box center [165, 174] width 17 height 8
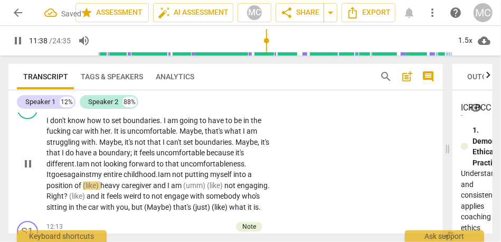
click at [104, 189] on p "I don't know how to set boundaries . I am going to have to be in the fucking ca…" at bounding box center [157, 164] width 223 height 98
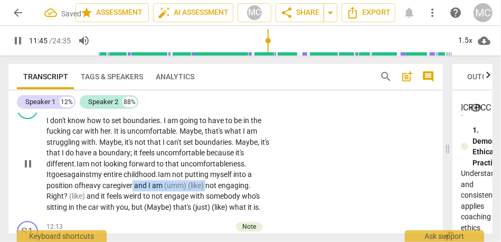
drag, startPoint x: 209, startPoint y: 187, endPoint x: 134, endPoint y: 185, distance: 74.9
click at [134, 185] on p "I don't know how to set boundaries . I am going to have to be in the fucking ca…" at bounding box center [157, 164] width 223 height 98
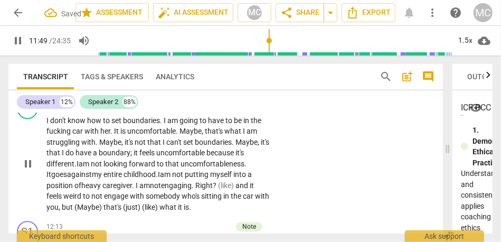
click at [89, 182] on span "heavy" at bounding box center [91, 185] width 21 height 8
click at [133, 188] on span "caregiver. I am" at bounding box center [125, 185] width 47 height 8
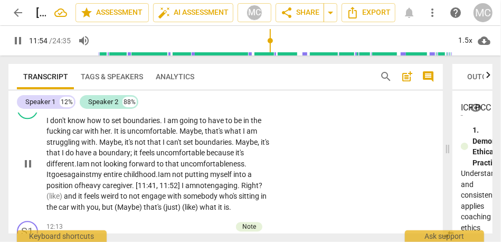
click at [248, 184] on span "Right" at bounding box center [249, 185] width 17 height 8
drag, startPoint x: 80, startPoint y: 195, endPoint x: 36, endPoint y: 199, distance: 43.9
click at [36, 199] on div "S2 play_arrow pause 10:50 + Add competency keyboard_arrow_right I don't know ho…" at bounding box center [225, 154] width 434 height 123
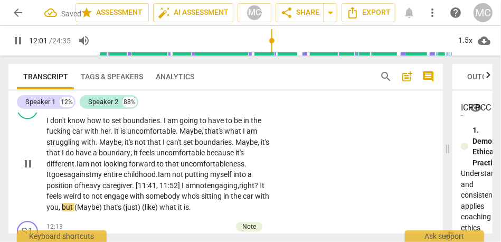
click at [62, 208] on span "," at bounding box center [60, 207] width 3 height 8
drag, startPoint x: 146, startPoint y: 208, endPoint x: 129, endPoint y: 207, distance: 16.9
click at [129, 207] on p "I don't know how to set boundaries . I am going to have to be in the fucking ca…" at bounding box center [157, 164] width 223 height 98
click at [117, 208] on span "that's" at bounding box center [108, 207] width 20 height 8
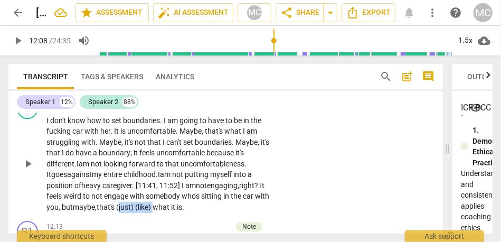
drag, startPoint x: 227, startPoint y: 206, endPoint x: 191, endPoint y: 207, distance: 35.9
click at [191, 207] on p "I don't know how to set boundaries . I am going to have to be in the fucking ca…" at bounding box center [157, 164] width 223 height 98
click at [329, 164] on div "S2 play_arrow pause 10:50 + Add competency keyboard_arrow_right I don't know ho…" at bounding box center [225, 154] width 434 height 123
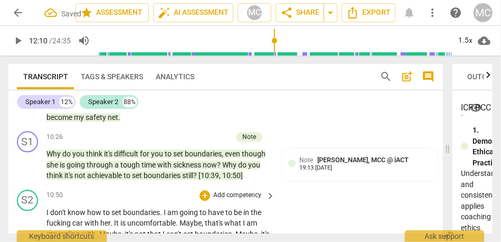
scroll to position [990, 0]
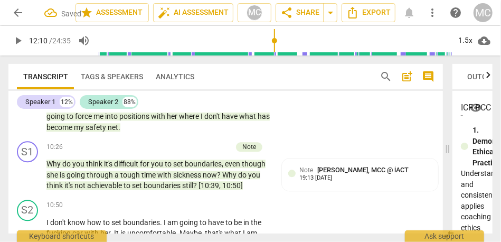
click at [237, 207] on p "Add competency" at bounding box center [237, 204] width 50 height 9
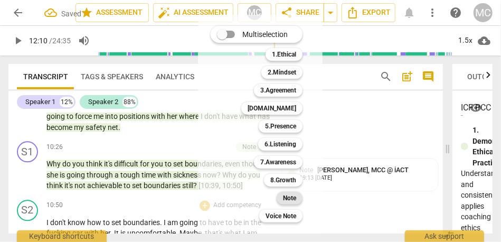
click at [296, 198] on b "Note" at bounding box center [289, 197] width 13 height 13
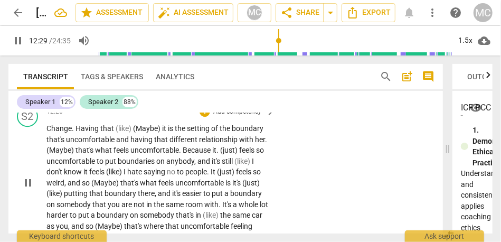
scroll to position [1210, 0]
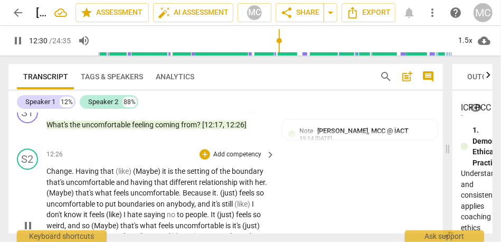
click at [87, 164] on div "12:26 + Add competency keyboard_arrow_right Change . Having that (like) (Maybe)…" at bounding box center [160, 216] width 229 height 137
click at [89, 169] on span "Having" at bounding box center [87, 171] width 25 height 8
click at [51, 171] on span "Change" at bounding box center [58, 171] width 25 height 8
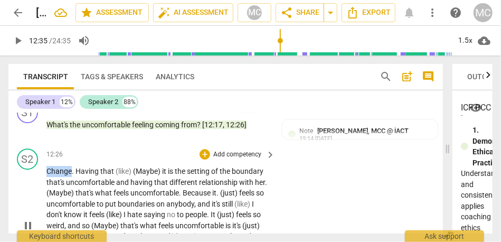
click at [51, 171] on span "Change" at bounding box center [58, 171] width 25 height 8
type input "747"
click at [74, 171] on span "." at bounding box center [74, 171] width 4 height 8
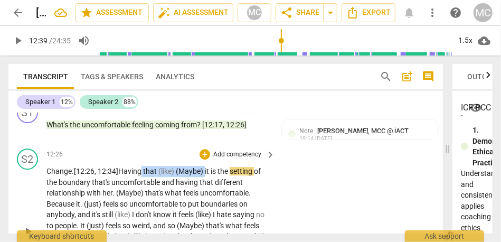
drag, startPoint x: 207, startPoint y: 171, endPoint x: 144, endPoint y: 171, distance: 63.3
click at [144, 171] on p "Change . [12:26, 12:34] Having that (like) (Maybe) it is the setting of the bou…" at bounding box center [157, 231] width 223 height 130
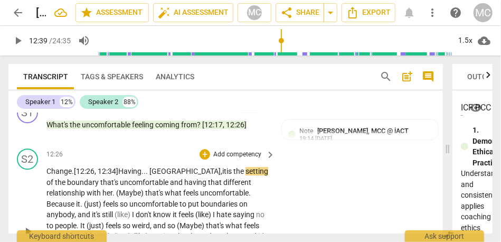
click at [176, 169] on span "Having... Maybe," at bounding box center [170, 171] width 104 height 8
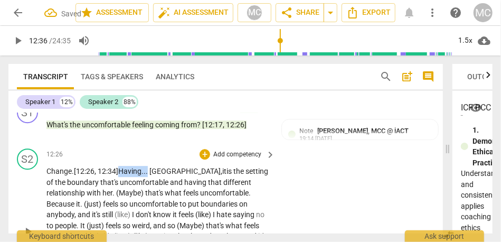
drag, startPoint x: 150, startPoint y: 170, endPoint x: 118, endPoint y: 170, distance: 32.2
click at [118, 170] on p "Change . [12:26, 12:34] Having... Maybe, it is the setting of the boundary that…" at bounding box center [157, 231] width 223 height 130
click at [159, 168] on span "Having... Maybe," at bounding box center [170, 171] width 104 height 8
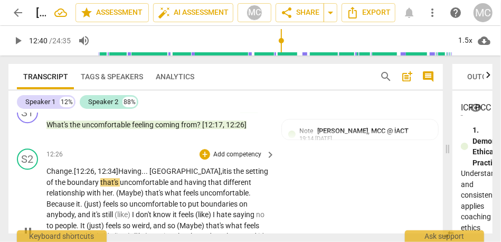
click at [174, 171] on span "Having... Maybe," at bounding box center [170, 171] width 104 height 8
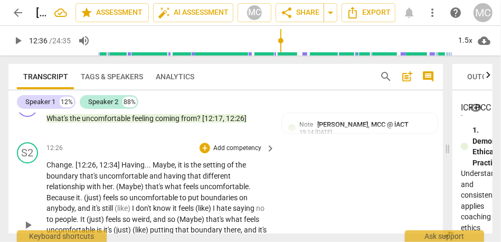
scroll to position [1217, 0]
click at [120, 188] on span "(Maybe)" at bounding box center [130, 185] width 29 height 8
type input "765"
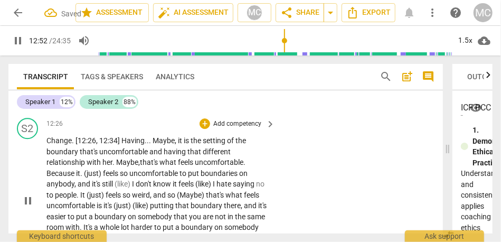
click at [122, 164] on span "Maybe," at bounding box center [128, 162] width 24 height 8
click at [90, 165] on span "with" at bounding box center [95, 162] width 16 height 8
click at [116, 165] on span "Maybe," at bounding box center [128, 162] width 24 height 8
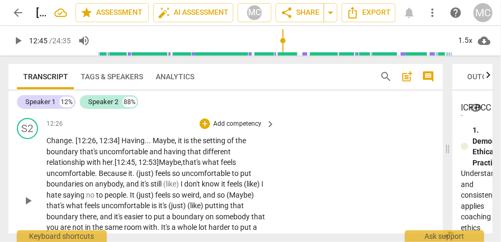
click at [173, 159] on span "Maybe," at bounding box center [171, 162] width 24 height 8
click at [159, 162] on span ". [12:45, 12:53]" at bounding box center [135, 162] width 46 height 8
click at [167, 160] on span "Maybe" at bounding box center [173, 162] width 22 height 8
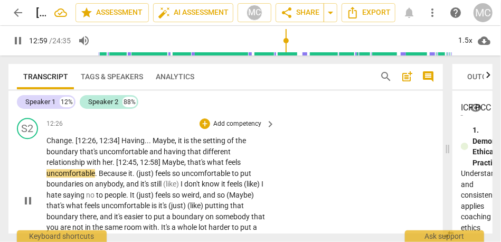
click at [113, 175] on span "Because" at bounding box center [114, 173] width 30 height 8
type input "784"
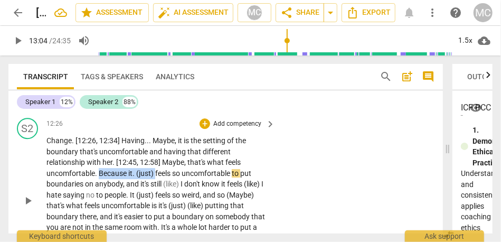
drag, startPoint x: 157, startPoint y: 173, endPoint x: 100, endPoint y: 173, distance: 57.0
click at [100, 173] on p "Change . [12:26 , 12:34] Having . . . Maybe , it is the setting of the boundary…" at bounding box center [157, 200] width 223 height 130
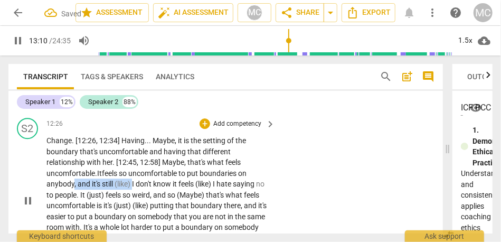
drag, startPoint x: 133, startPoint y: 183, endPoint x: 73, endPoint y: 181, distance: 60.2
click at [73, 181] on p "Change . [12:26 , 12:34] Having . . . Maybe , it is the setting of the boundary…" at bounding box center [157, 200] width 223 height 130
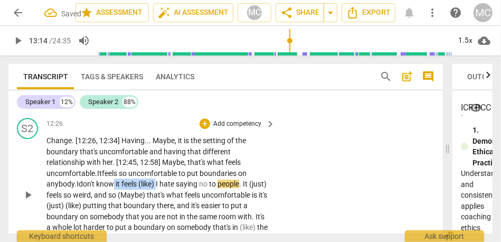
drag, startPoint x: 160, startPoint y: 184, endPoint x: 117, endPoint y: 181, distance: 43.4
click at [117, 181] on p "Change . [12:26 , 12:34] Having . . . Maybe , it is the setting of the boundary…" at bounding box center [157, 194] width 223 height 119
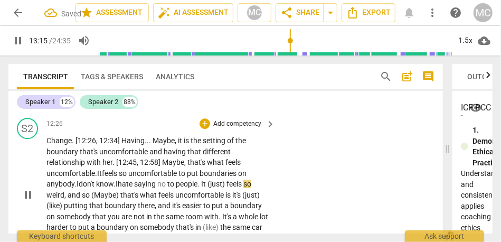
click at [233, 185] on span "feels" at bounding box center [234, 183] width 17 height 8
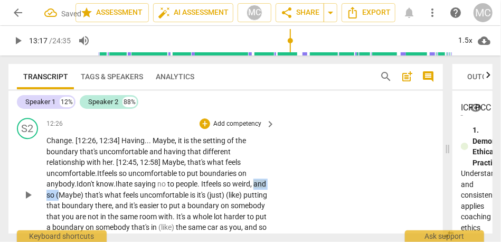
drag, startPoint x: 73, startPoint y: 195, endPoint x: 39, endPoint y: 194, distance: 34.3
click at [39, 194] on div "S2 play_arrow pause 12:26 + Add competency keyboard_arrow_right Change . [12:26…" at bounding box center [225, 185] width 434 height 145
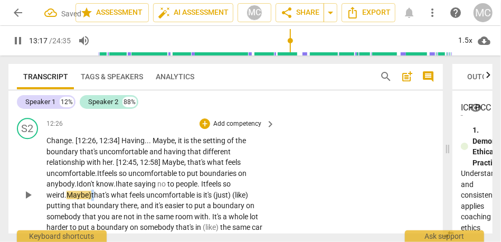
click at [95, 193] on span "that's" at bounding box center [101, 194] width 20 height 8
click at [108, 195] on span "that's" at bounding box center [99, 194] width 18 height 8
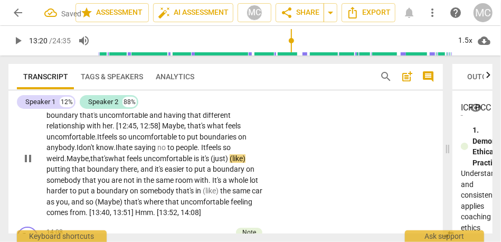
click at [199, 155] on span "is" at bounding box center [197, 158] width 7 height 8
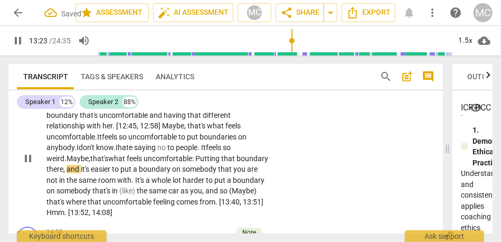
click at [81, 168] on span "and" at bounding box center [73, 169] width 14 height 8
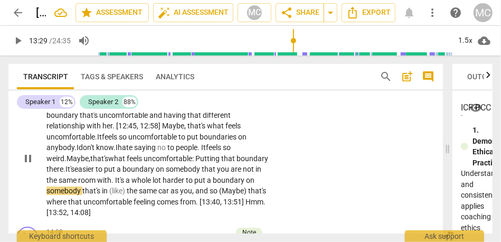
click at [95, 168] on span "easier" at bounding box center [84, 169] width 21 height 8
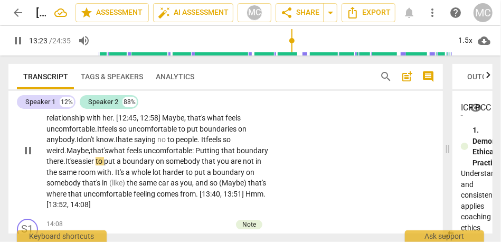
scroll to position [1291, 0]
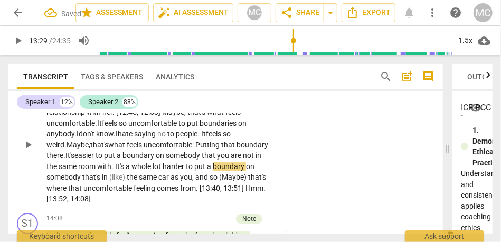
click at [131, 166] on span "a" at bounding box center [129, 166] width 6 height 8
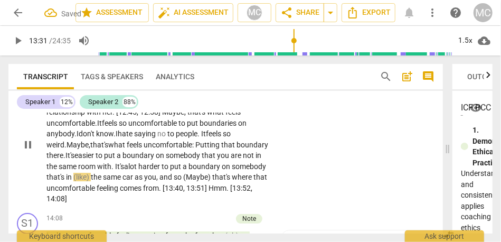
click at [103, 176] on span "the" at bounding box center [97, 176] width 12 height 8
click at [195, 177] on span "(Maybe)" at bounding box center [180, 176] width 29 height 8
click at [166, 179] on span "Maybe)" at bounding box center [153, 176] width 25 height 8
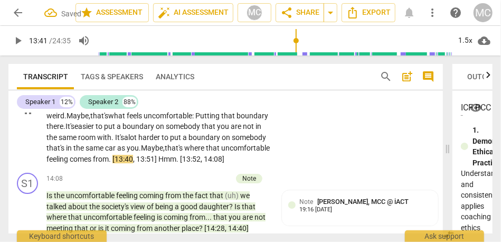
type input "822"
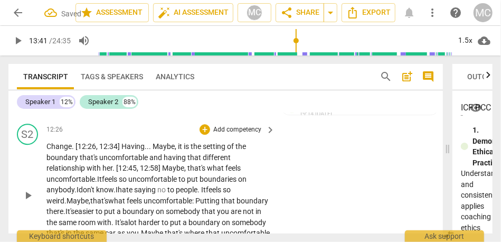
scroll to position [1234, 0]
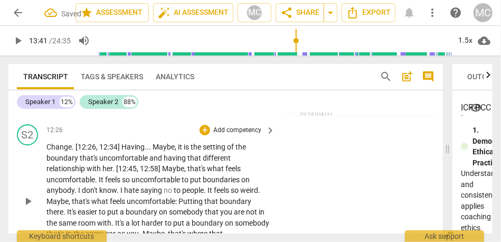
click at [238, 131] on p "Add competency" at bounding box center [237, 130] width 50 height 9
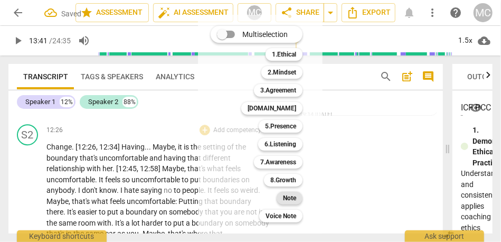
click at [295, 200] on b "Note" at bounding box center [289, 197] width 13 height 13
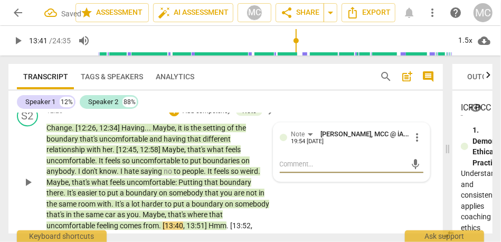
scroll to position [1305, 0]
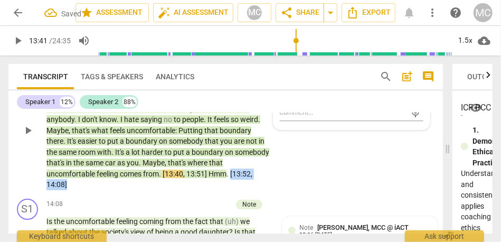
drag, startPoint x: 241, startPoint y: 188, endPoint x: 233, endPoint y: 172, distance: 17.7
click at [233, 172] on p "Change . [12:26 , 12:34] Having . . . Maybe , it is the setting of the boundary…" at bounding box center [157, 130] width 223 height 119
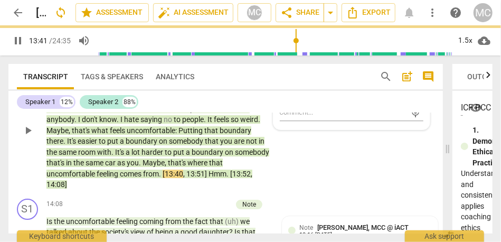
click at [327, 177] on div "S2 play_arrow pause 12:26 + Add competency Note keyboard_arrow_right Change . […" at bounding box center [225, 121] width 434 height 145
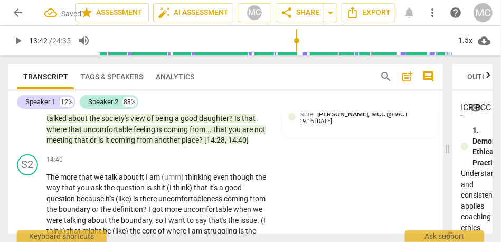
scroll to position [1419, 0]
click at [173, 142] on span "another" at bounding box center [167, 139] width 27 height 8
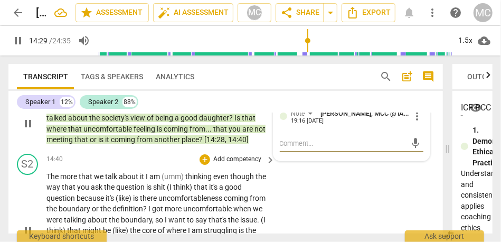
click at [49, 177] on span "The" at bounding box center [53, 176] width 14 height 8
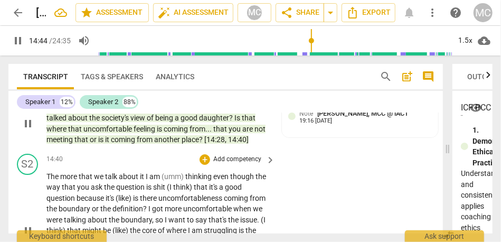
click at [145, 177] on span "it" at bounding box center [143, 176] width 6 height 8
type input "886"
click at [219, 178] on span "even" at bounding box center [223, 176] width 17 height 8
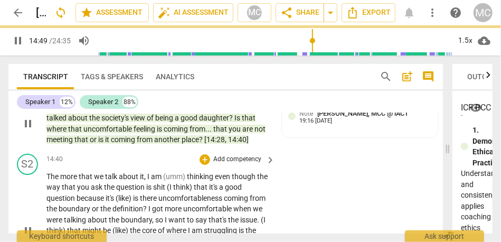
click at [182, 178] on span "(umm)" at bounding box center [175, 176] width 24 height 8
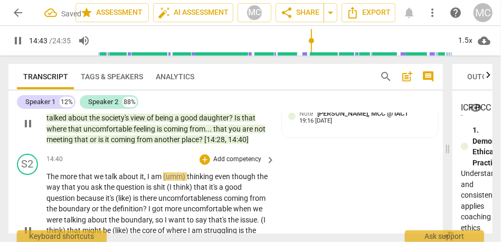
click at [195, 178] on span "thinking" at bounding box center [201, 176] width 28 height 8
click at [227, 180] on span "even" at bounding box center [223, 176] width 17 height 8
click at [187, 176] on span "thinking" at bounding box center [201, 176] width 28 height 8
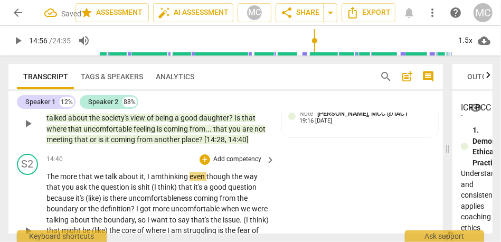
click at [194, 178] on span "even" at bounding box center [197, 176] width 17 height 8
click at [172, 172] on span "thinking, [14" at bounding box center [181, 176] width 40 height 8
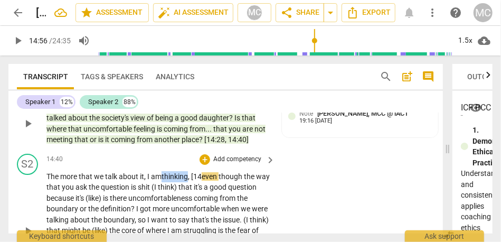
click at [172, 172] on span "thinking, [14" at bounding box center [181, 176] width 40 height 8
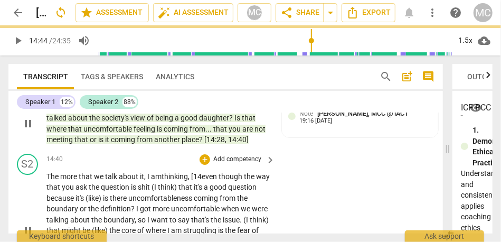
click at [202, 178] on span "thinking, [14" at bounding box center [181, 176] width 40 height 8
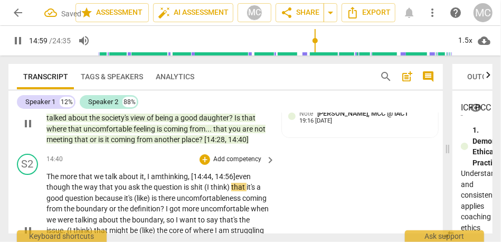
click at [82, 186] on span "the" at bounding box center [78, 187] width 12 height 8
click at [69, 187] on span "though" at bounding box center [58, 187] width 25 height 8
drag, startPoint x: 245, startPoint y: 187, endPoint x: 203, endPoint y: 186, distance: 42.2
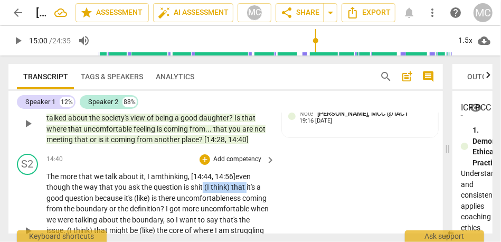
click at [203, 186] on p "The more that we talk about it, I am thinking, [14:44, 14:56] even though the w…" at bounding box center [157, 230] width 223 height 119
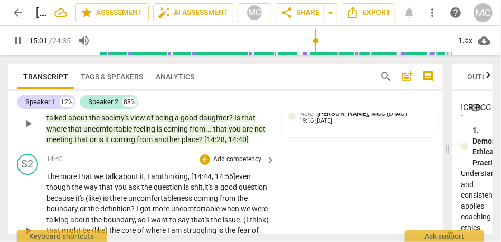
click at [270, 189] on div "The more that we talk about it, I am thinking, [14:44, 14:56] even though the w…" at bounding box center [160, 230] width 229 height 119
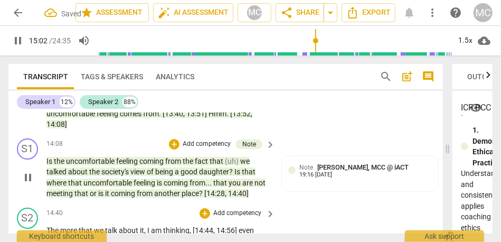
scroll to position [1428, 0]
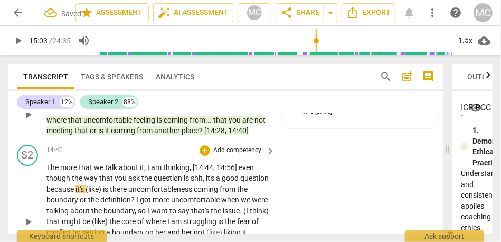
click at [291, 206] on div "S2 play_arrow pause 14:40 + Add competency keyboard_arrow_right The more that w…" at bounding box center [225, 212] width 434 height 145
click at [178, 209] on span "to" at bounding box center [173, 210] width 8 height 8
click at [97, 169] on span "we" at bounding box center [99, 167] width 11 height 8
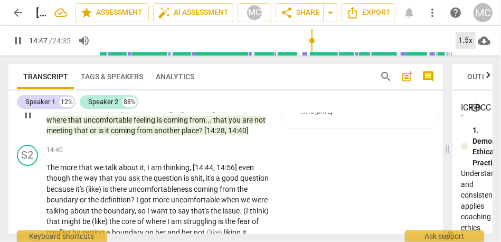
click at [468, 37] on div "1.5x" at bounding box center [465, 40] width 20 height 17
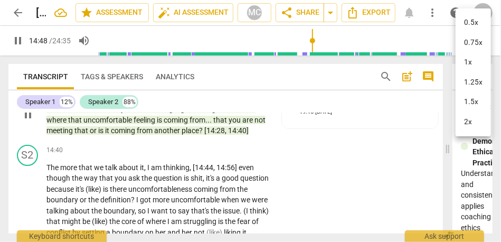
click at [475, 99] on li "1.5x" at bounding box center [472, 102] width 35 height 20
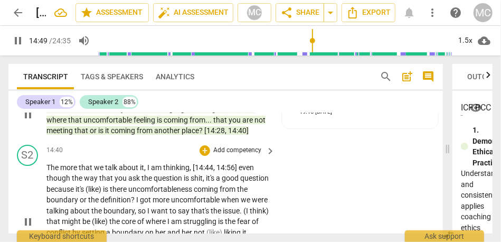
click at [250, 166] on span "even" at bounding box center [245, 167] width 15 height 8
drag, startPoint x: 135, startPoint y: 189, endPoint x: 73, endPoint y: 189, distance: 61.2
click at [73, 189] on p "The more that we talk about it , I am thinking , [14:44 , 14:56] even though th…" at bounding box center [157, 221] width 223 height 119
type input "904"
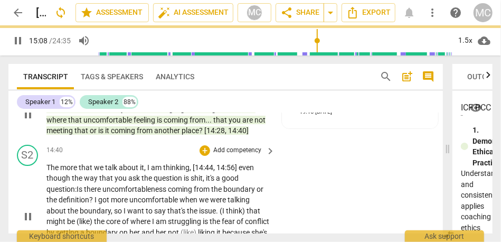
click at [91, 189] on span "there" at bounding box center [93, 189] width 18 height 8
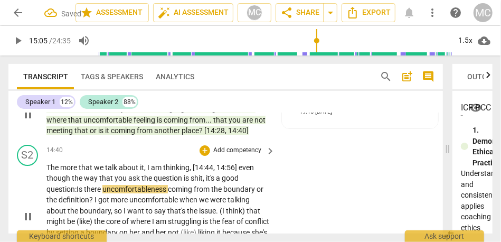
click at [79, 190] on span "Is" at bounding box center [79, 189] width 7 height 8
click at [101, 190] on span "there" at bounding box center [93, 189] width 18 height 8
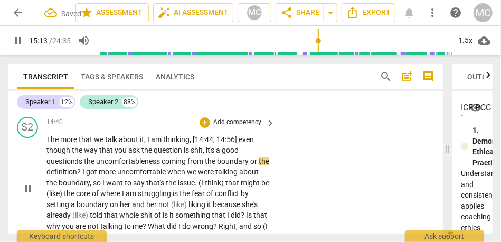
scroll to position [1458, 0]
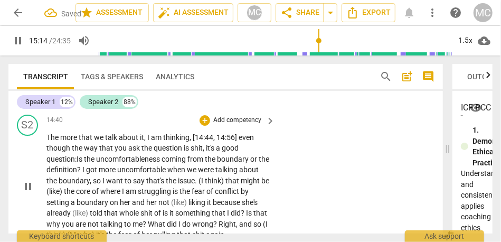
click at [86, 169] on span "I" at bounding box center [84, 169] width 4 height 8
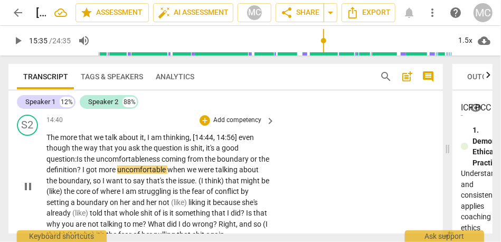
click at [73, 169] on span "definition" at bounding box center [61, 169] width 31 height 8
click at [82, 169] on span "?" at bounding box center [79, 169] width 5 height 8
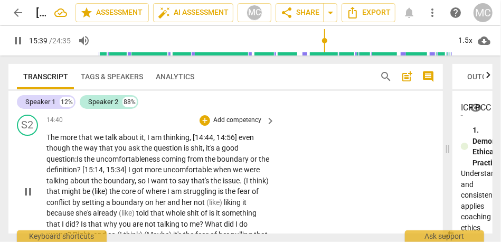
click at [151, 180] on span "I" at bounding box center [149, 180] width 4 height 8
click at [138, 183] on span "boundary. I" at bounding box center [121, 180] width 37 height 8
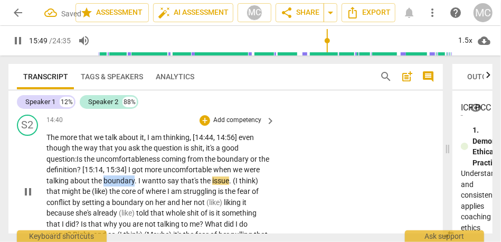
click at [138, 183] on span "boundary. I" at bounding box center [121, 180] width 37 height 8
click at [159, 181] on span "want" at bounding box center [150, 180] width 17 height 8
click at [131, 181] on span "boundary. I" at bounding box center [121, 180] width 37 height 8
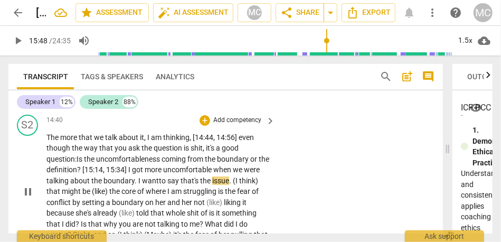
click at [134, 177] on span "boundary. I" at bounding box center [121, 180] width 37 height 8
click at [140, 179] on span "boundary. I" at bounding box center [121, 180] width 37 height 8
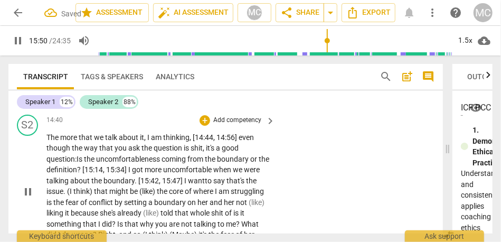
click at [109, 191] on span "that" at bounding box center [101, 191] width 15 height 8
click at [63, 188] on span "issue" at bounding box center [54, 191] width 17 height 8
click at [109, 193] on span "that" at bounding box center [101, 191] width 15 height 8
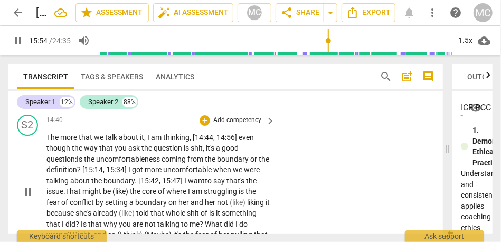
click at [142, 192] on span "the" at bounding box center [136, 191] width 12 height 8
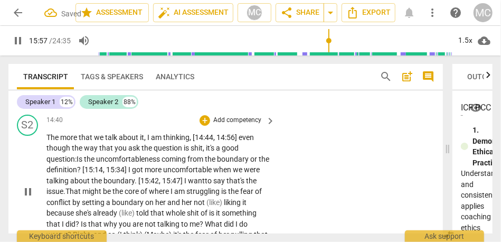
click at [124, 190] on span "the" at bounding box center [118, 191] width 12 height 8
click at [221, 191] on span "struggling" at bounding box center [203, 191] width 35 height 8
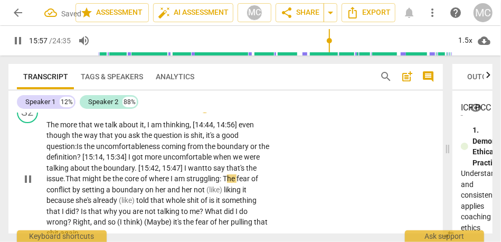
scroll to position [1479, 0]
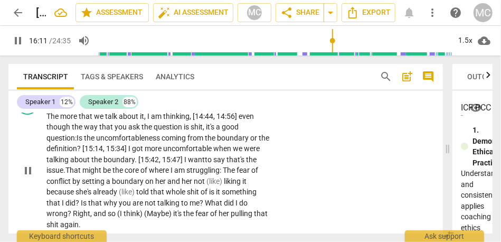
click at [234, 181] on span "liking" at bounding box center [233, 181] width 18 height 8
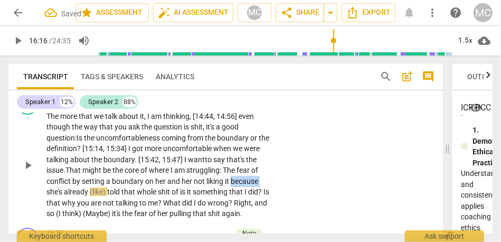
drag, startPoint x: 76, startPoint y: 192, endPoint x: 28, endPoint y: 192, distance: 48.5
click at [28, 192] on div "S2 play_arrow pause 14:40 + Add competency keyboard_arrow_right The more that w…" at bounding box center [225, 156] width 434 height 134
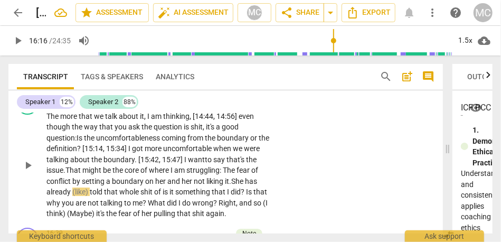
click at [90, 191] on span "(like)" at bounding box center [80, 191] width 17 height 8
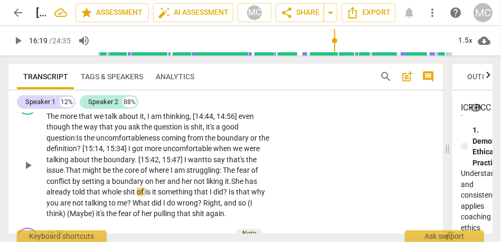
click at [246, 181] on span "She has a" at bounding box center [151, 187] width 210 height 20
click at [71, 193] on span "lready" at bounding box center [61, 191] width 20 height 8
click at [87, 194] on span "told" at bounding box center [79, 191] width 14 height 8
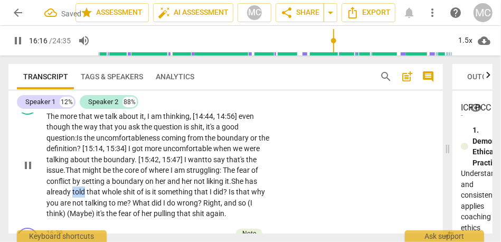
click at [87, 194] on span "told" at bounding box center [79, 191] width 14 height 8
click at [87, 193] on span "told" at bounding box center [79, 191] width 14 height 8
click at [156, 194] on span "is" at bounding box center [152, 191] width 7 height 8
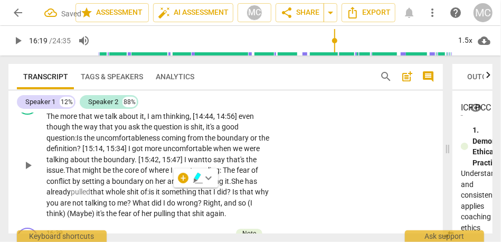
click at [167, 206] on span "I" at bounding box center [165, 202] width 4 height 8
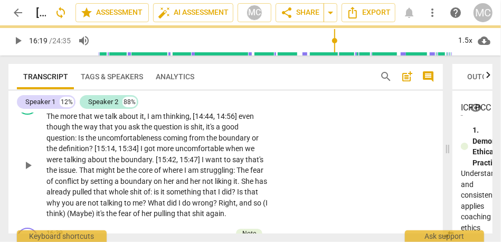
click at [283, 200] on div "S2 play_arrow pause 14:40 + Add competency keyboard_arrow_right The more that w…" at bounding box center [225, 156] width 434 height 134
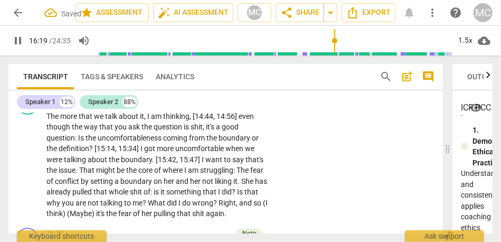
click at [160, 194] on span "is" at bounding box center [157, 191] width 7 height 8
type input "981"
click at [238, 189] on span "?" at bounding box center [235, 191] width 5 height 8
click at [164, 200] on span "What" at bounding box center [157, 202] width 19 height 8
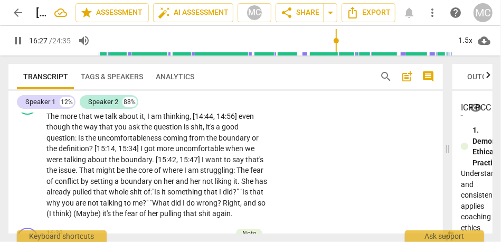
click at [237, 204] on span "Right" at bounding box center [231, 202] width 17 height 8
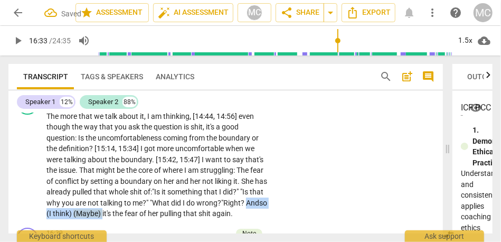
drag, startPoint x: 176, startPoint y: 213, endPoint x: 98, endPoint y: 210, distance: 78.6
click at [98, 210] on p "The more that we talk about it , I am thinking , [14:44 , 14:56] even though th…" at bounding box center [157, 165] width 223 height 108
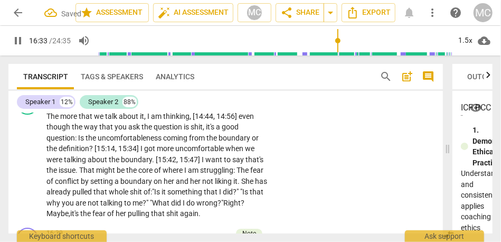
click at [253, 200] on p "The more that we talk about it , I am thinking , [14:44 , 14:56] even though th…" at bounding box center [157, 165] width 223 height 108
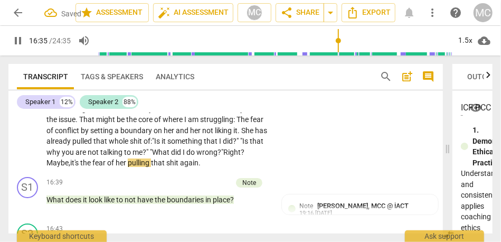
scroll to position [1546, 0]
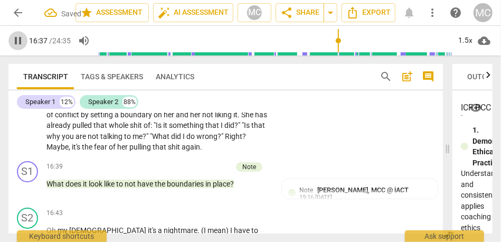
click at [16, 39] on span "pause" at bounding box center [18, 40] width 13 height 13
type input "997"
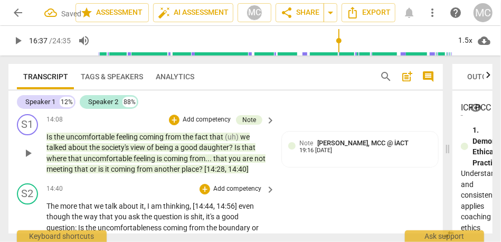
scroll to position [1382, 0]
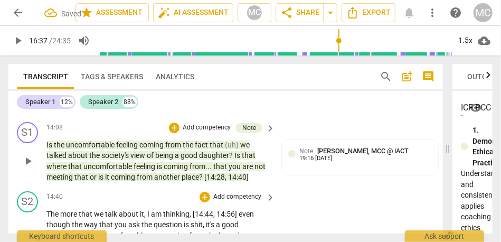
click at [242, 198] on p "Add competency" at bounding box center [237, 196] width 50 height 9
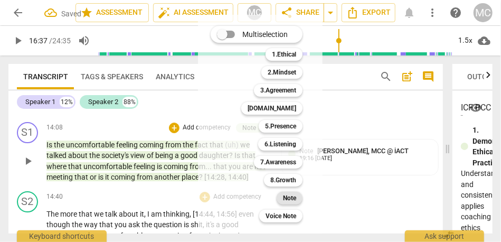
click at [292, 200] on b "Note" at bounding box center [289, 197] width 13 height 13
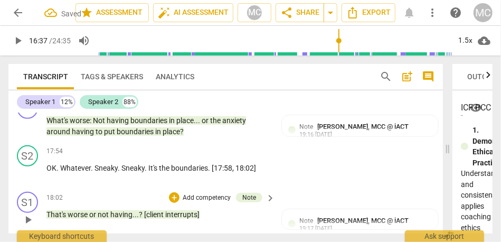
scroll to position [1788, 0]
